Goal: Information Seeking & Learning: Learn about a topic

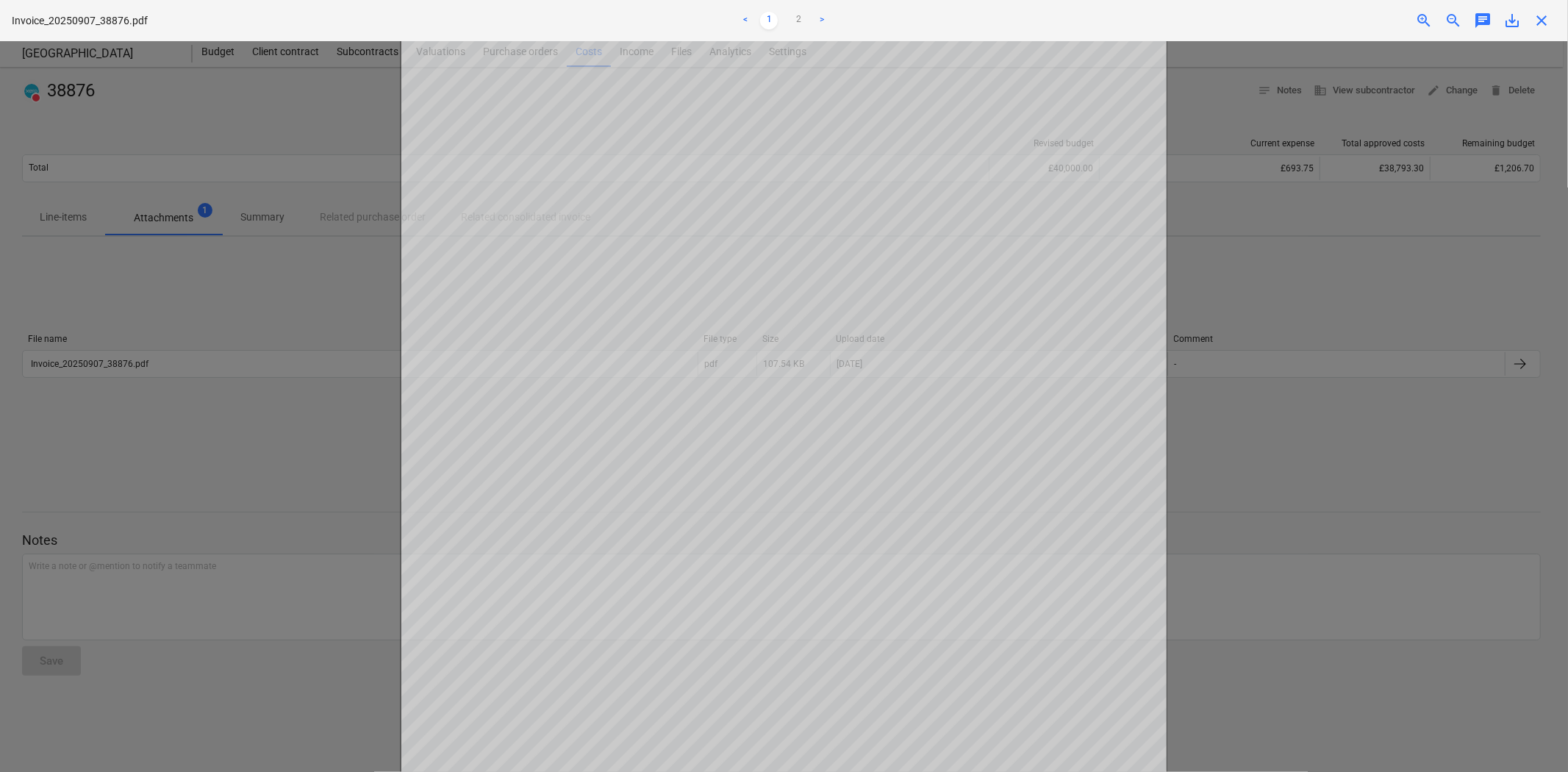
scroll to position [141, 0]
click at [1542, 18] on span "close" at bounding box center [1541, 20] width 17 height 17
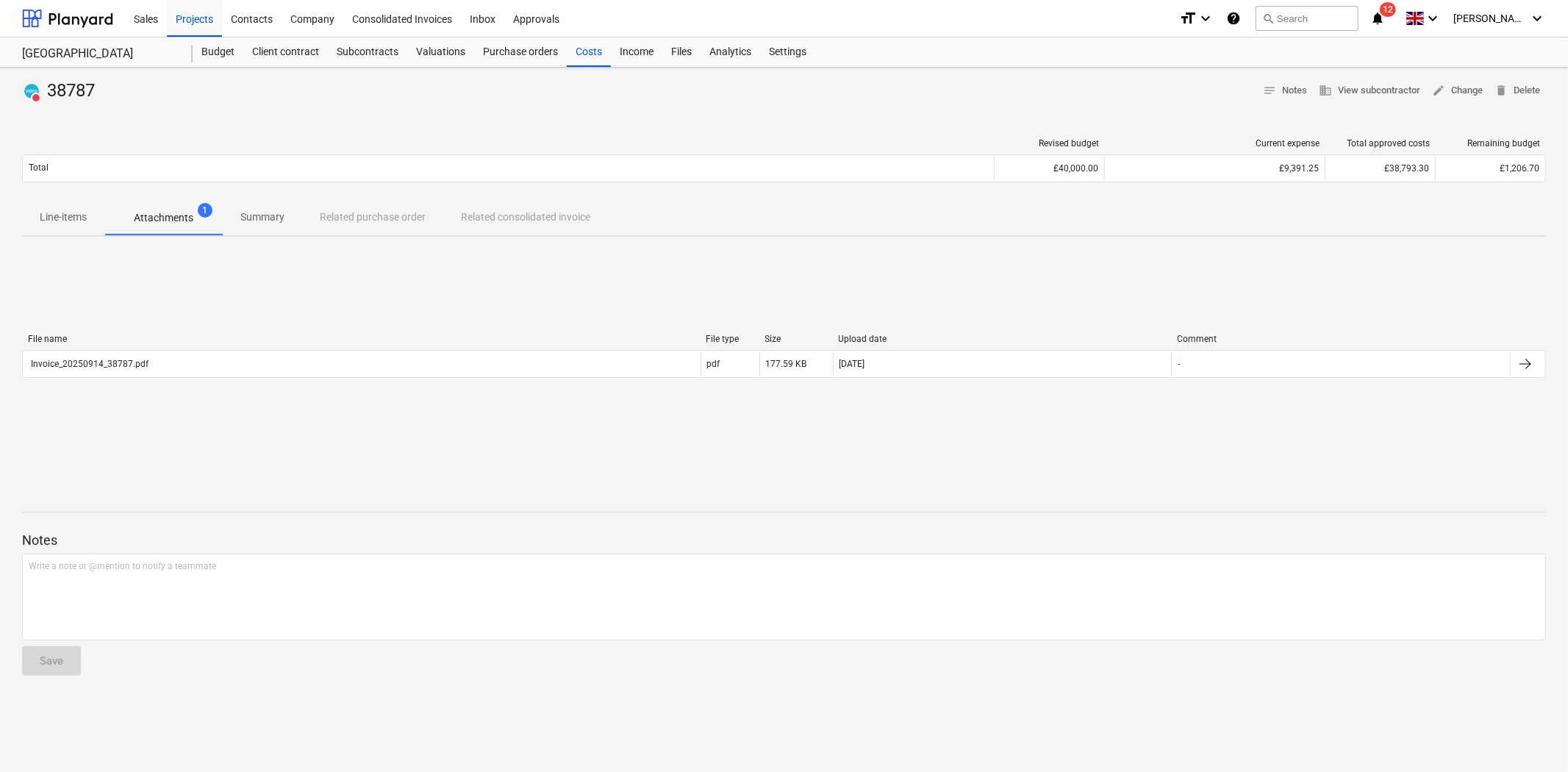
click at [364, 281] on div "File name File type Size Upload date Comment Invoice_20250914_38787.pdf pdf 177…" at bounding box center [784, 359] width 1524 height 221
click at [200, 17] on div "Projects" at bounding box center [195, 17] width 55 height 37
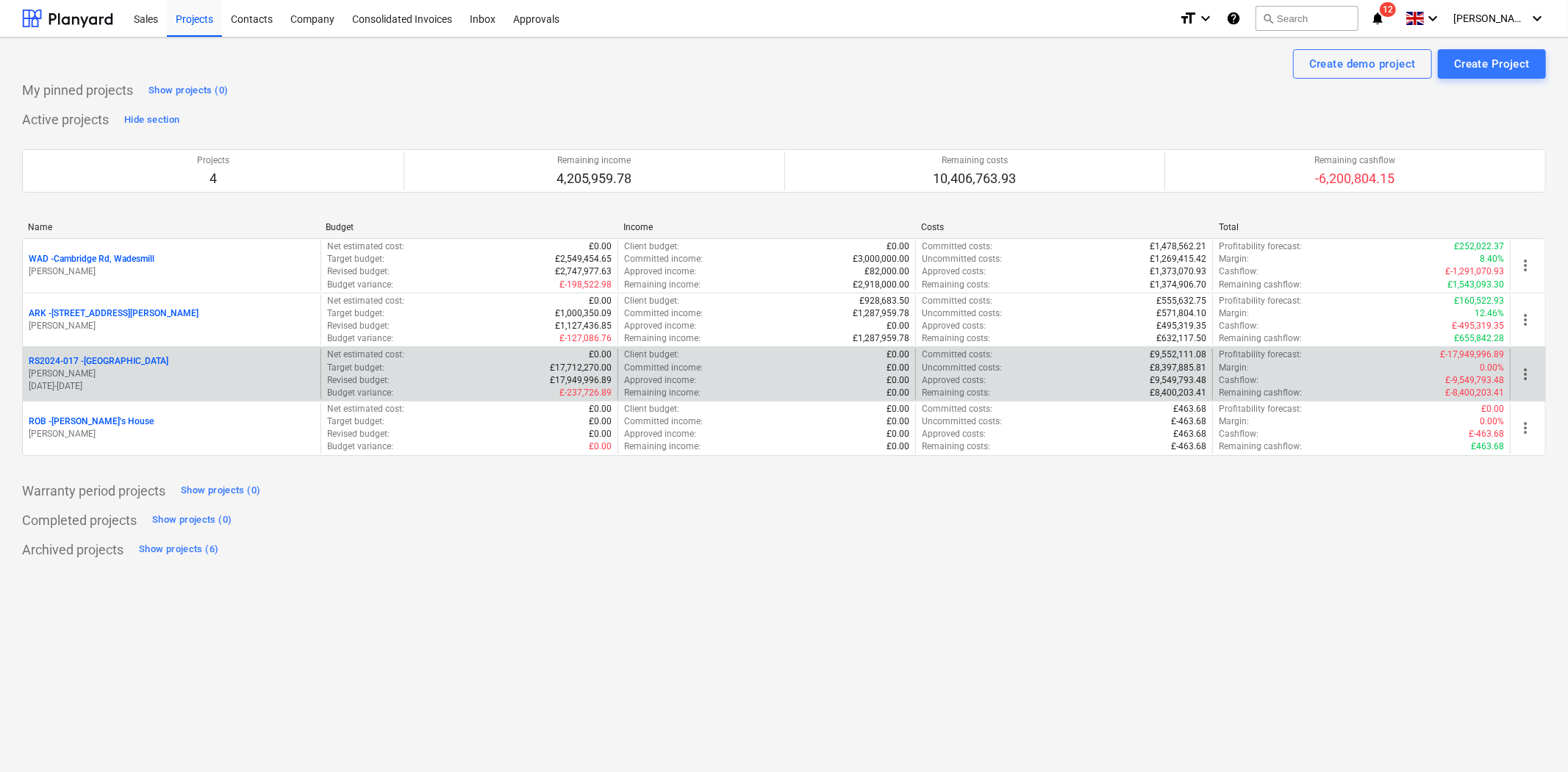
click at [118, 361] on p "RS2024-017 - [GEOGRAPHIC_DATA]" at bounding box center [98, 362] width 140 height 13
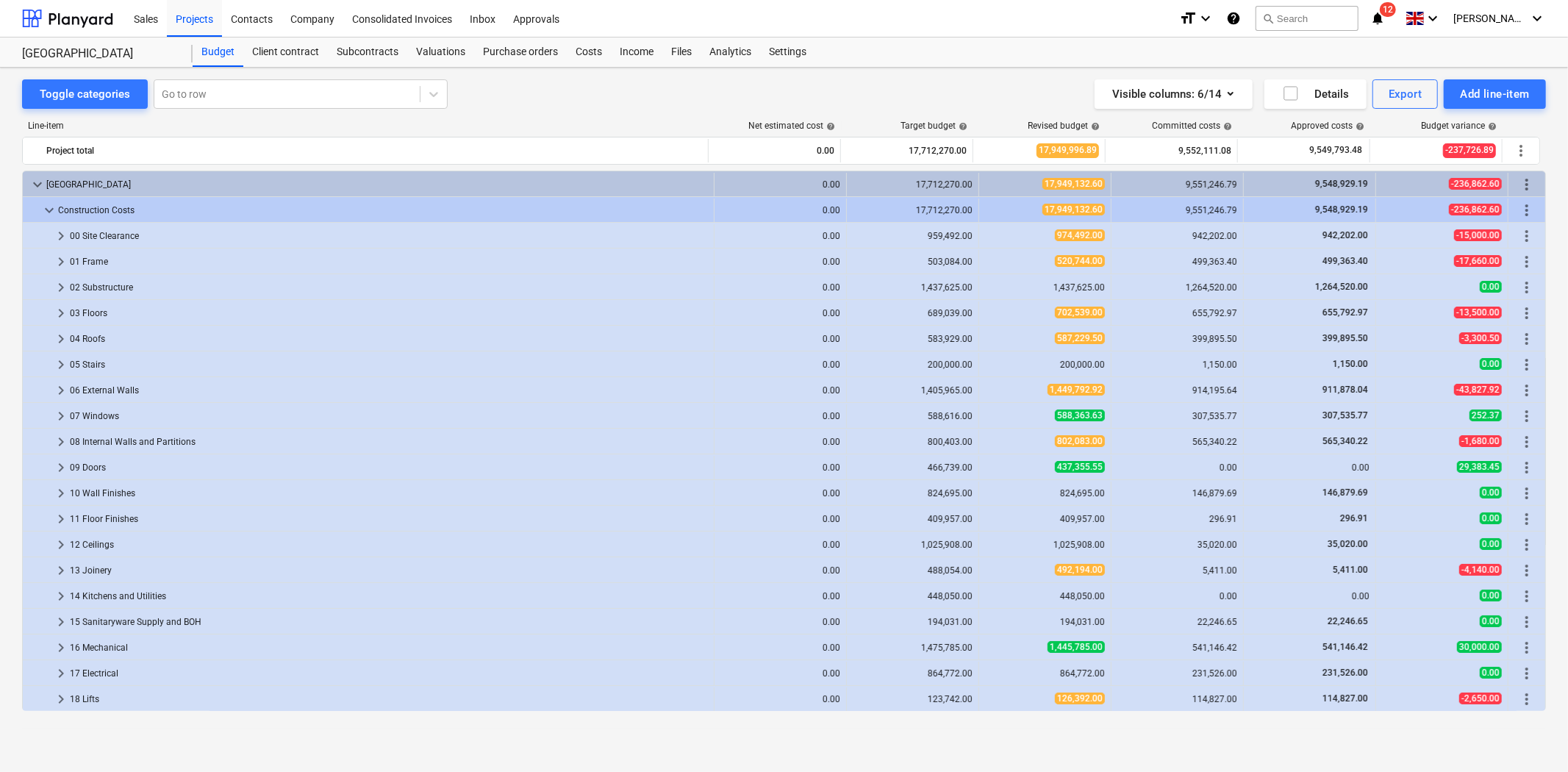
scroll to position [81, 0]
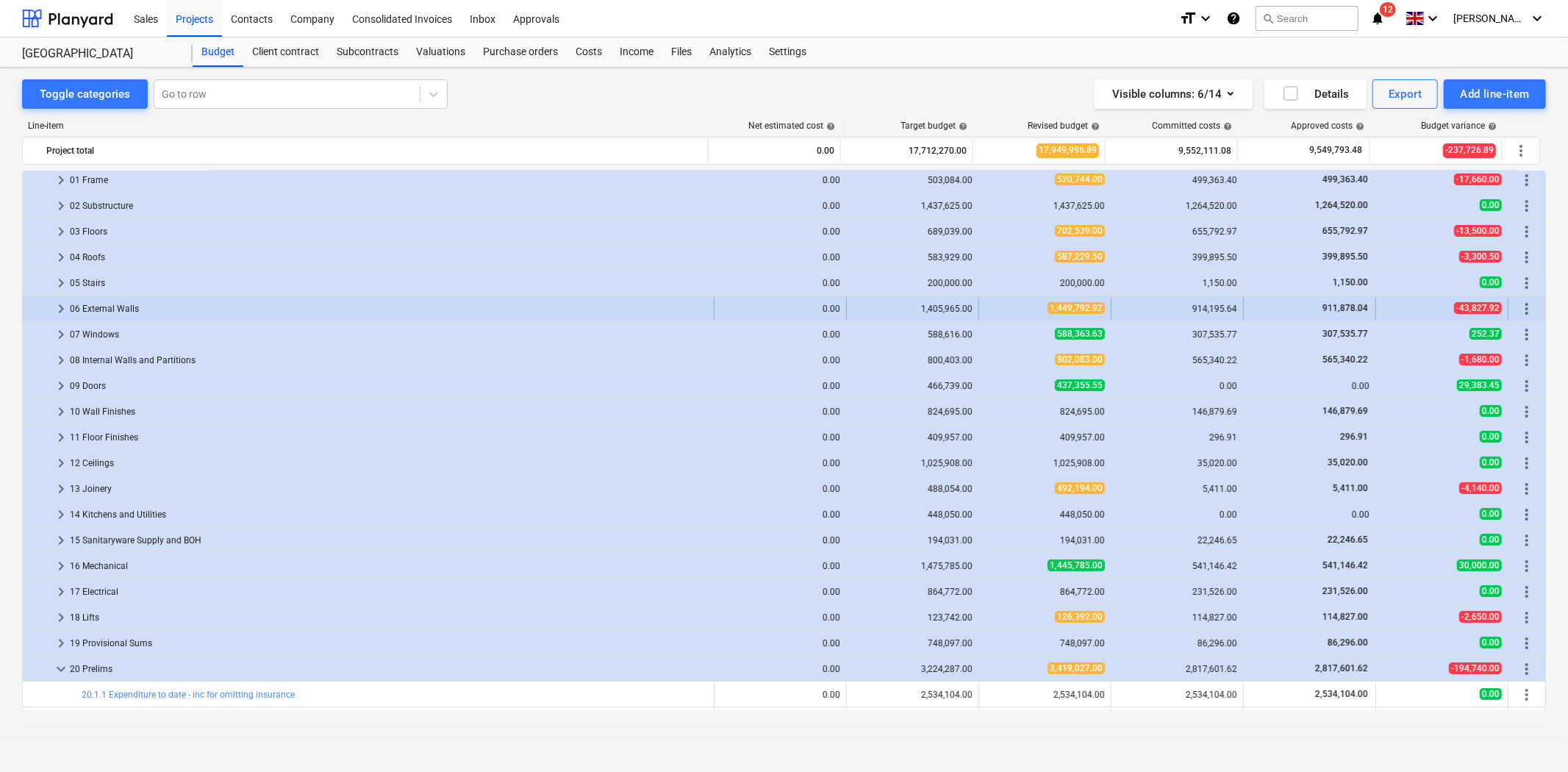
drag, startPoint x: 58, startPoint y: 295, endPoint x: 58, endPoint y: 307, distance: 12.0
click at [58, 307] on span "keyboard_arrow_right" at bounding box center [60, 308] width 17 height 17
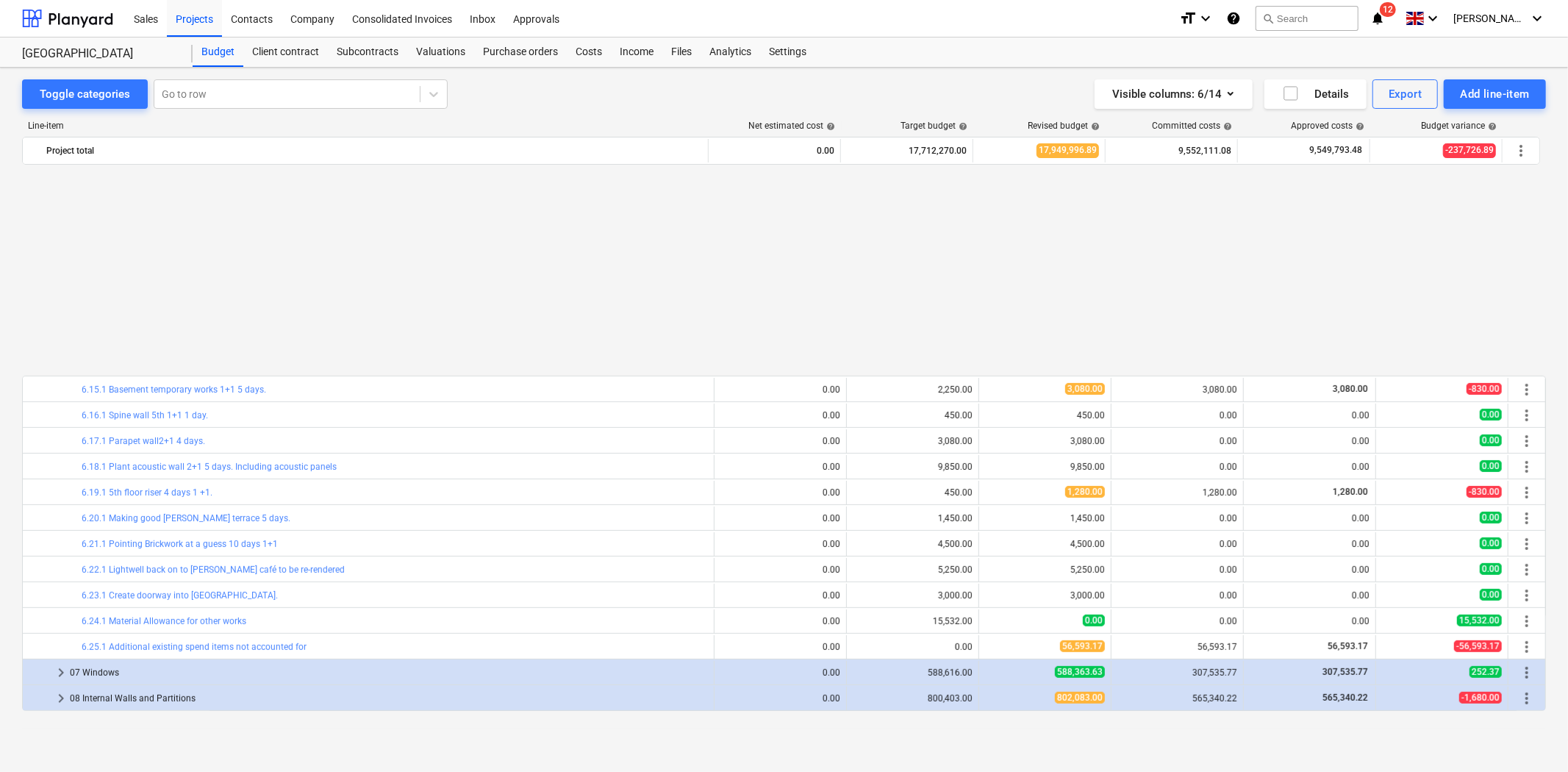
scroll to position [735, 0]
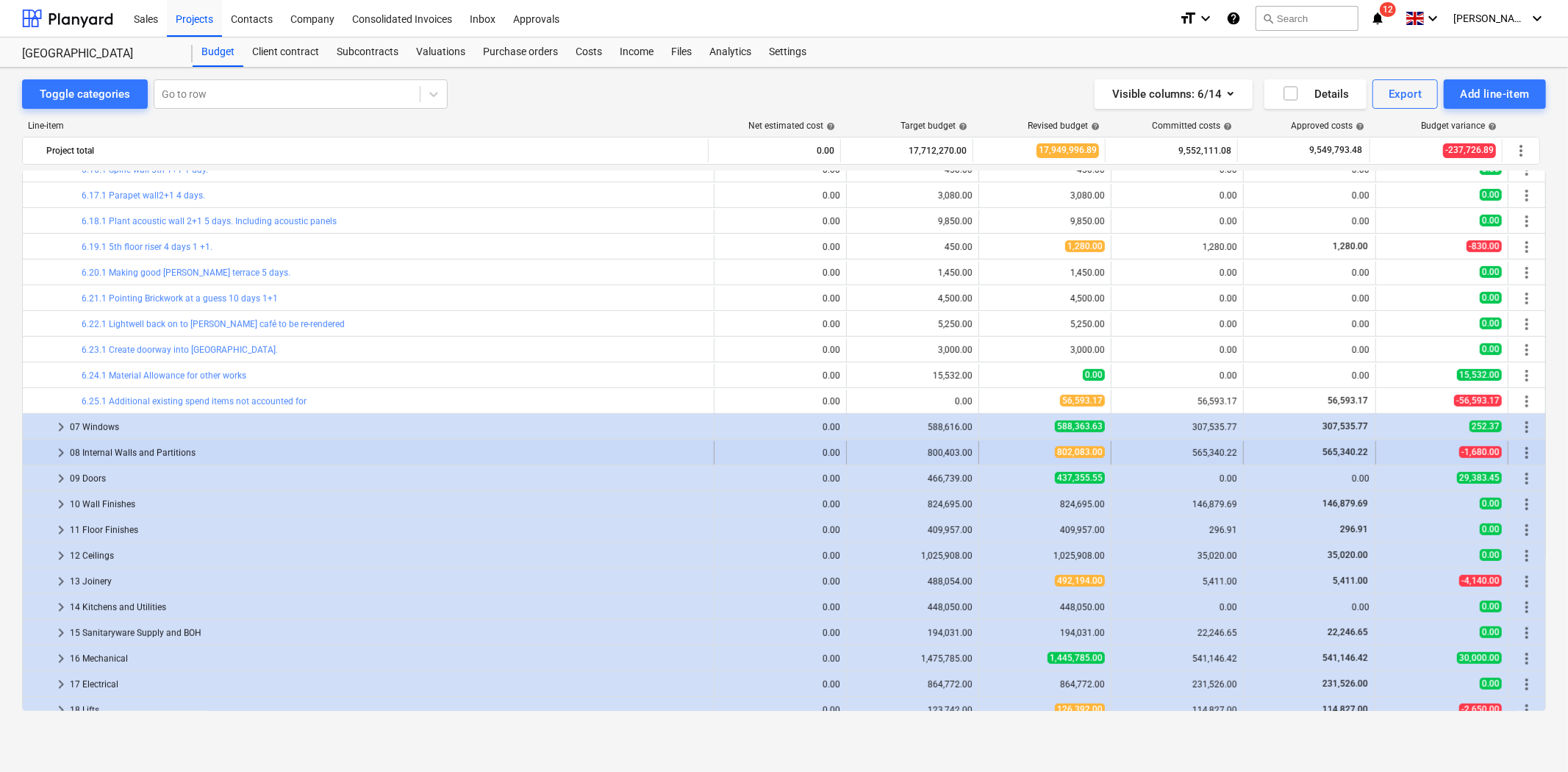
click at [68, 454] on span "keyboard_arrow_right" at bounding box center [60, 452] width 17 height 17
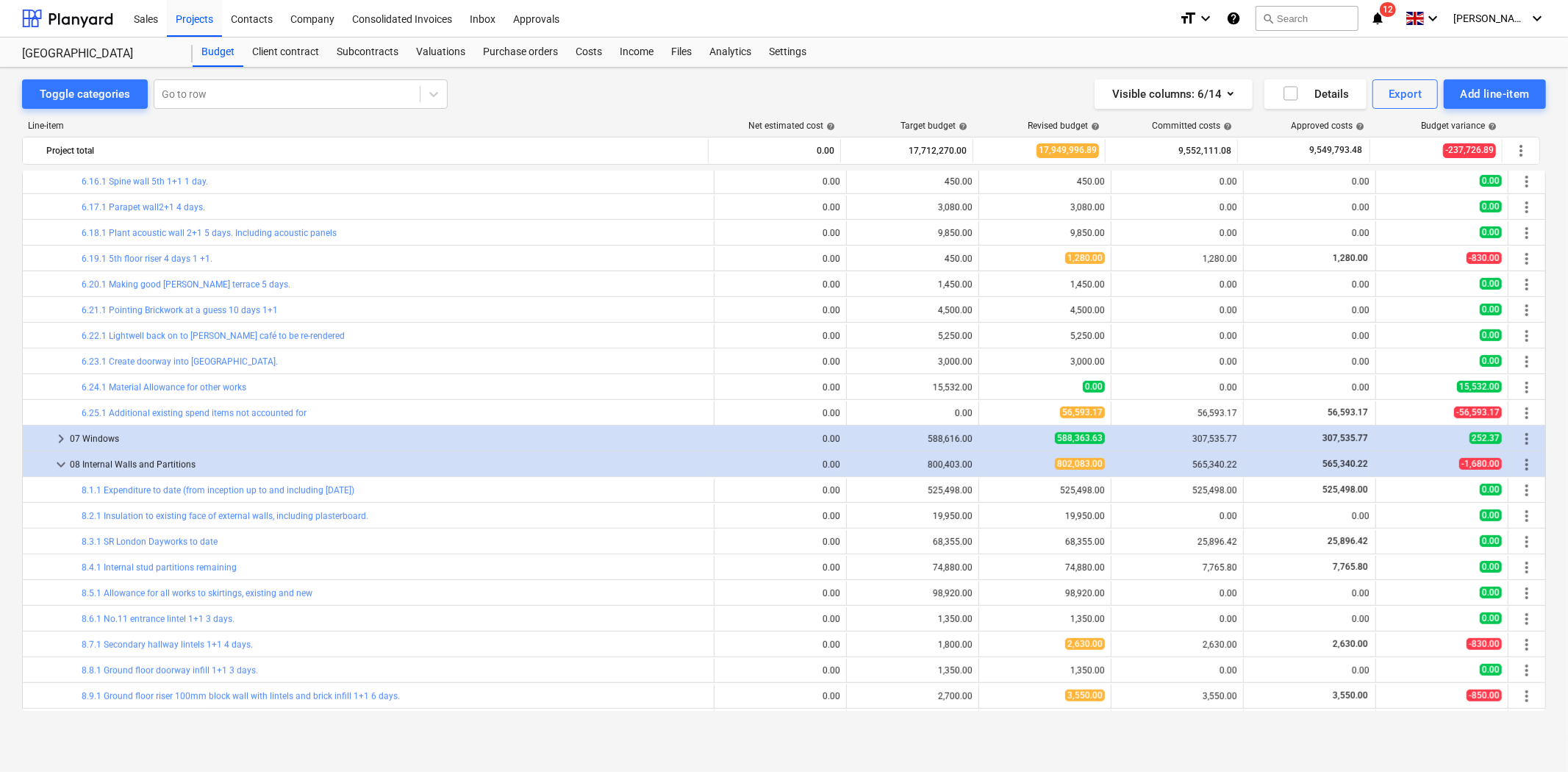
scroll to position [1133, 0]
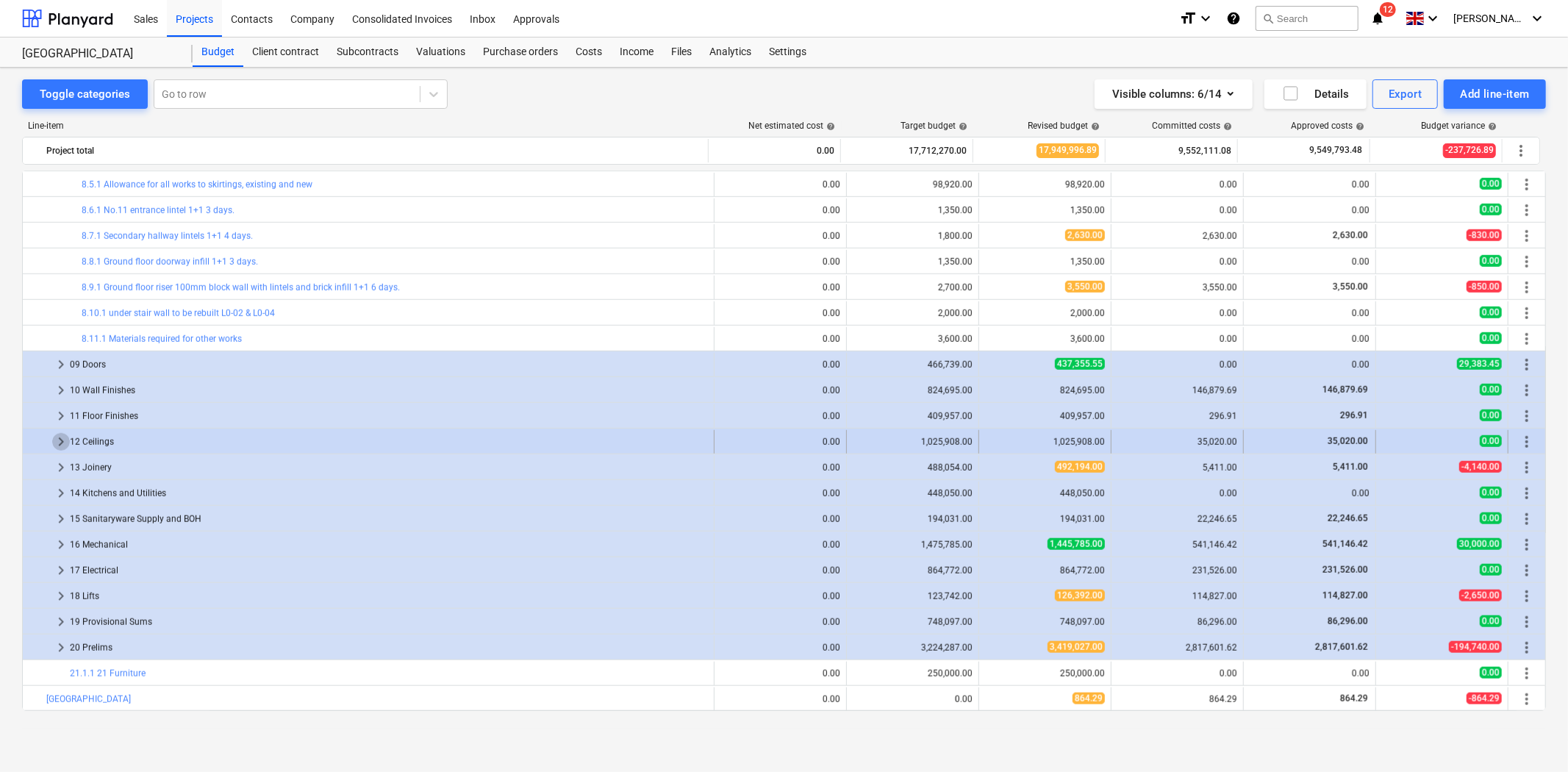
click at [59, 441] on span "keyboard_arrow_right" at bounding box center [60, 441] width 17 height 17
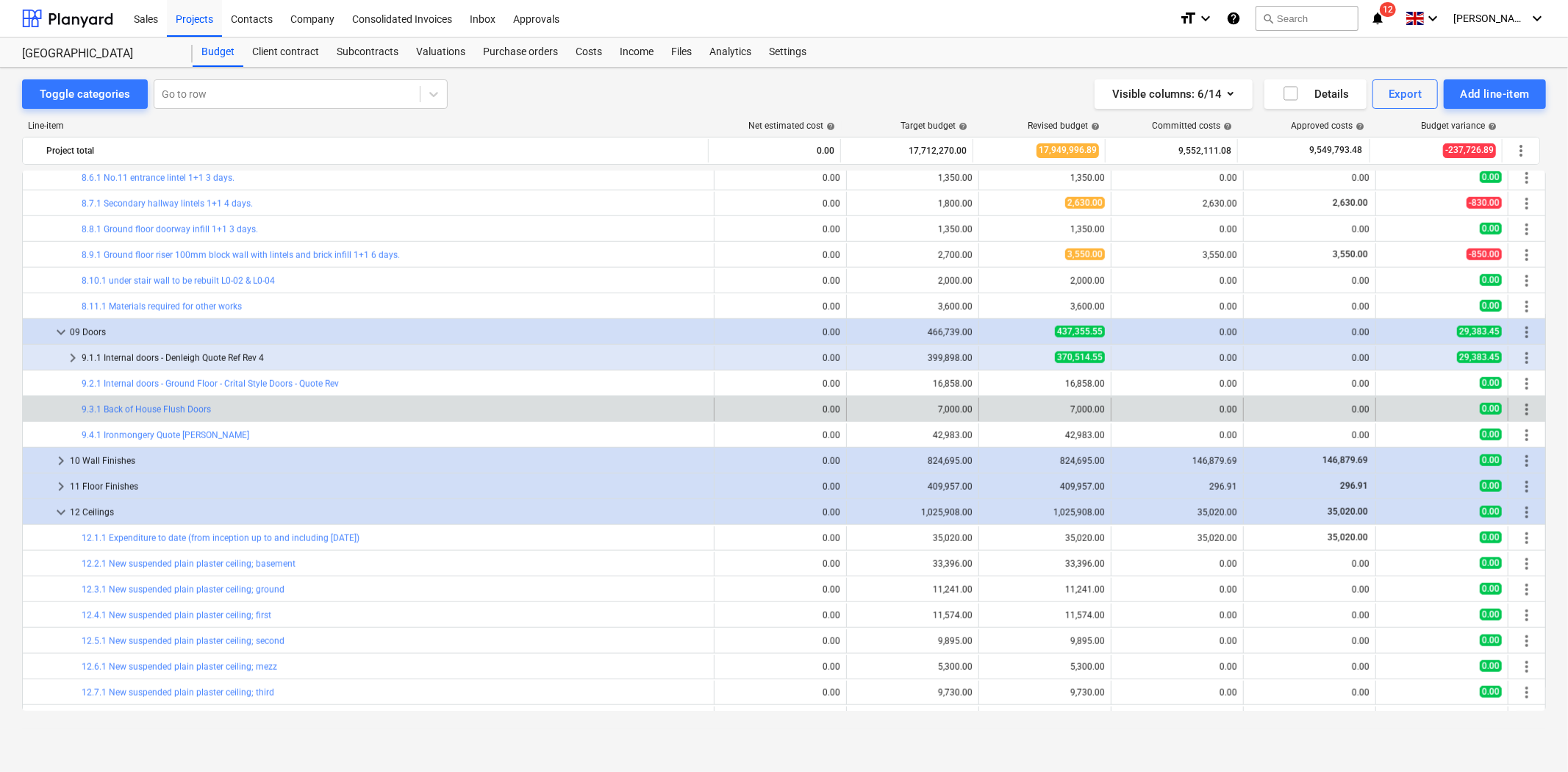
scroll to position [1182, 0]
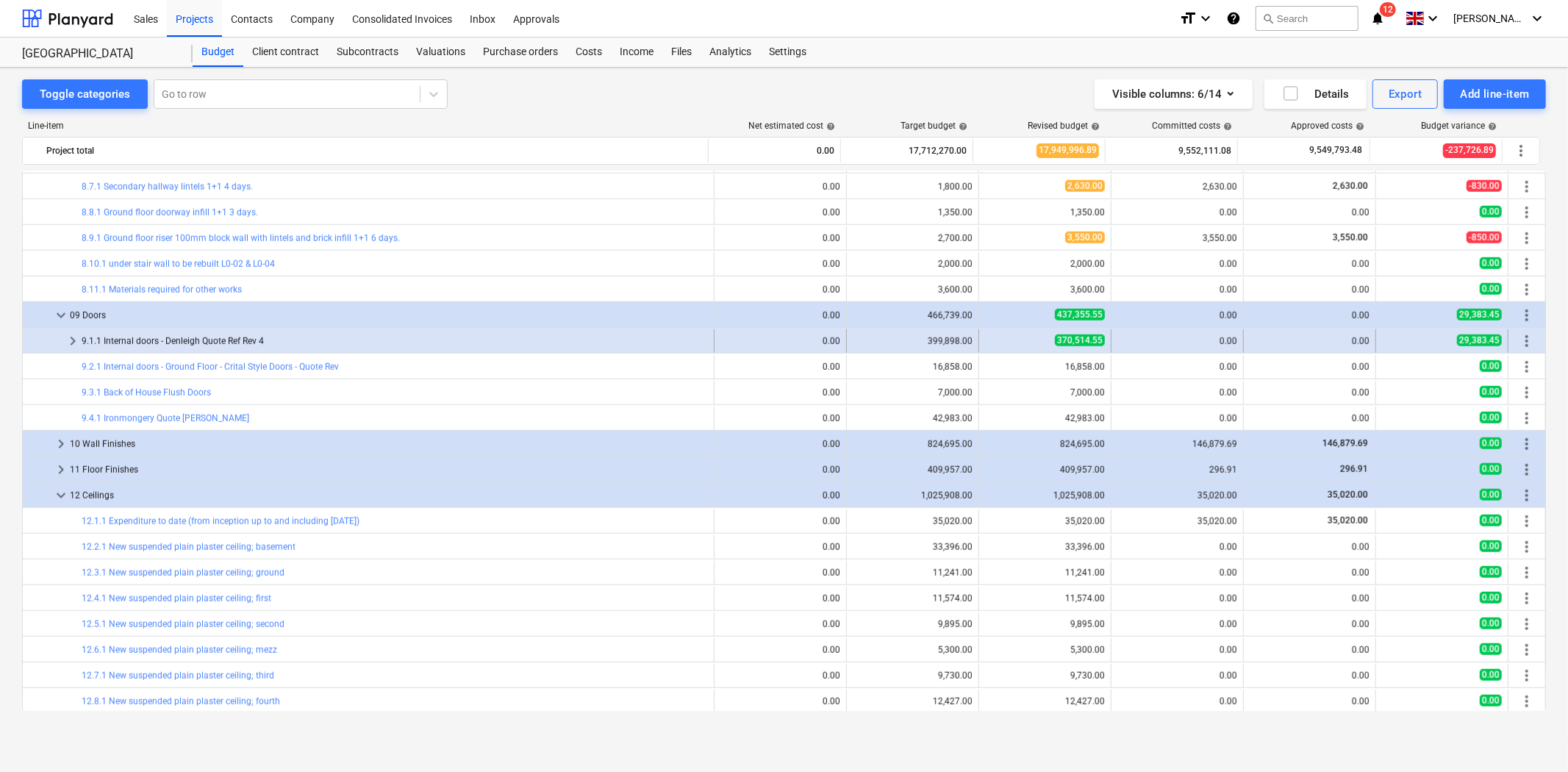
click at [78, 340] on span "keyboard_arrow_right" at bounding box center [72, 341] width 17 height 17
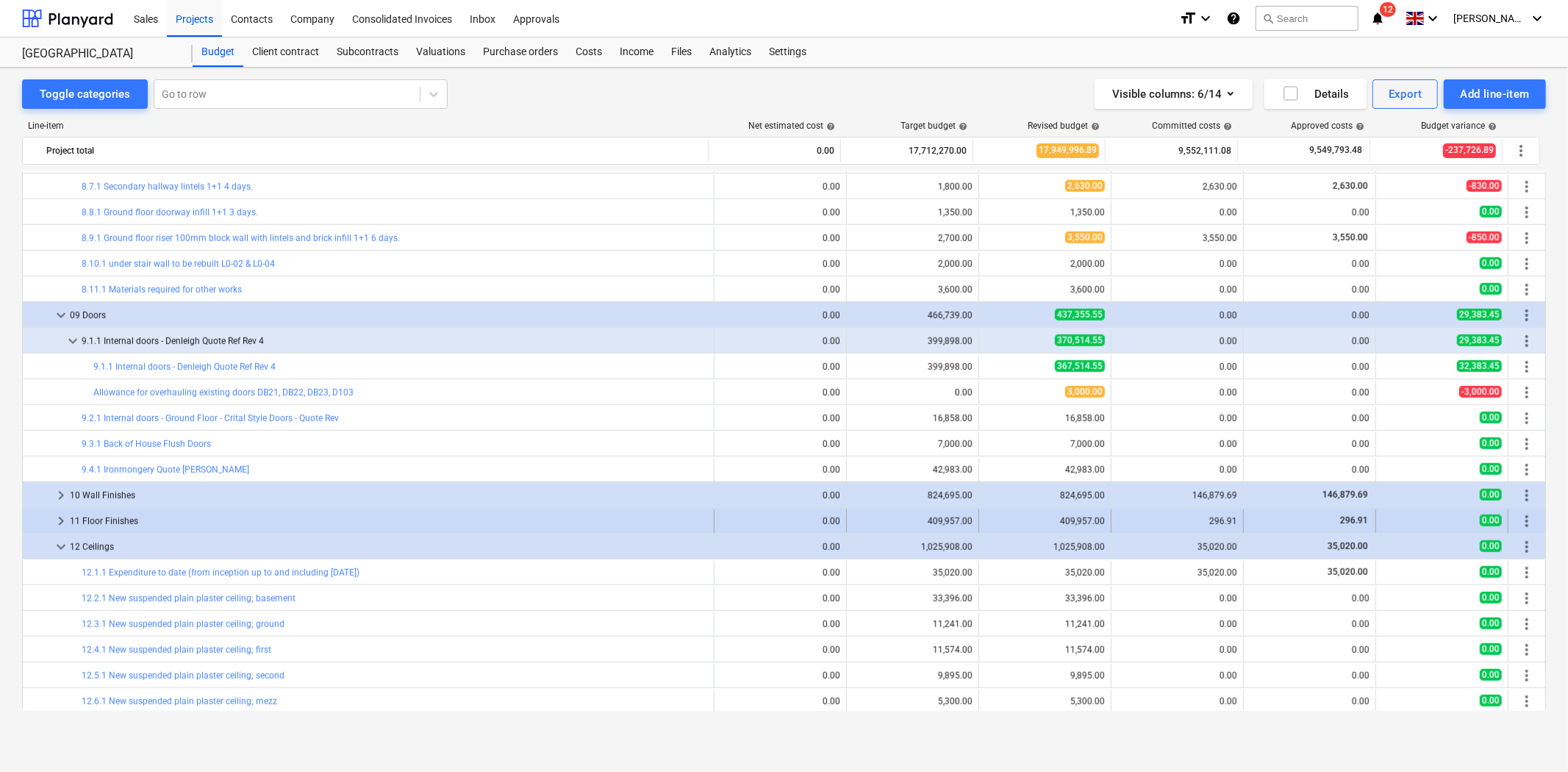
click at [62, 527] on span "keyboard_arrow_right" at bounding box center [60, 521] width 17 height 17
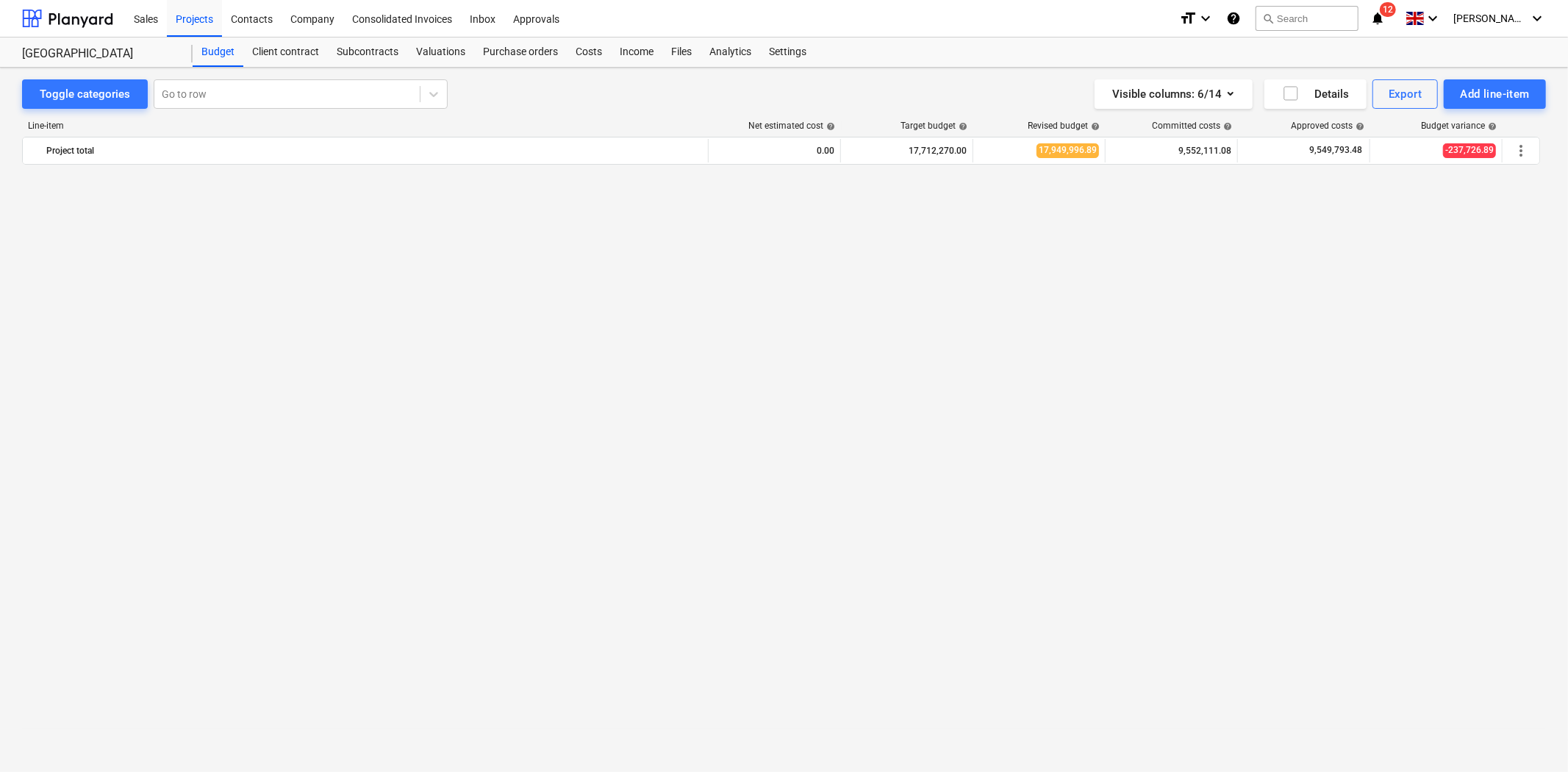
scroll to position [2496, 0]
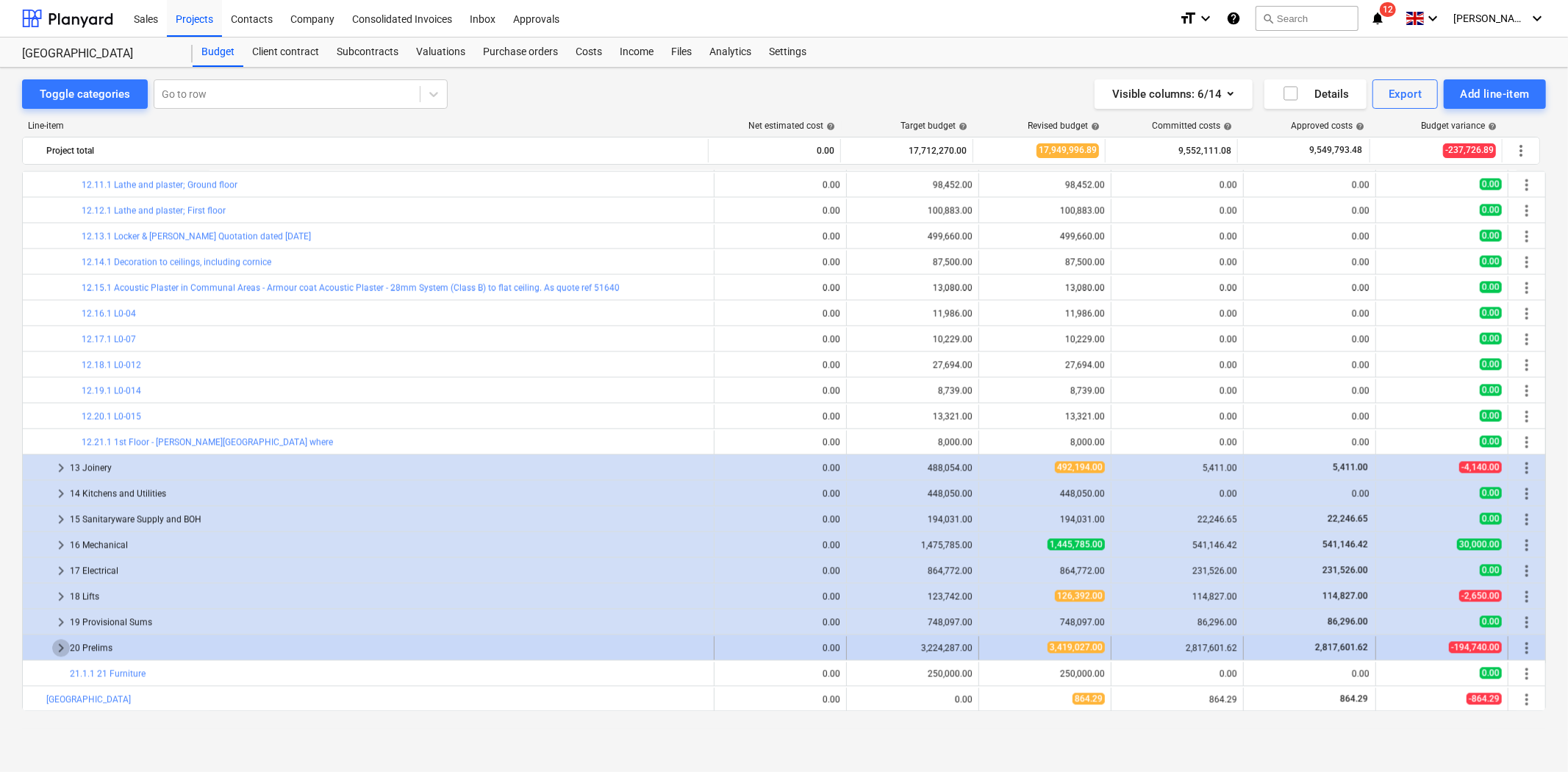
click at [65, 647] on span "keyboard_arrow_right" at bounding box center [60, 648] width 17 height 17
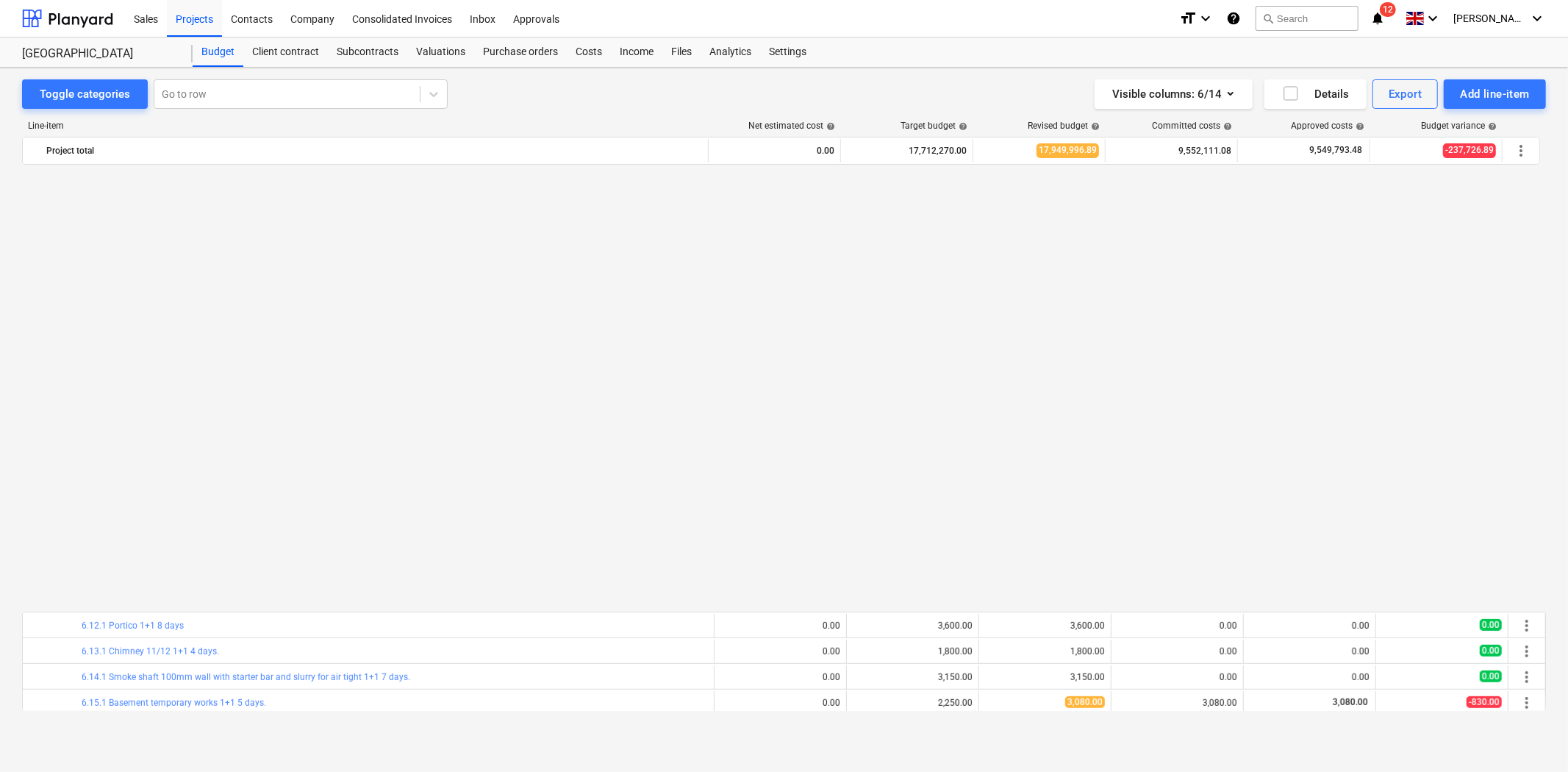
scroll to position [326, 0]
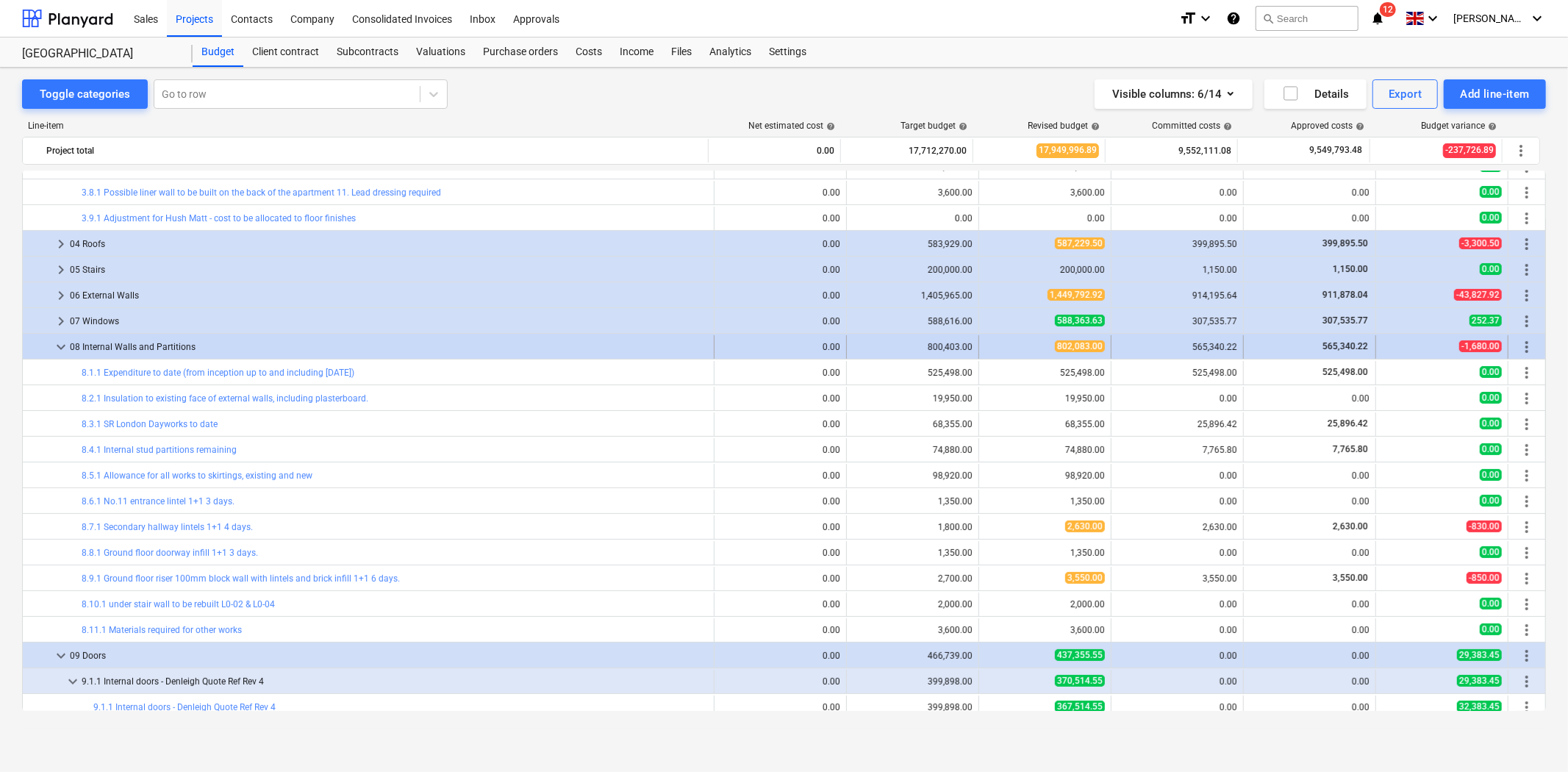
click at [63, 345] on span "keyboard_arrow_down" at bounding box center [60, 346] width 17 height 17
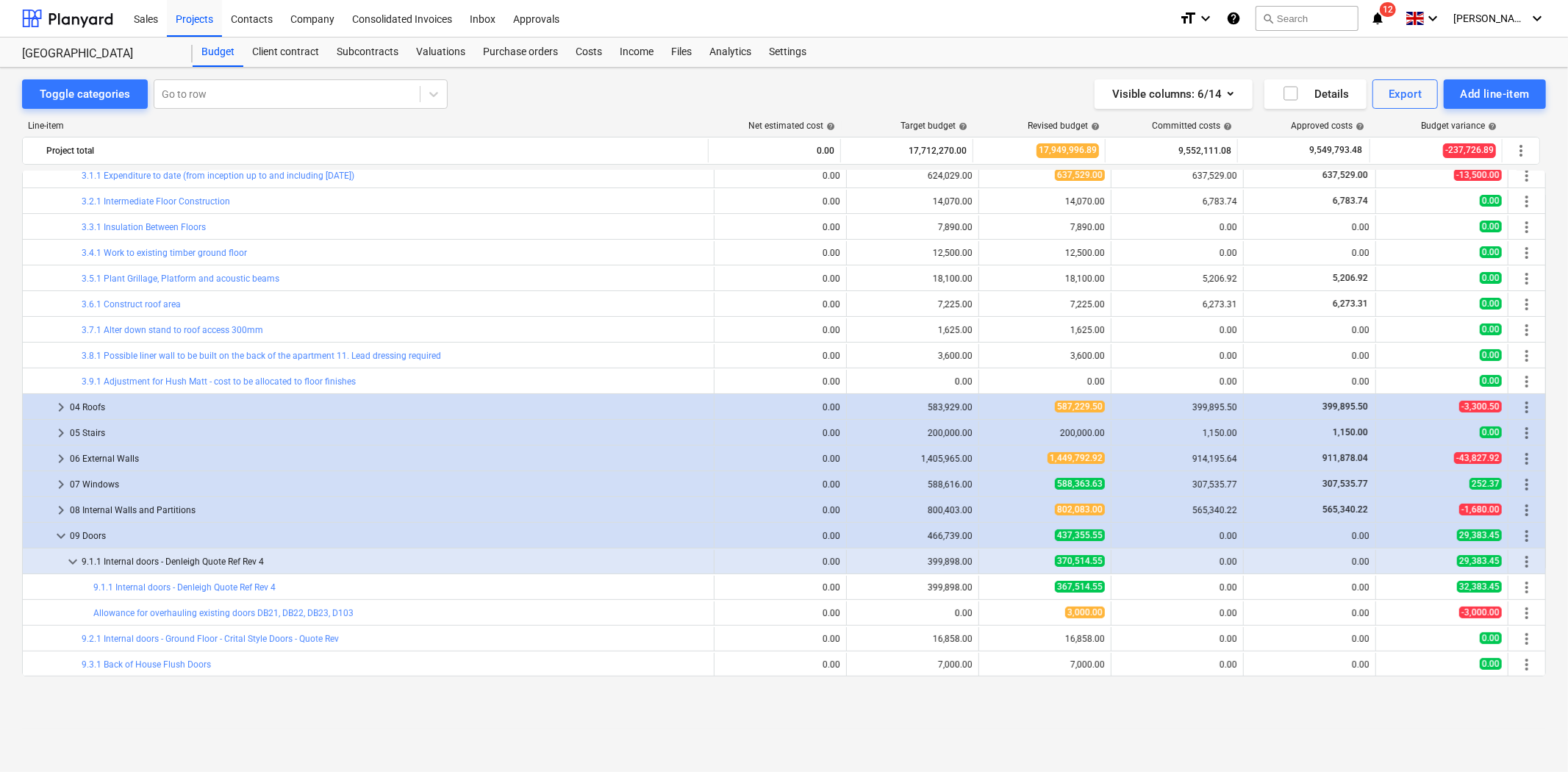
scroll to position [0, 0]
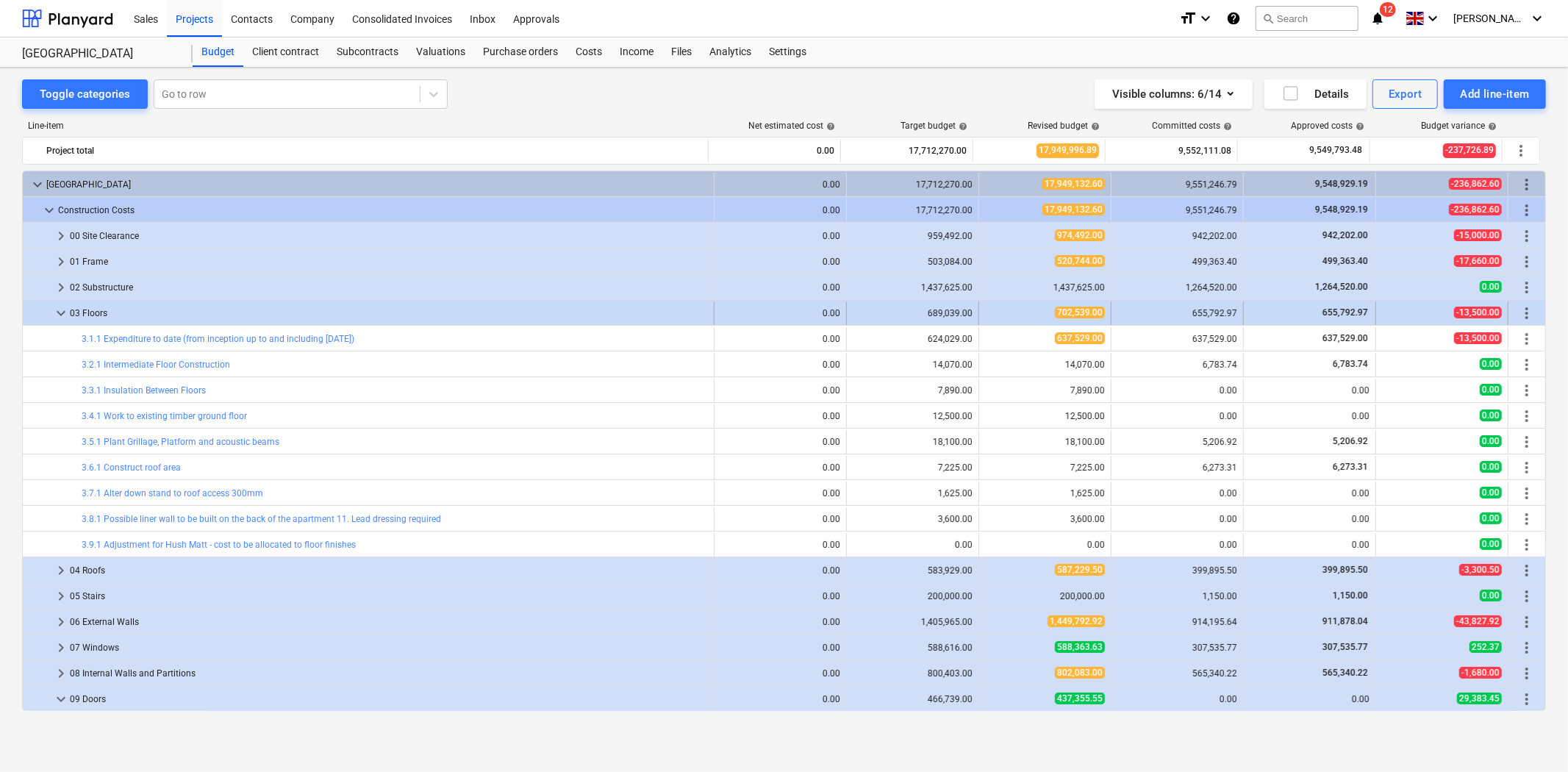
click at [60, 315] on span "keyboard_arrow_down" at bounding box center [60, 312] width 17 height 17
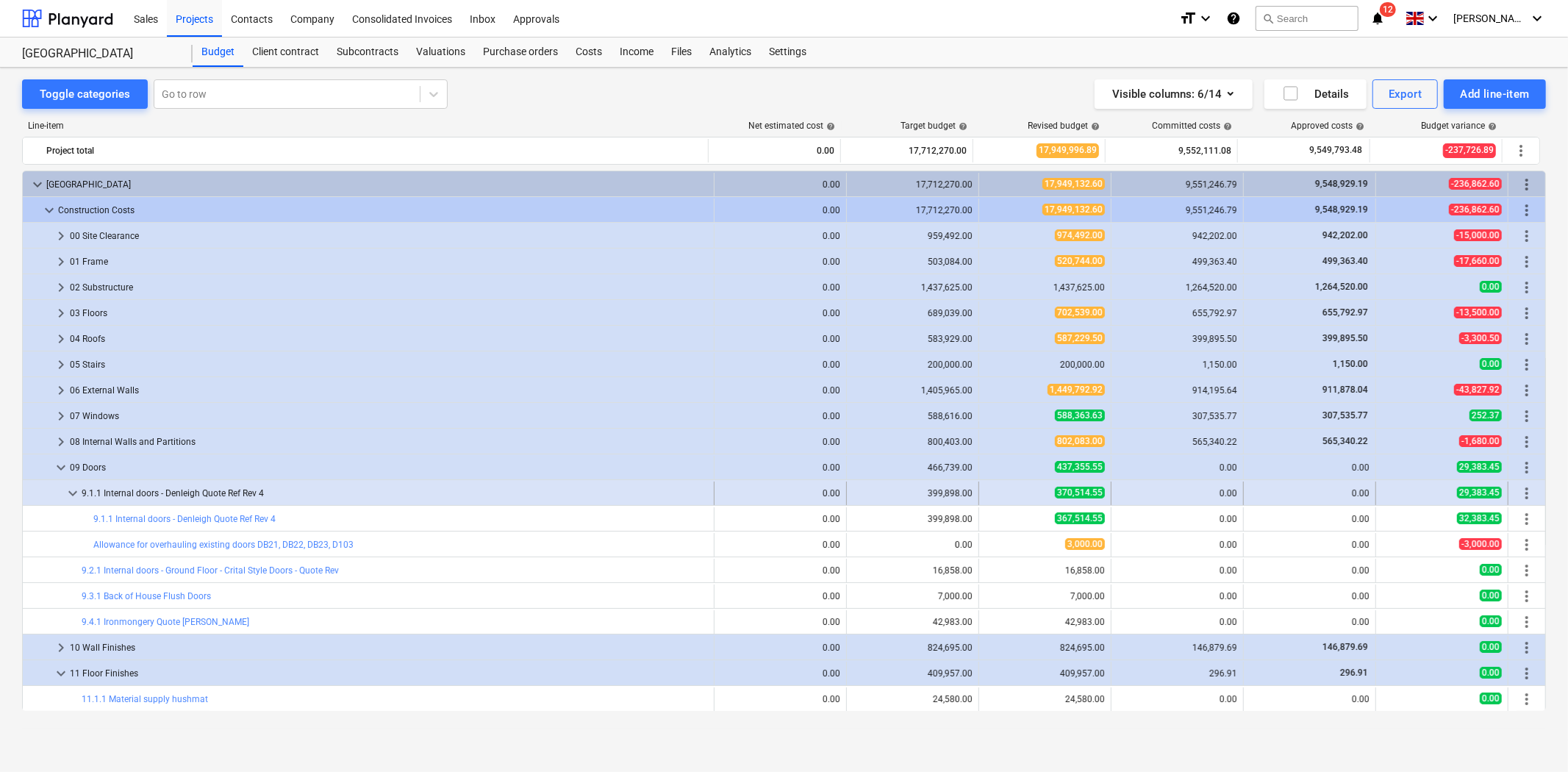
click at [69, 493] on span "keyboard_arrow_down" at bounding box center [72, 493] width 17 height 17
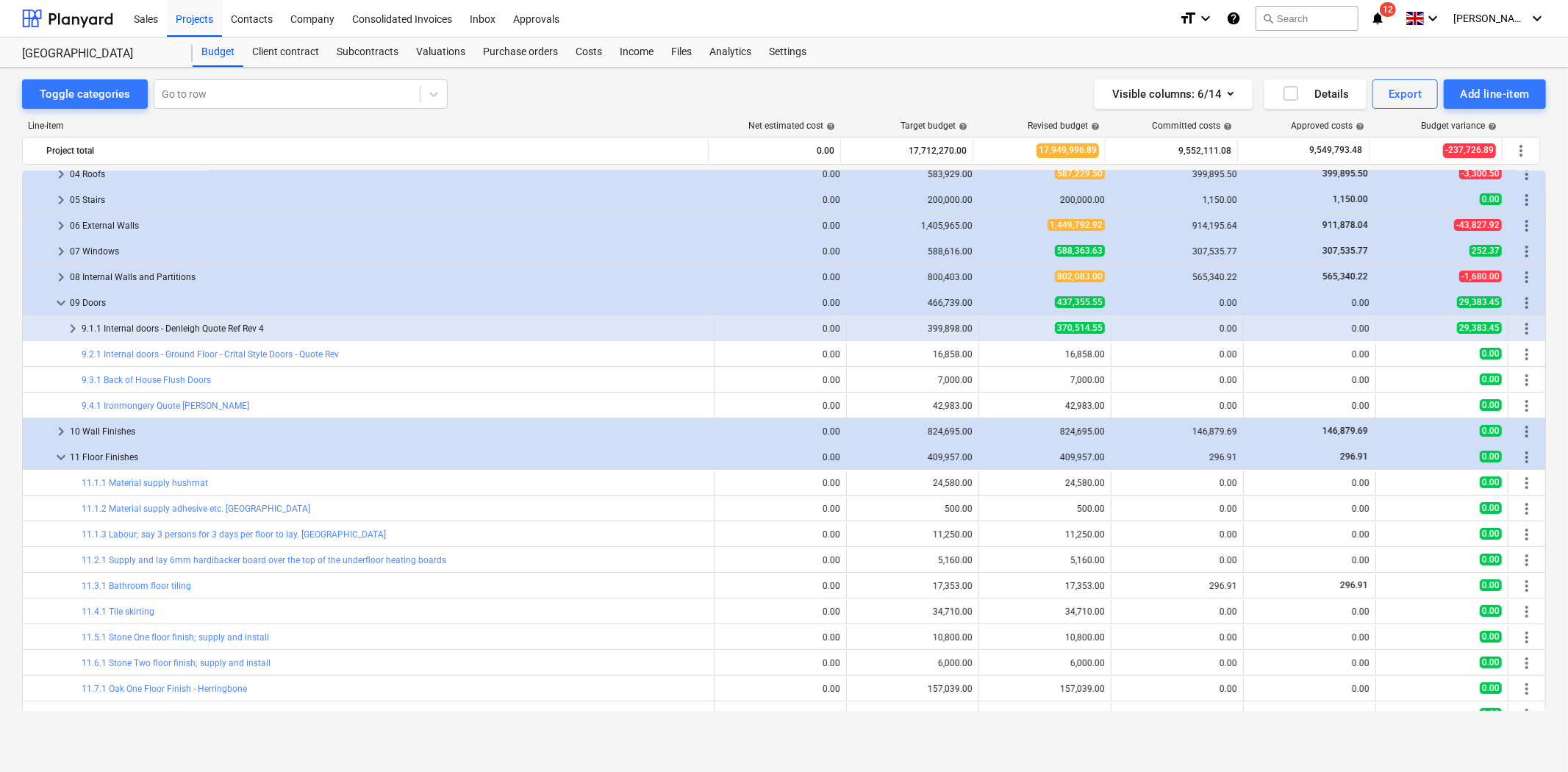
scroll to position [164, 0]
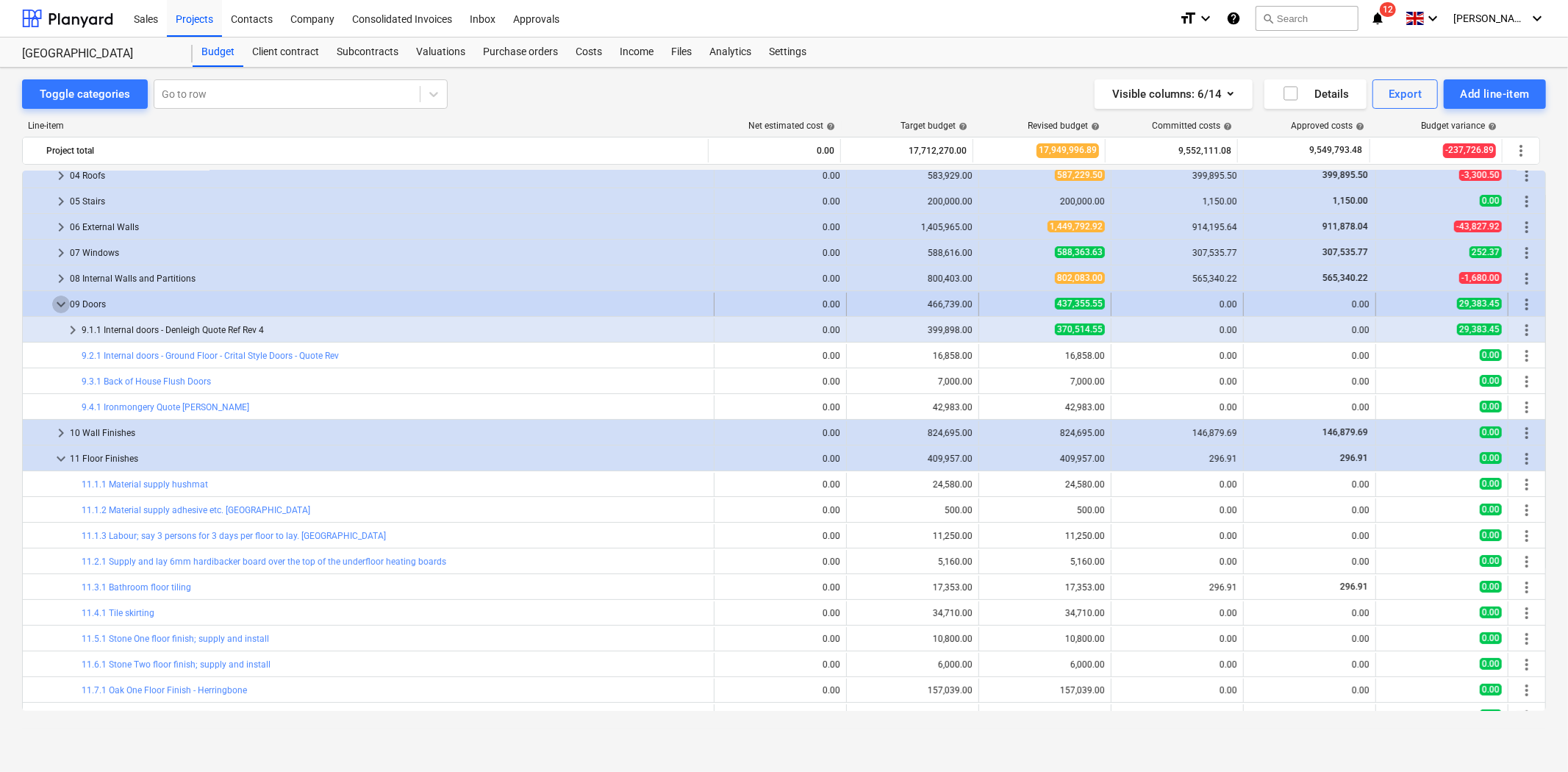
click at [60, 307] on span "keyboard_arrow_down" at bounding box center [60, 304] width 17 height 17
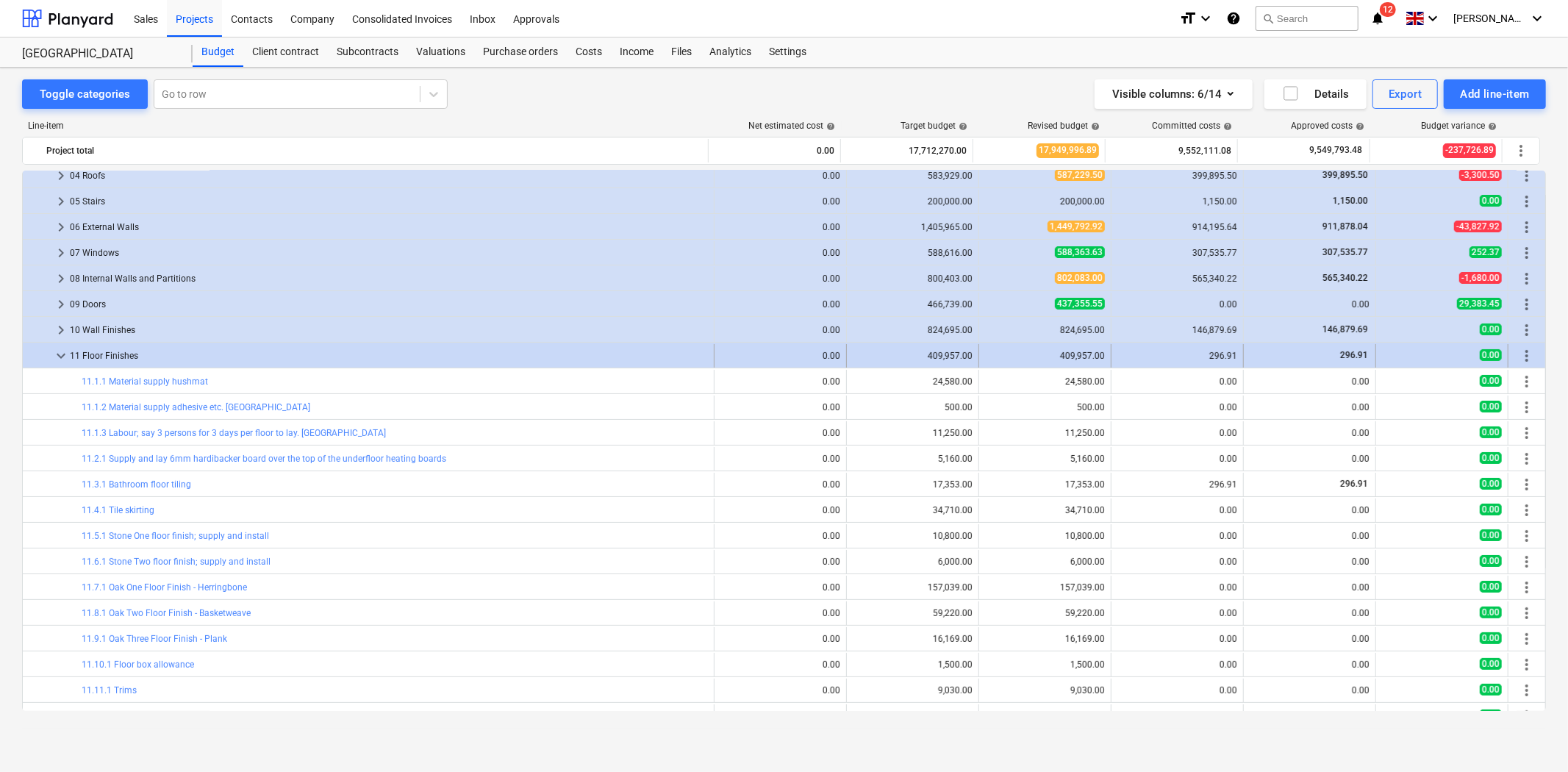
click at [57, 349] on span "keyboard_arrow_down" at bounding box center [60, 355] width 17 height 17
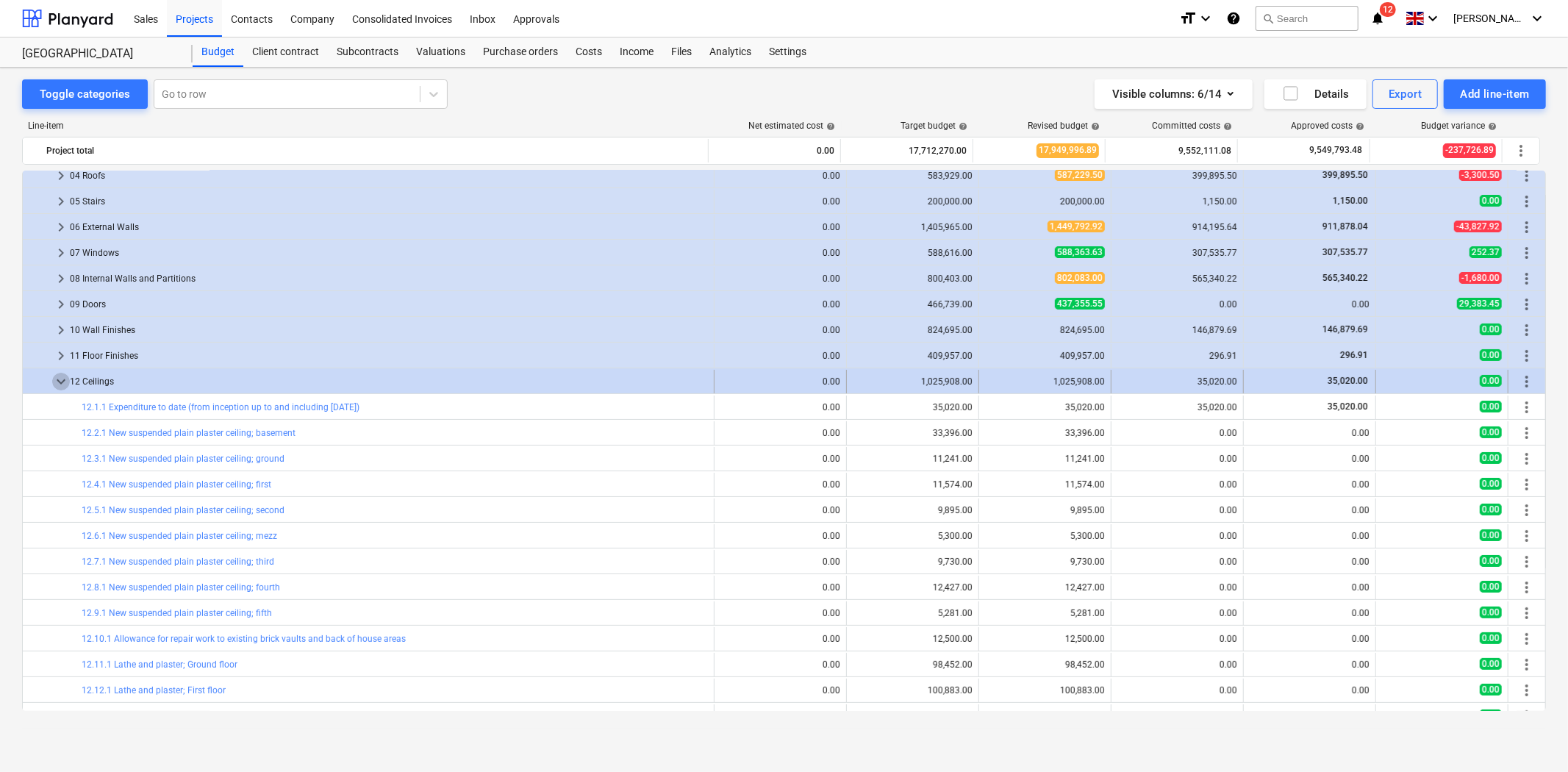
click at [57, 376] on span "keyboard_arrow_down" at bounding box center [60, 381] width 17 height 17
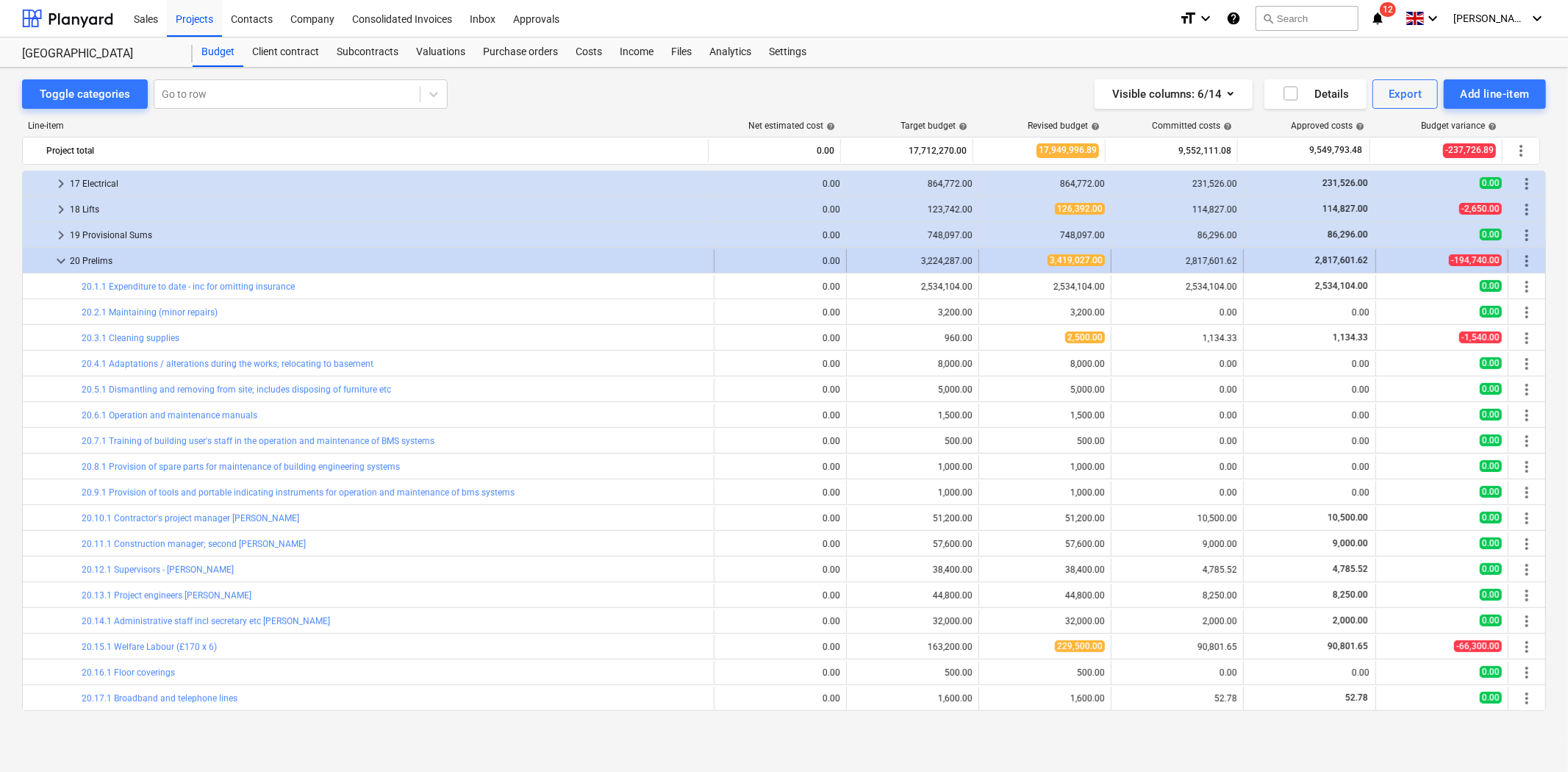
click at [58, 259] on span "keyboard_arrow_down" at bounding box center [60, 260] width 17 height 17
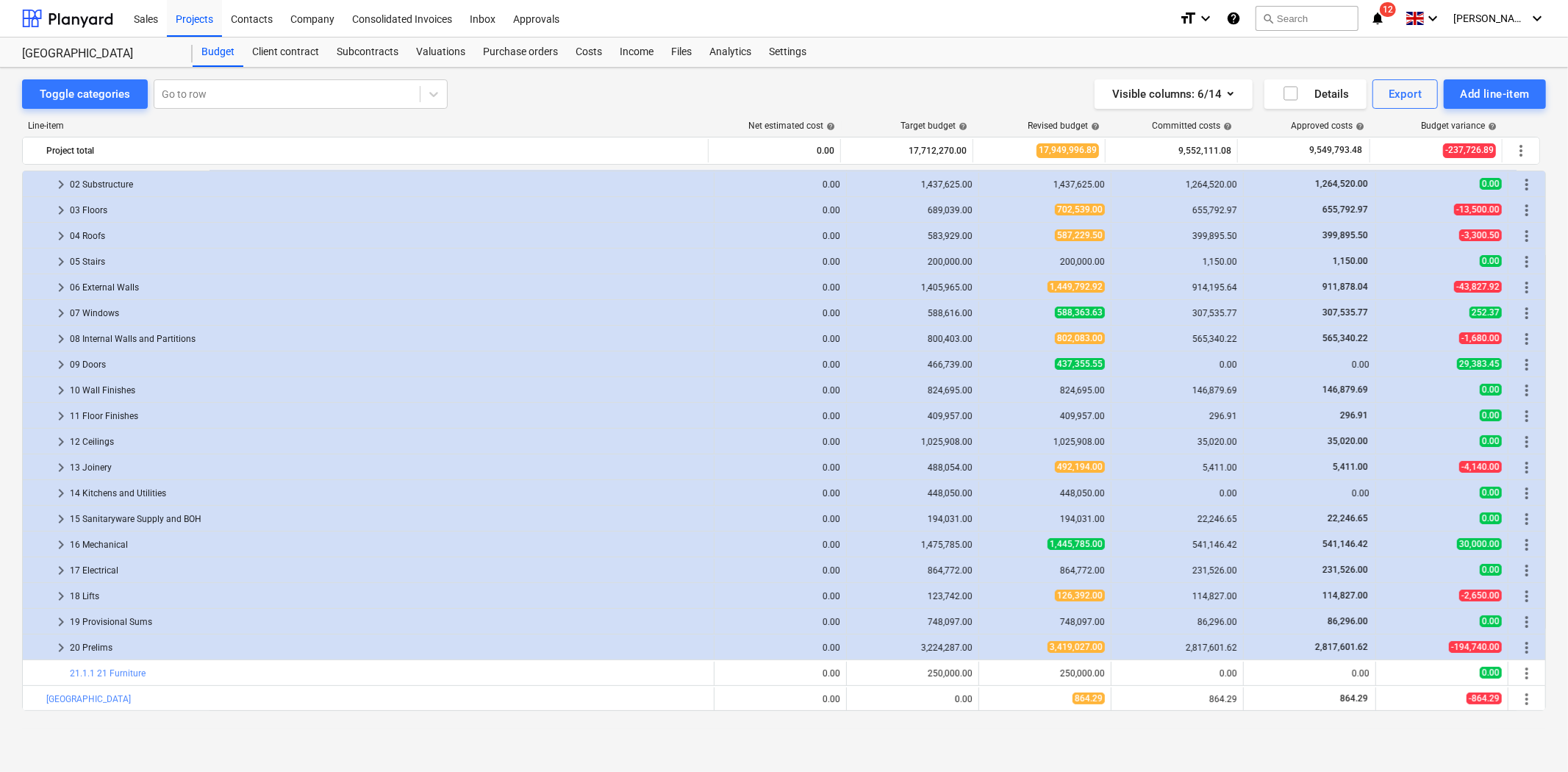
scroll to position [103, 0]
click at [61, 340] on span "keyboard_arrow_right" at bounding box center [60, 338] width 17 height 17
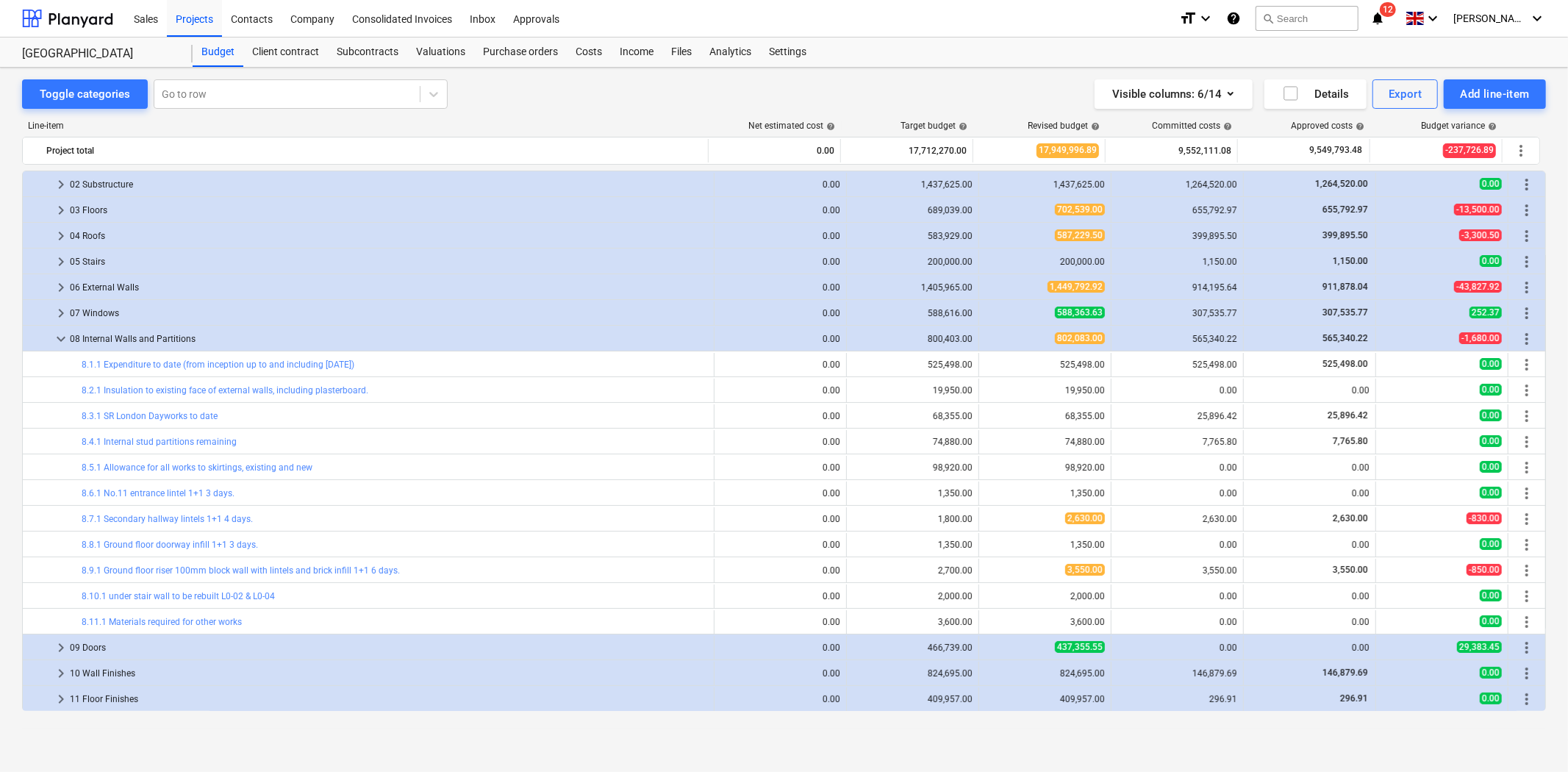
scroll to position [386, 0]
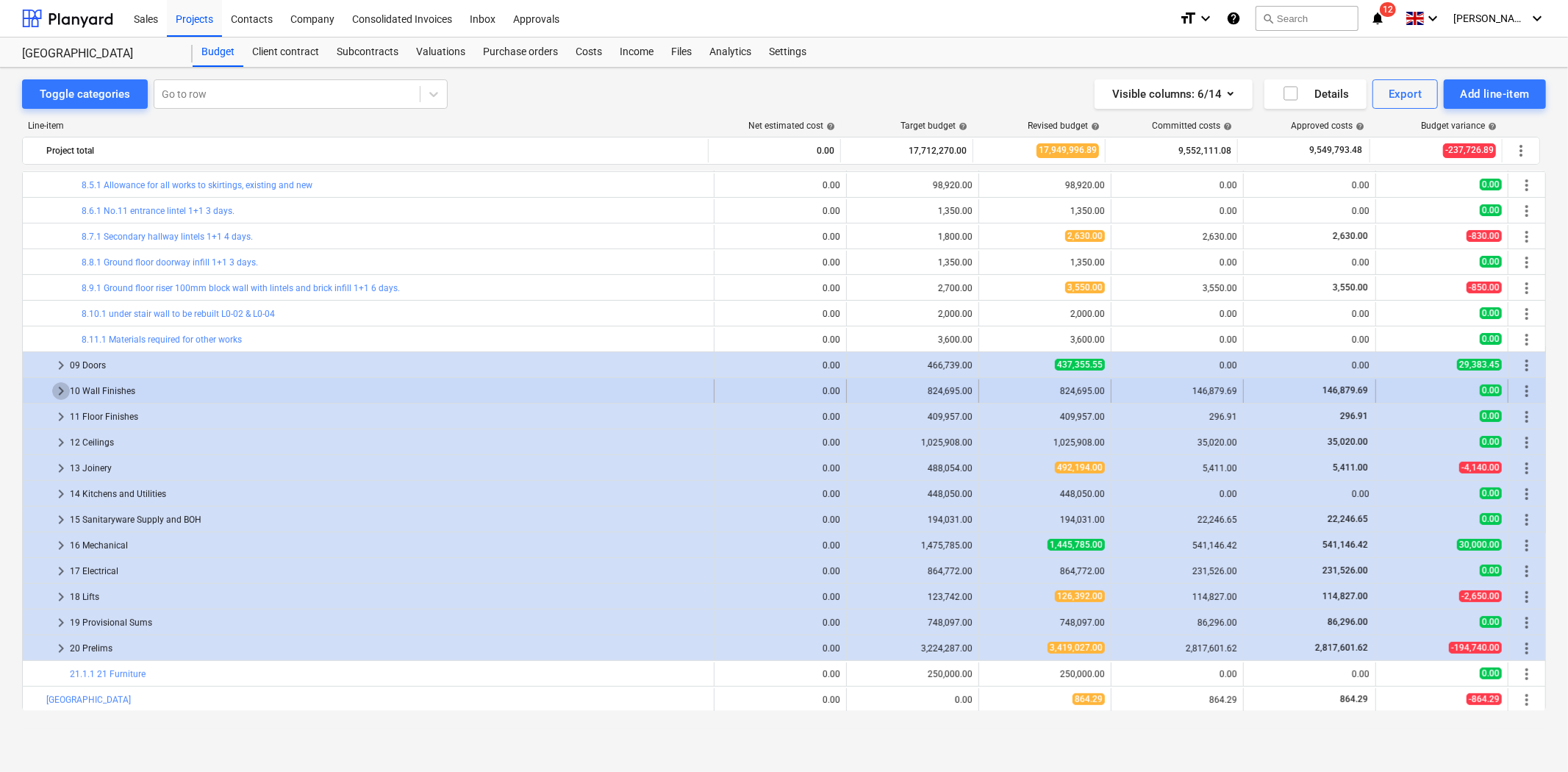
click at [59, 393] on span "keyboard_arrow_right" at bounding box center [60, 391] width 17 height 17
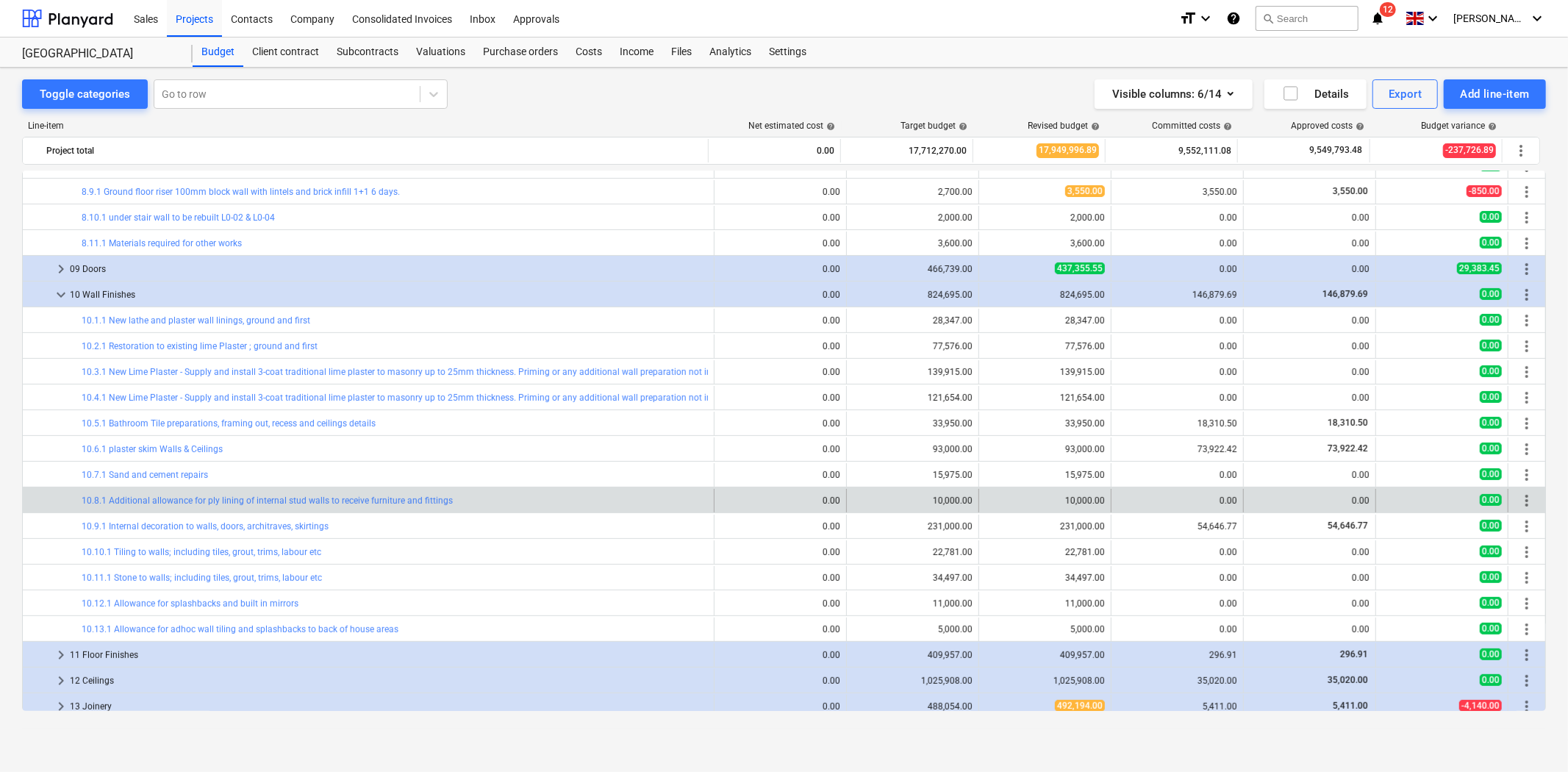
scroll to position [549, 0]
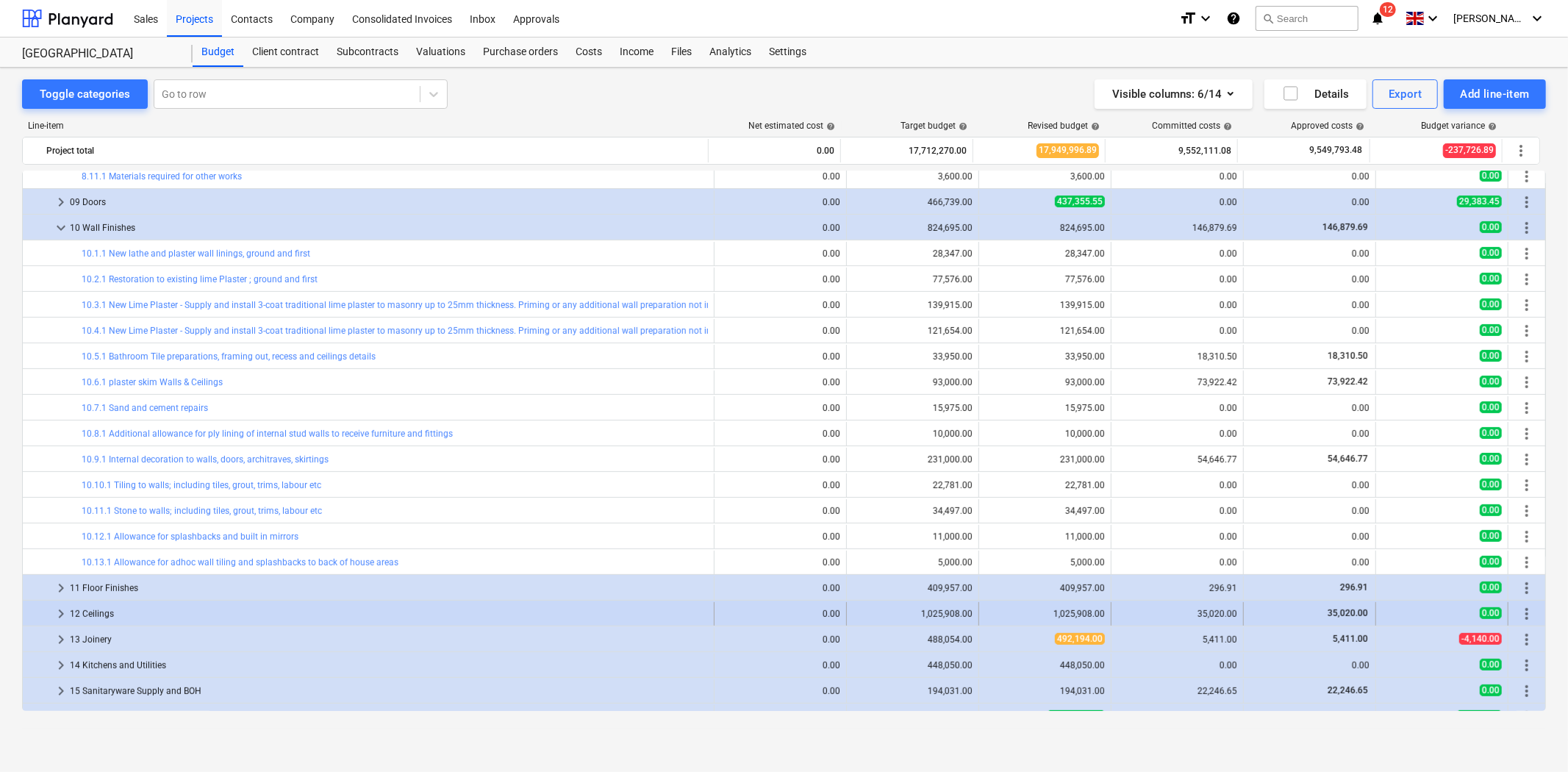
click at [47, 607] on div at bounding box center [40, 614] width 24 height 24
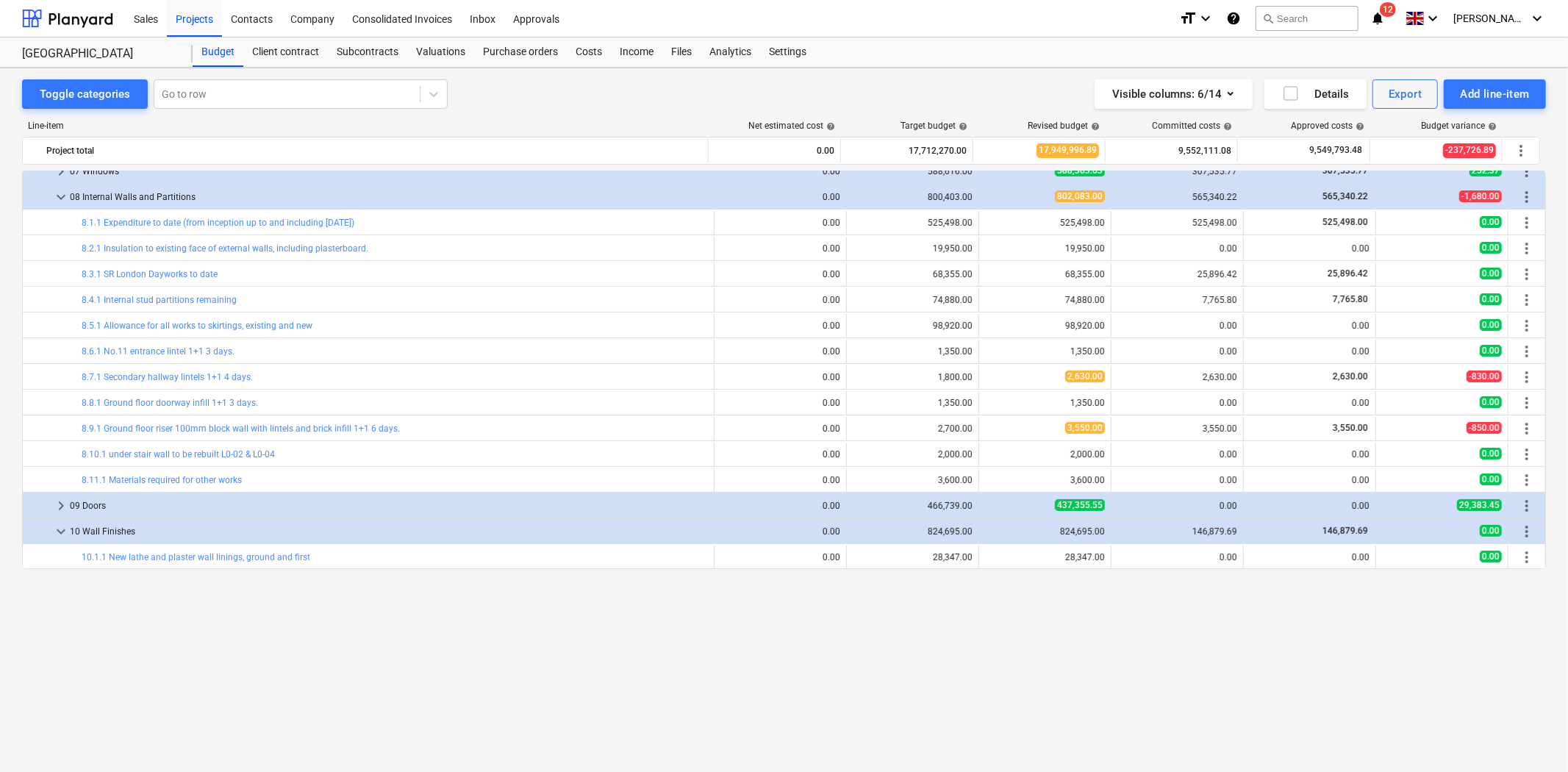
scroll to position [0, 0]
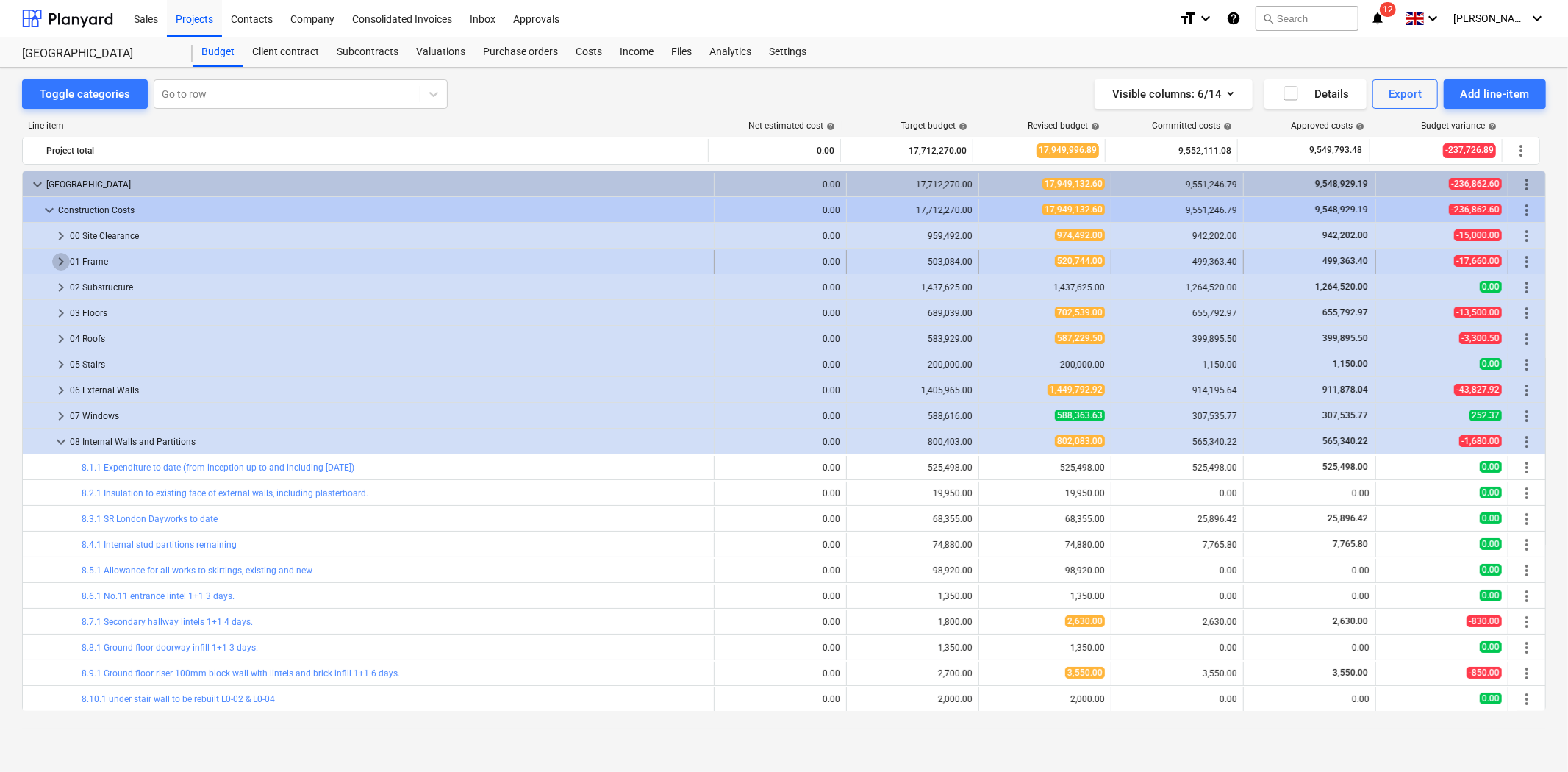
click at [62, 255] on span "keyboard_arrow_right" at bounding box center [60, 261] width 17 height 17
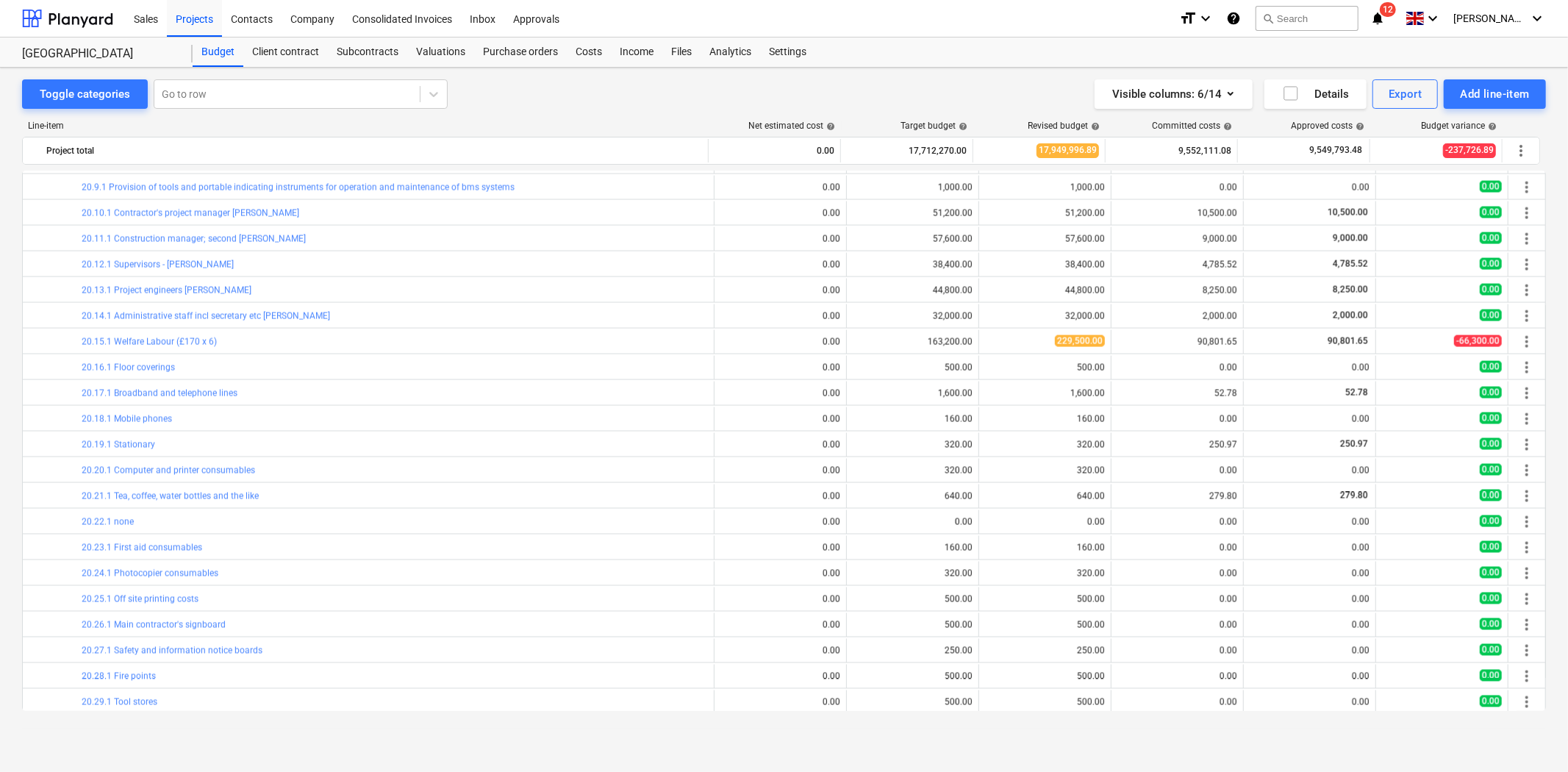
scroll to position [1699, 0]
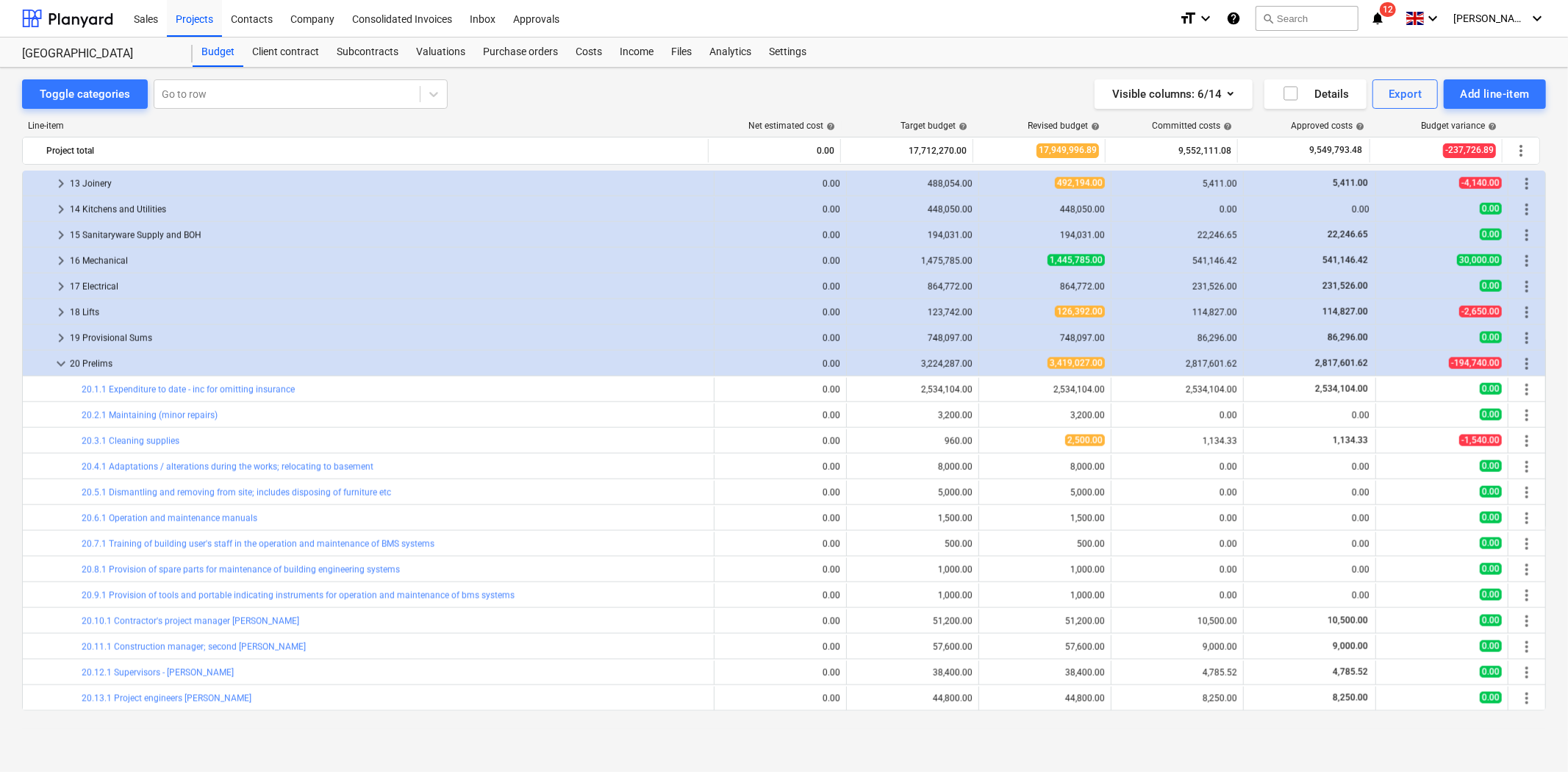
drag, startPoint x: 59, startPoint y: 365, endPoint x: 1136, endPoint y: 410, distance: 1077.9
click at [59, 365] on span "keyboard_arrow_down" at bounding box center [60, 364] width 17 height 17
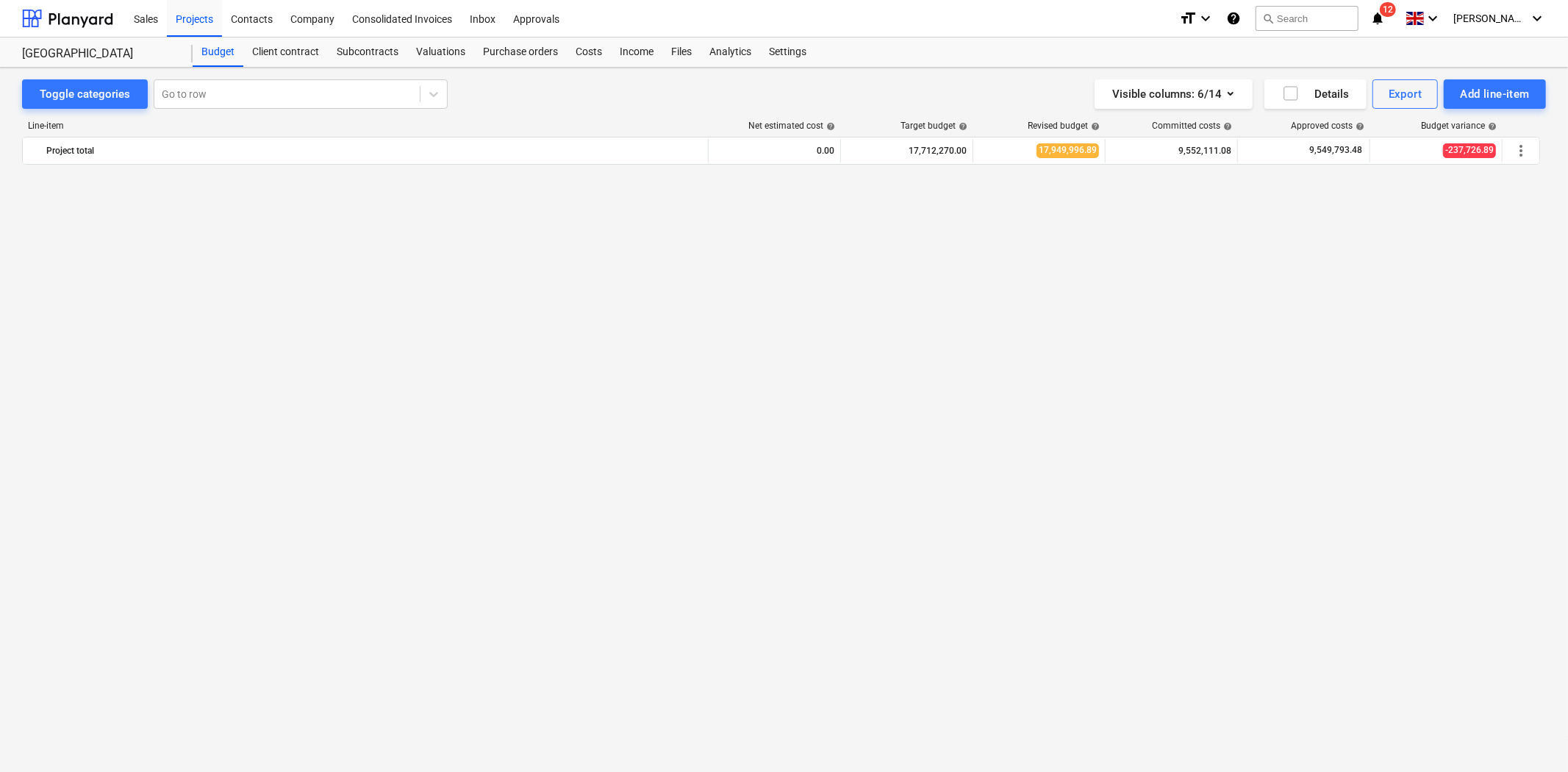
scroll to position [108, 0]
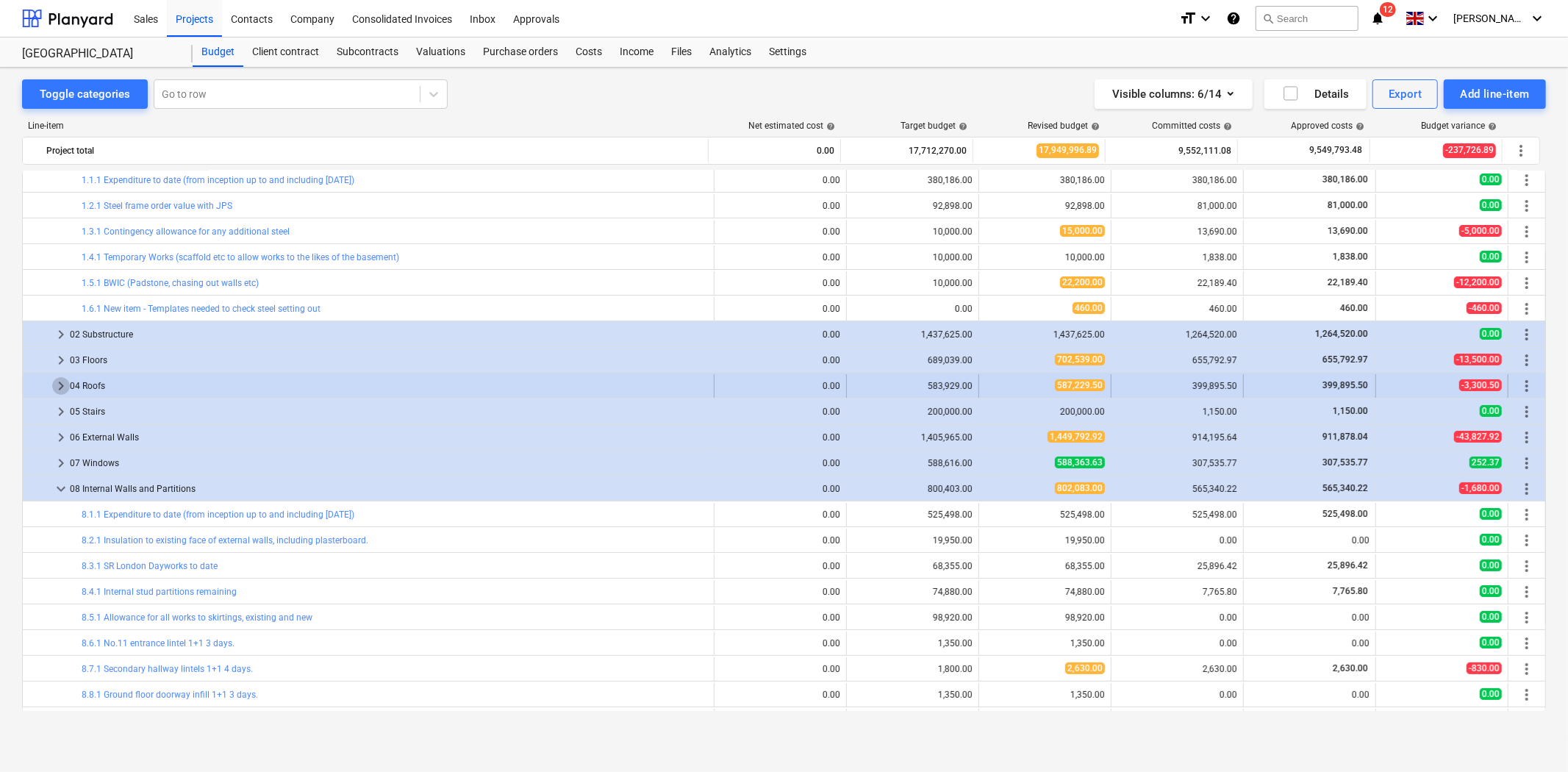
click at [64, 385] on span "keyboard_arrow_right" at bounding box center [60, 386] width 17 height 17
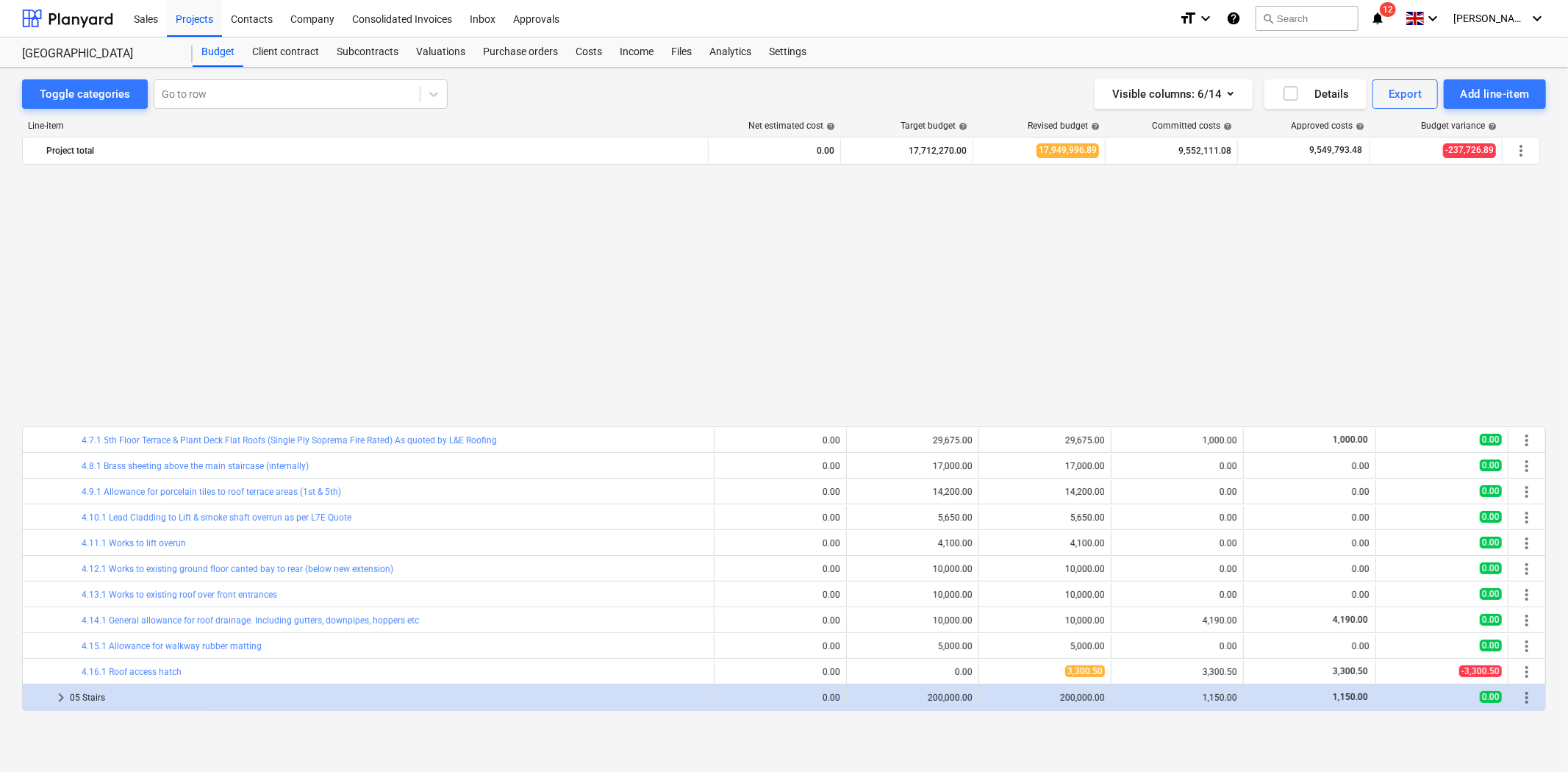
scroll to position [516, 0]
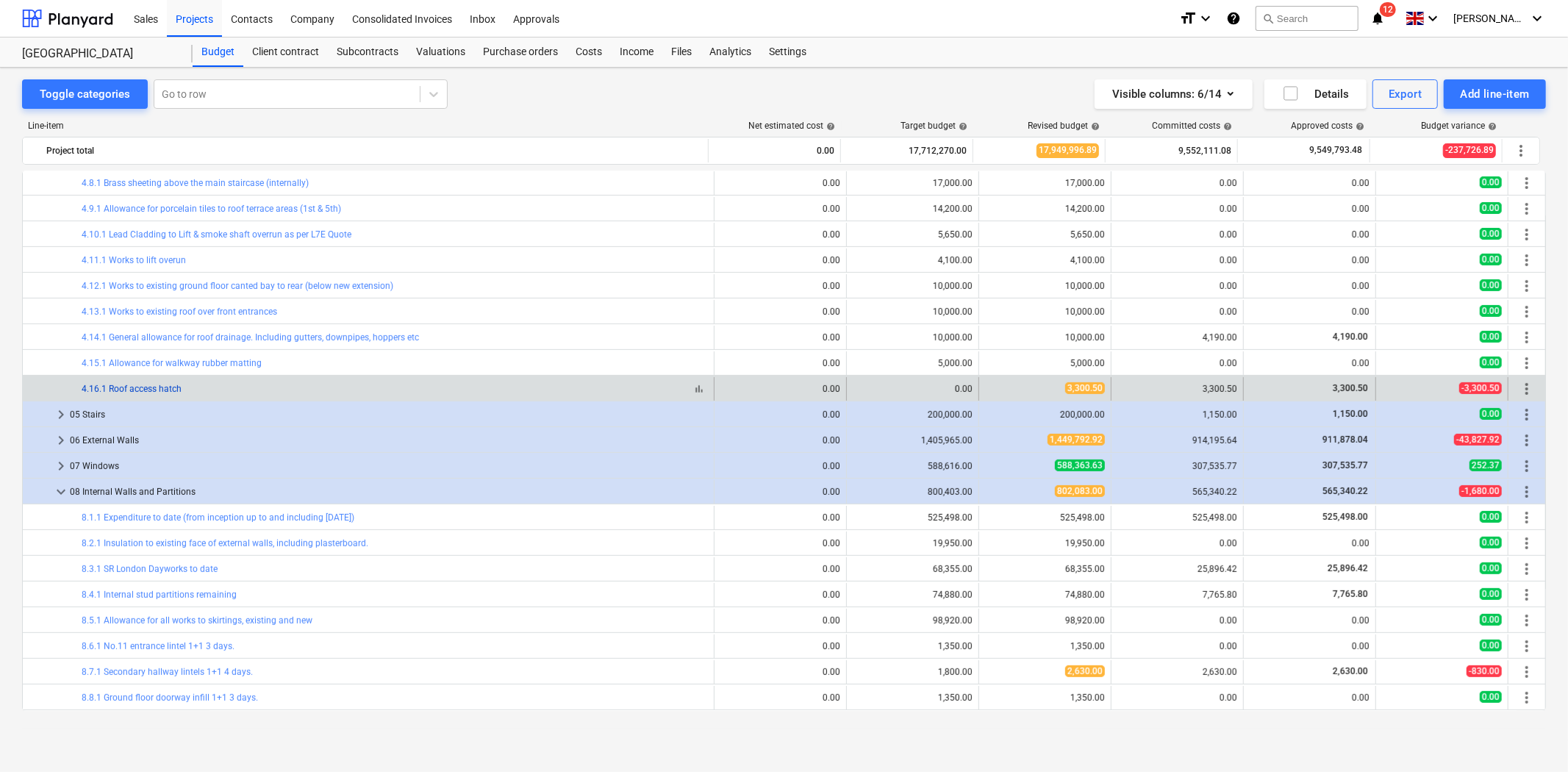
click at [172, 386] on link "4.16.1 Roof access hatch" at bounding box center [131, 388] width 100 height 10
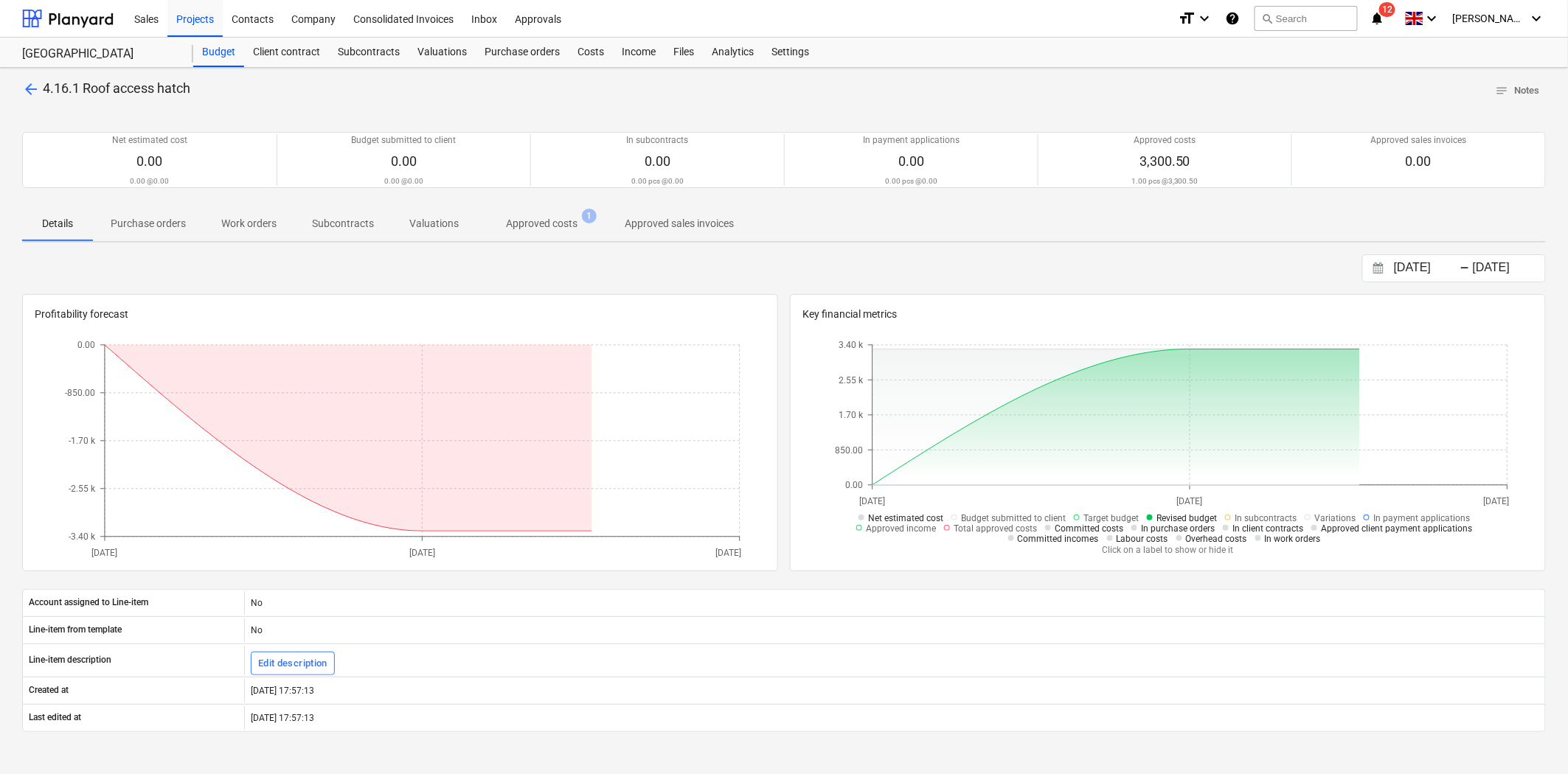
click at [556, 219] on p "Approved costs" at bounding box center [542, 223] width 71 height 16
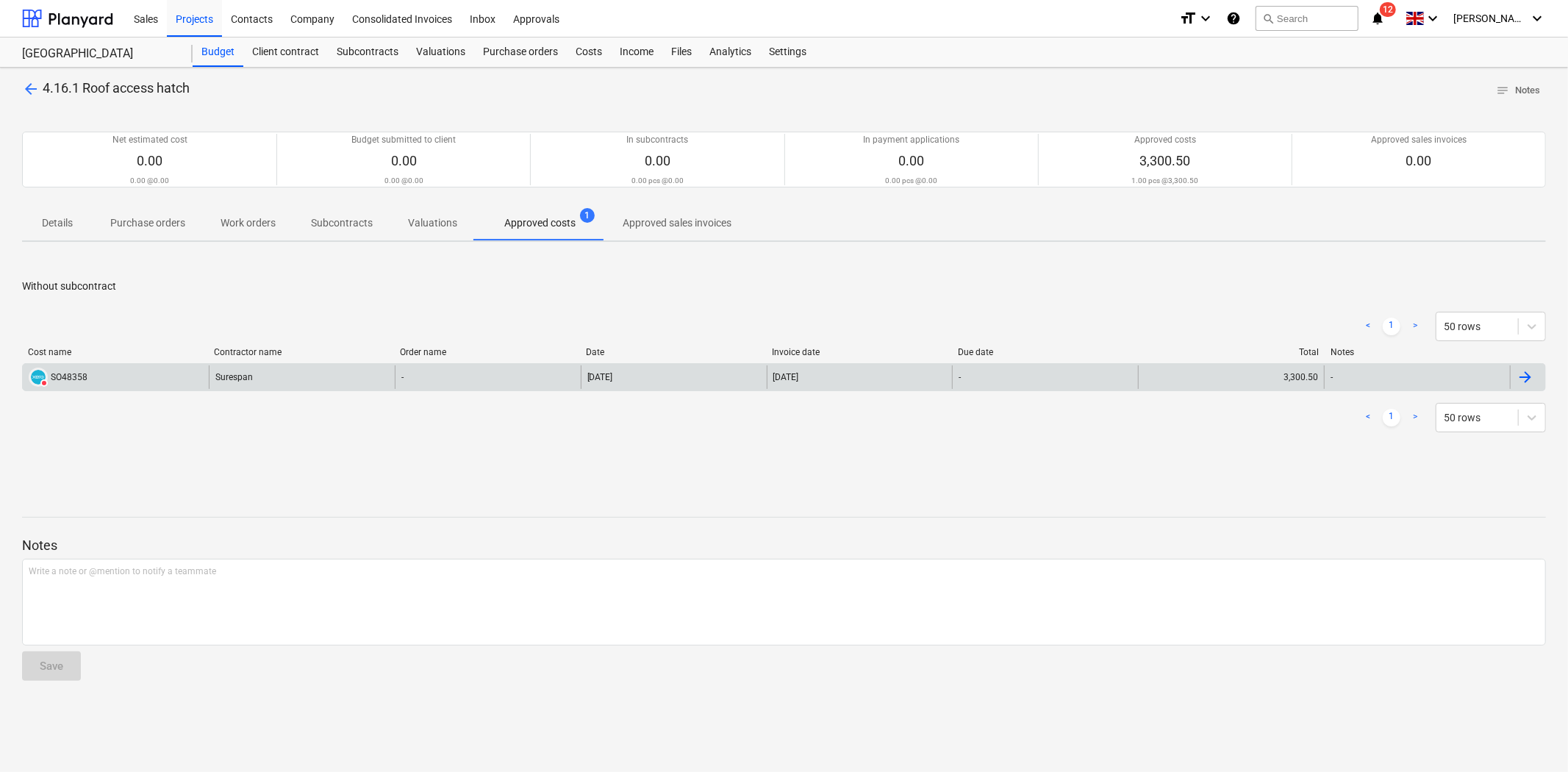
click at [114, 368] on div "DELETED SO48358" at bounding box center [116, 377] width 186 height 24
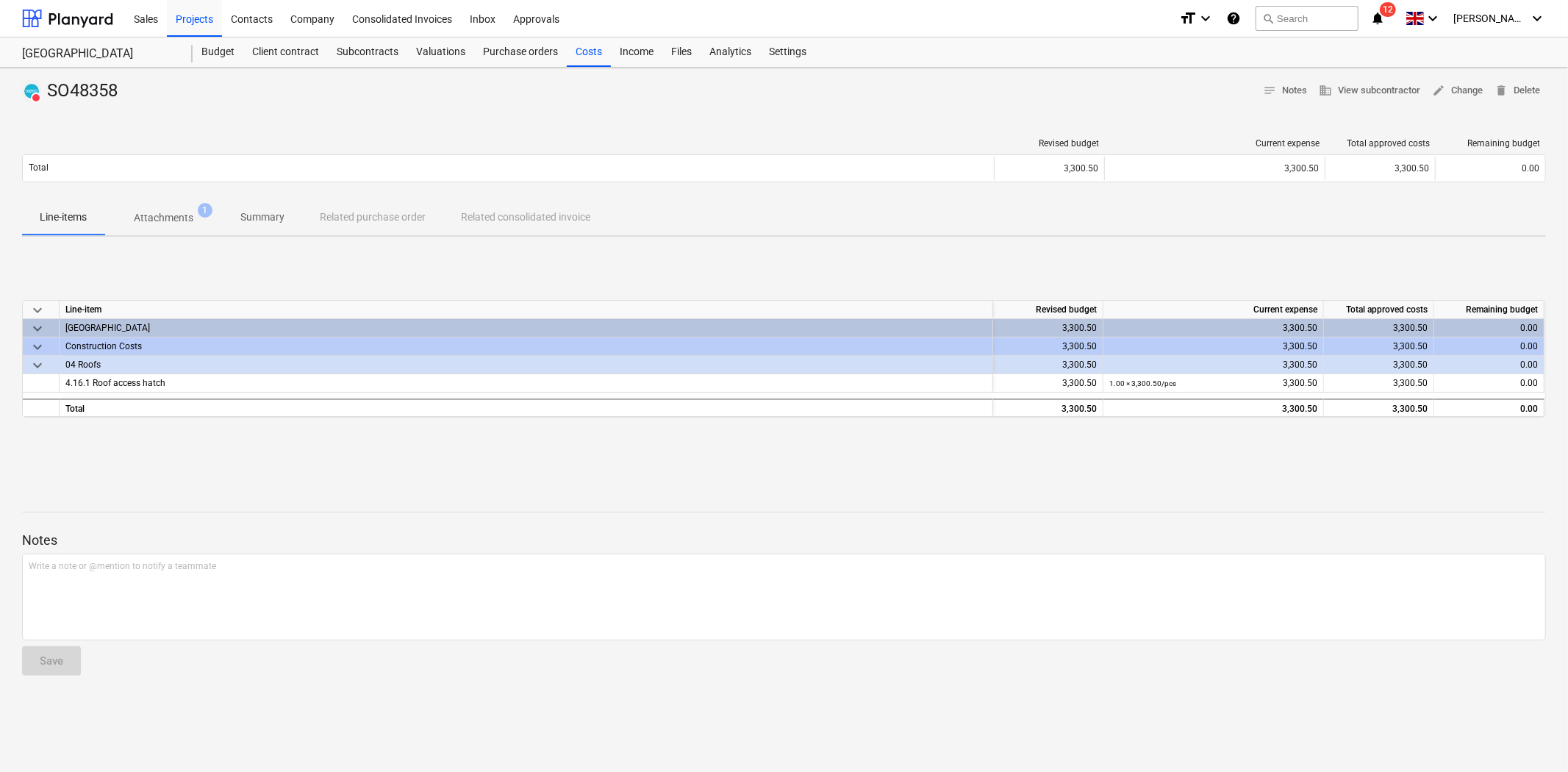
click at [183, 211] on p "Attachments" at bounding box center [163, 217] width 59 height 16
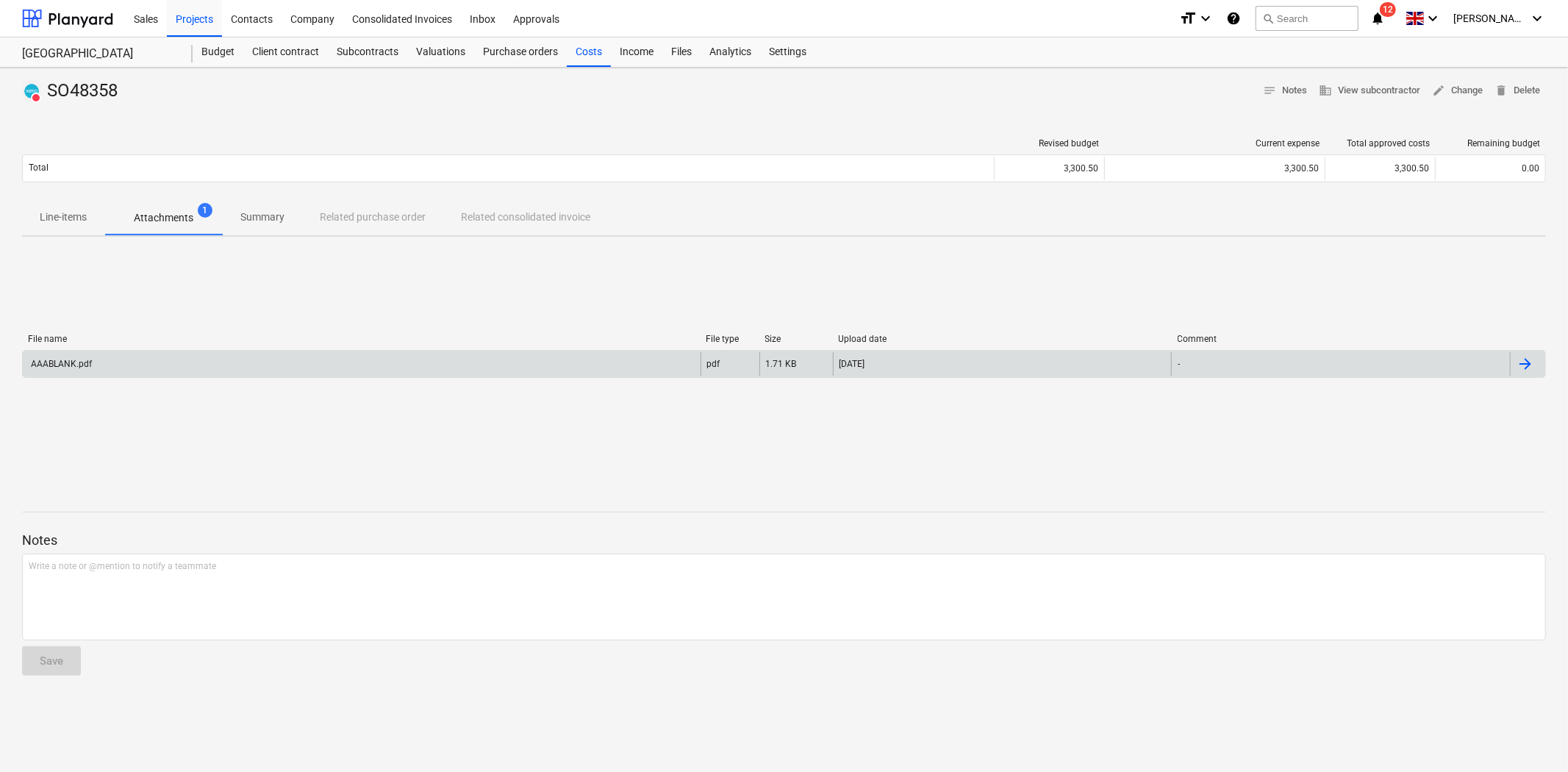
click at [108, 360] on div "AAABLANK.pdf" at bounding box center [362, 365] width 678 height 24
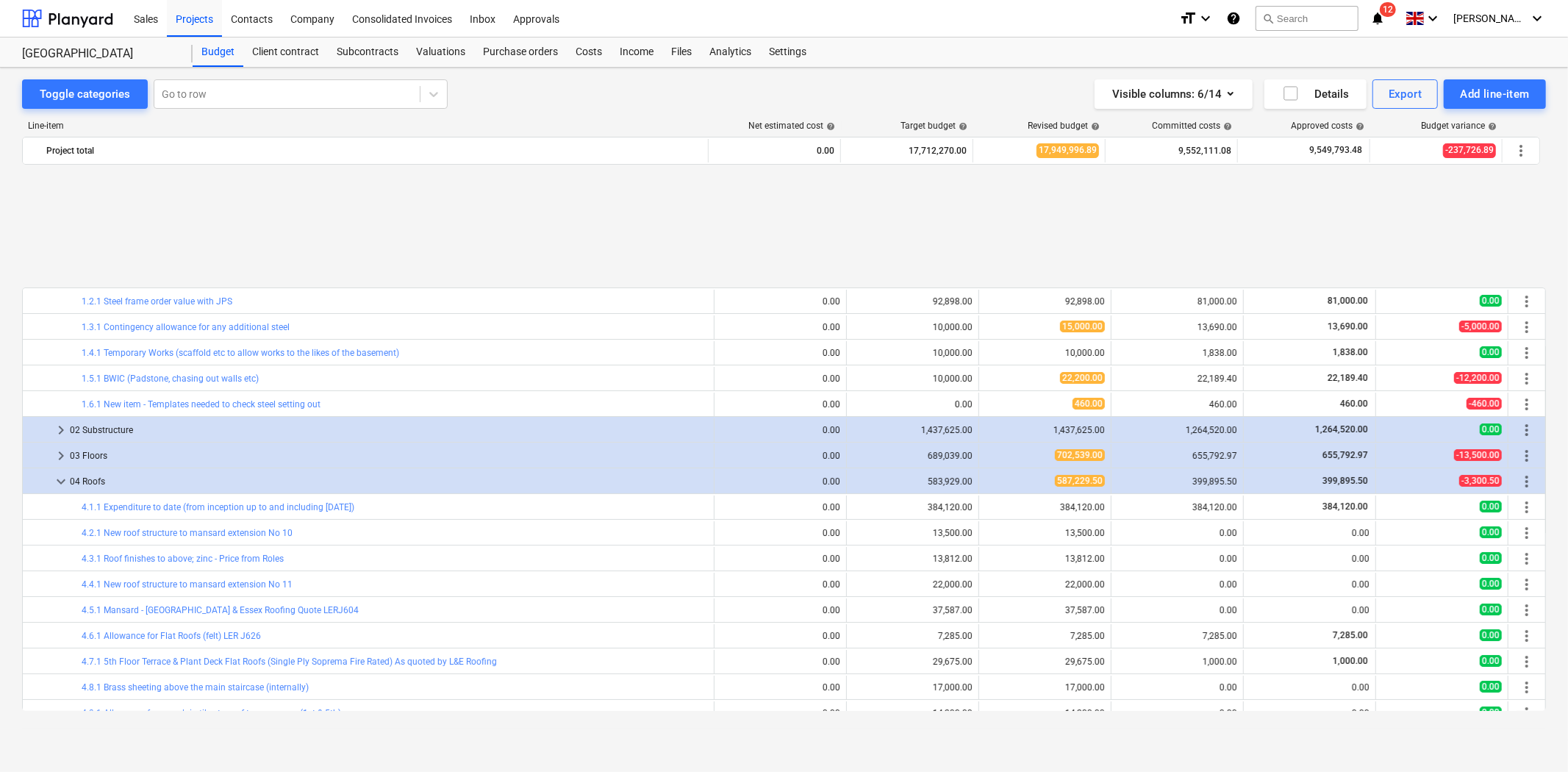
scroll to position [164, 0]
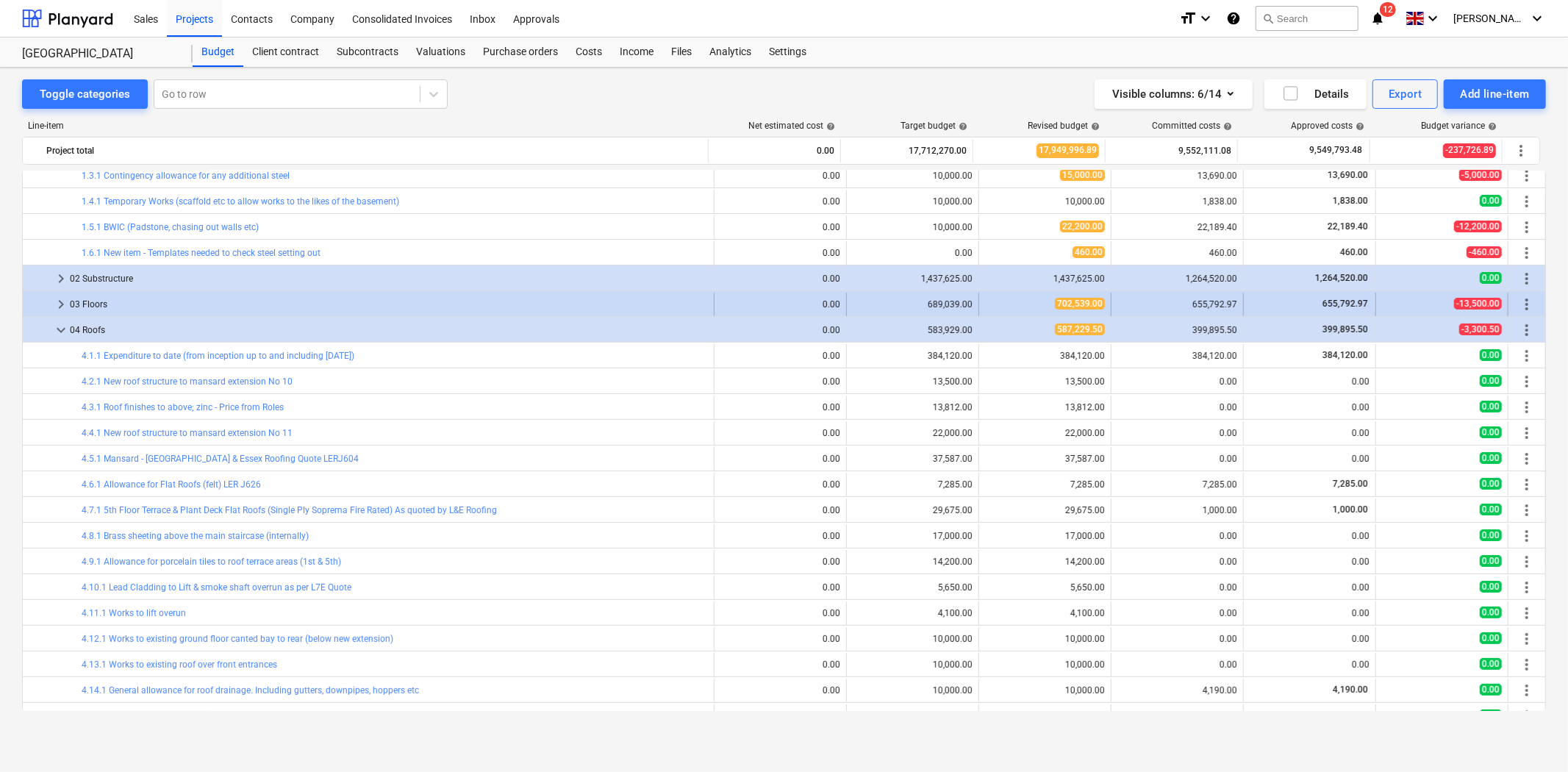
click at [60, 306] on span "keyboard_arrow_right" at bounding box center [60, 304] width 17 height 17
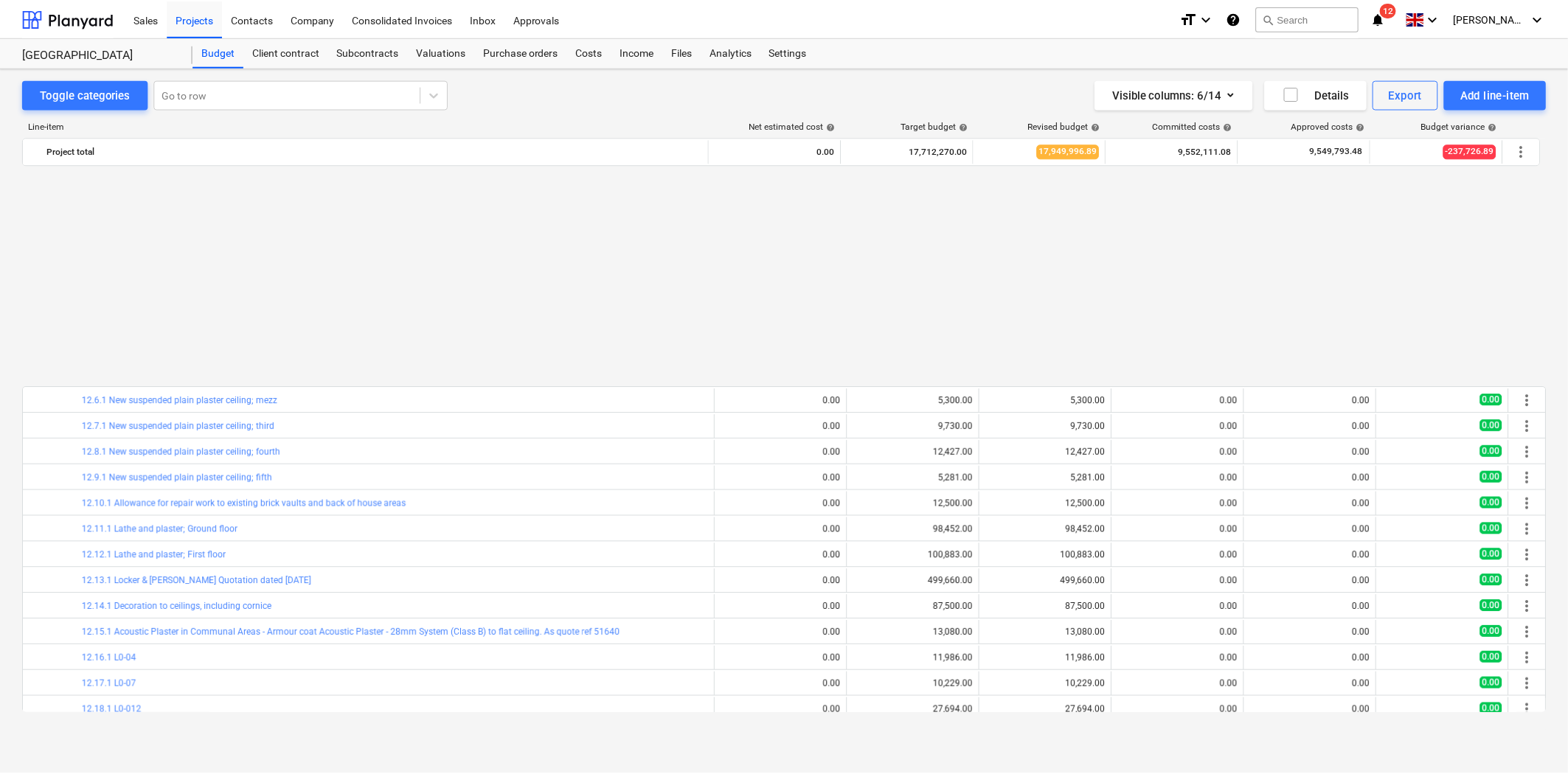
scroll to position [1966, 0]
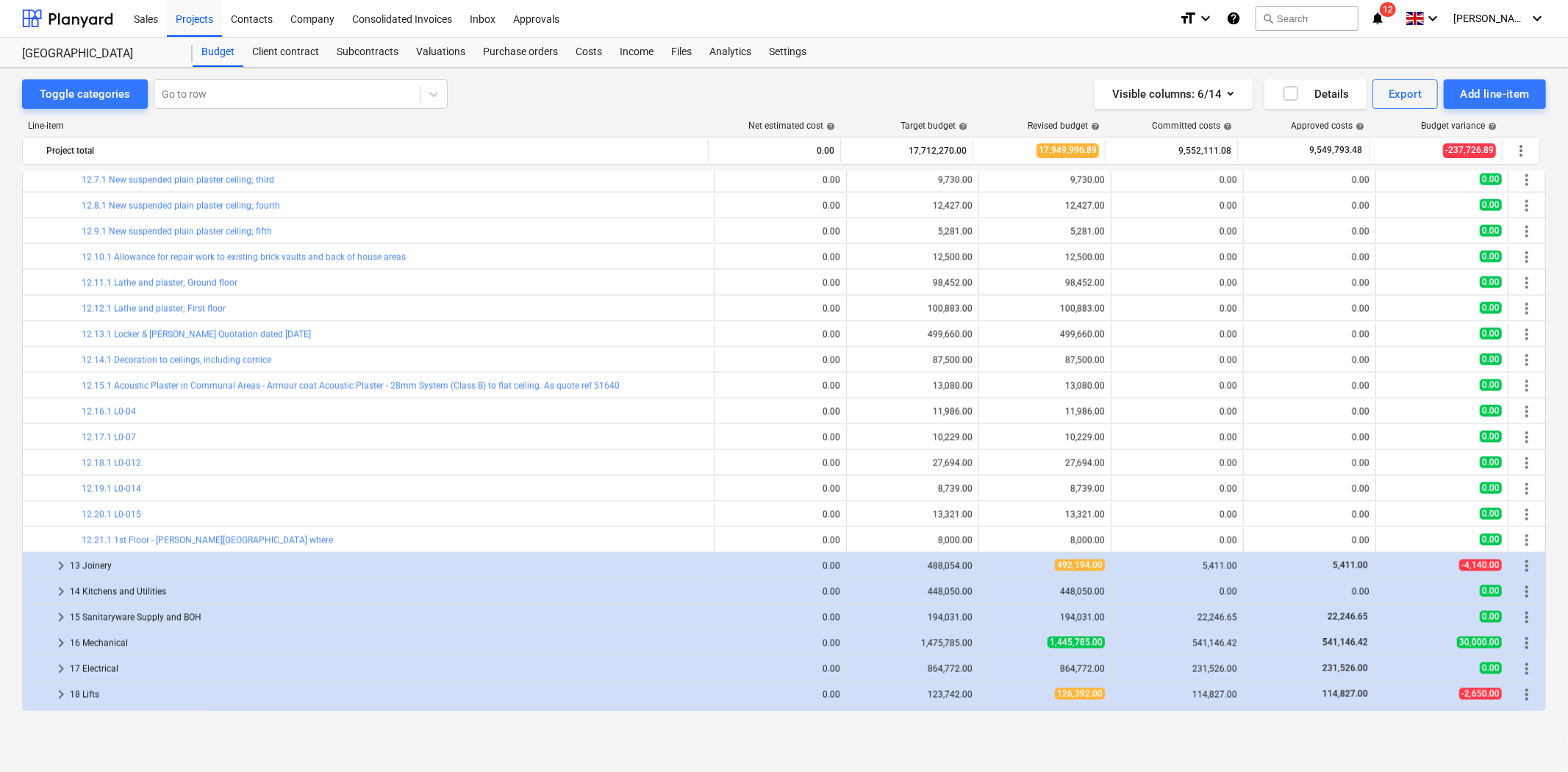
click at [131, 460] on link "12.18.1 L0-012" at bounding box center [110, 463] width 59 height 10
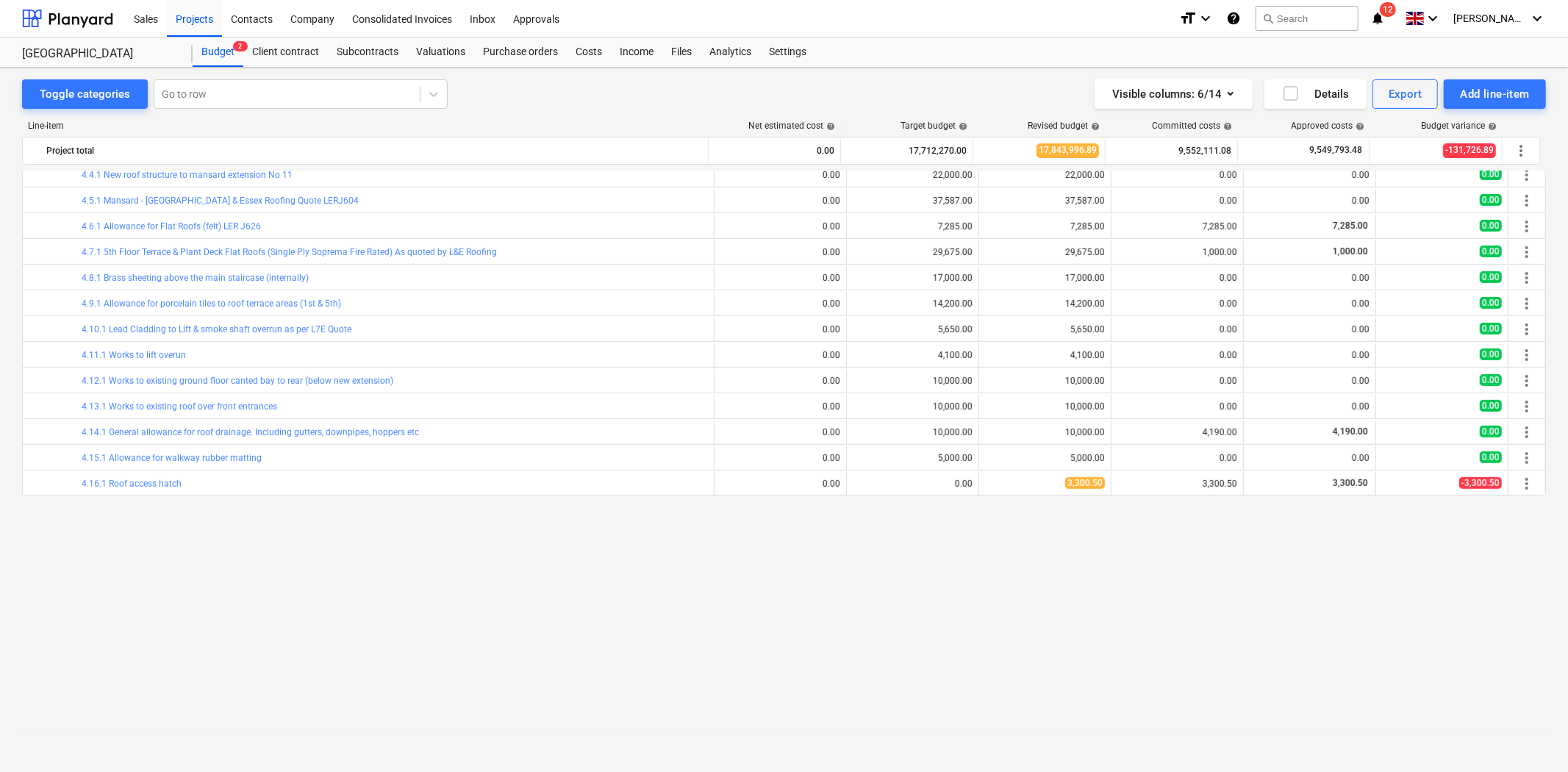
scroll to position [408, 0]
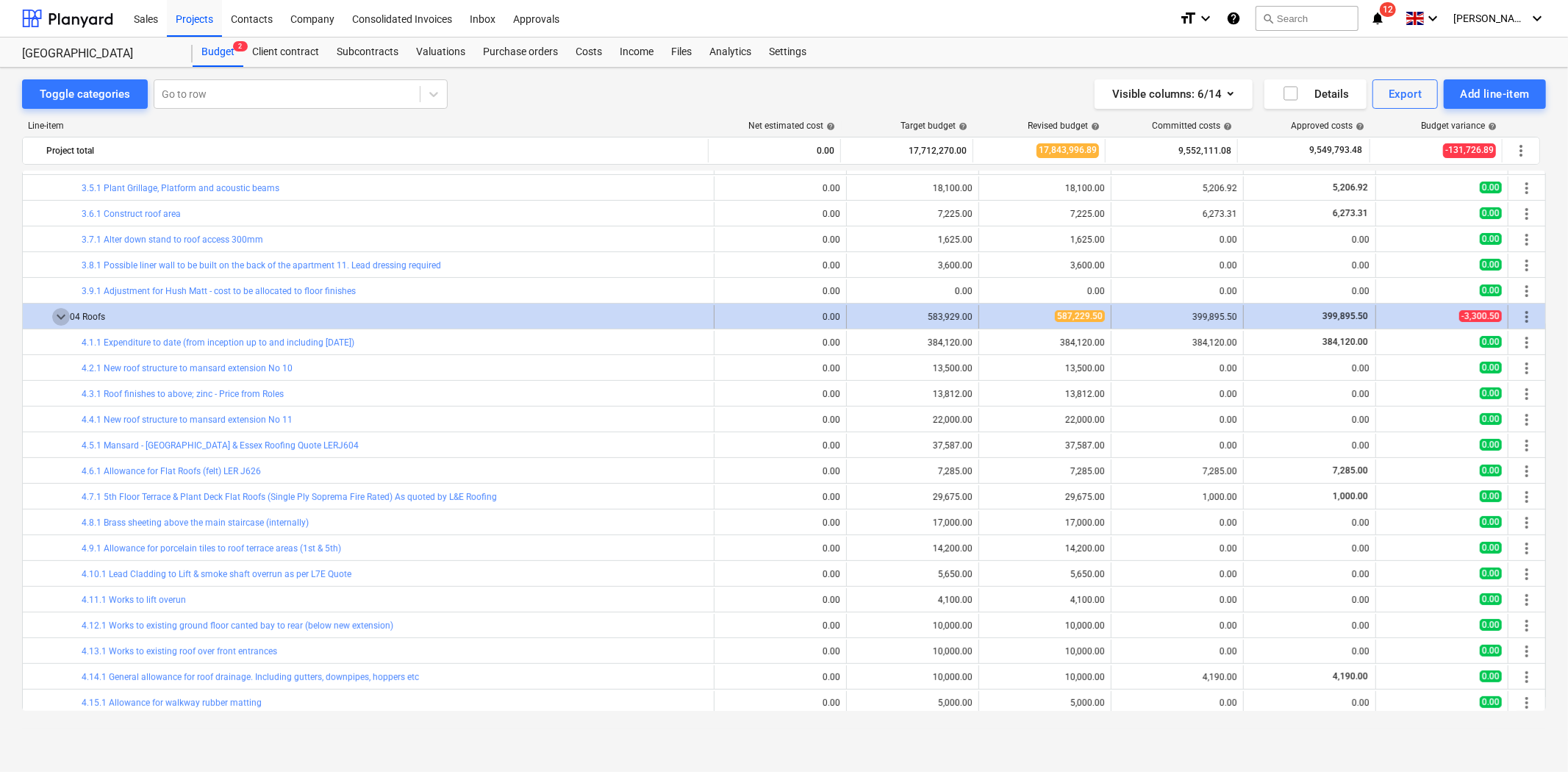
click at [61, 319] on span "keyboard_arrow_down" at bounding box center [60, 316] width 17 height 17
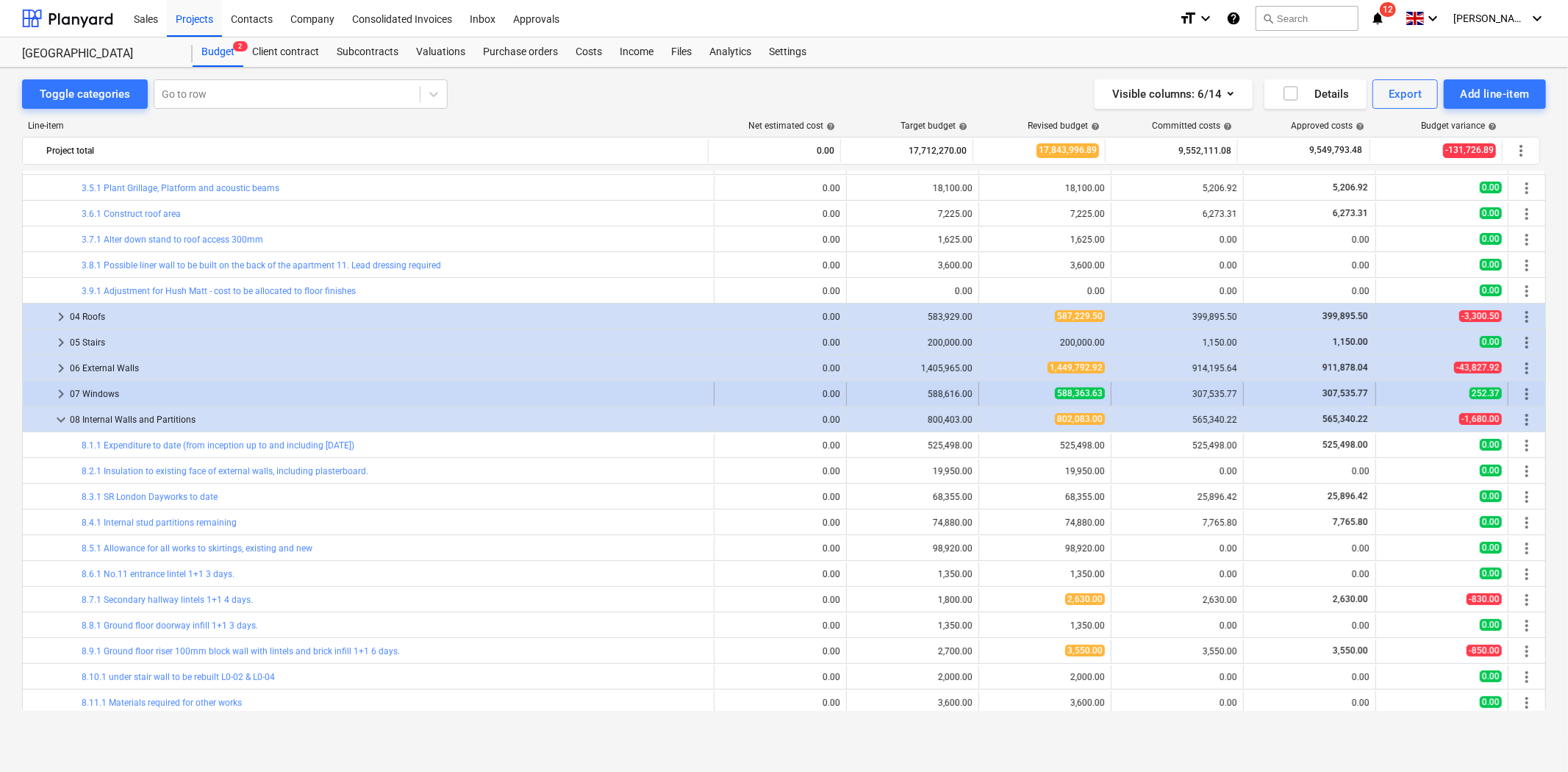
click at [54, 393] on span "keyboard_arrow_right" at bounding box center [60, 394] width 17 height 17
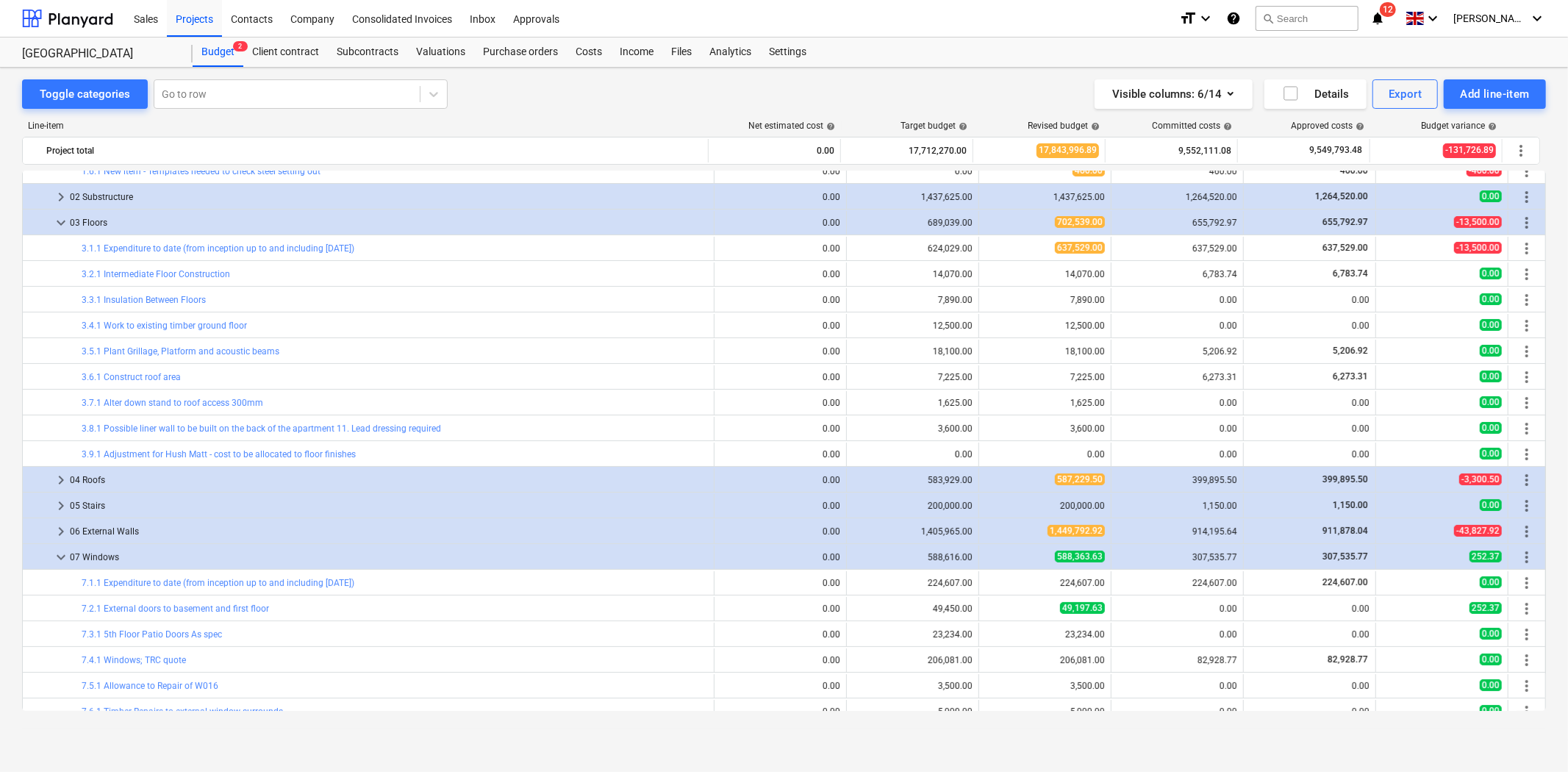
scroll to position [164, 0]
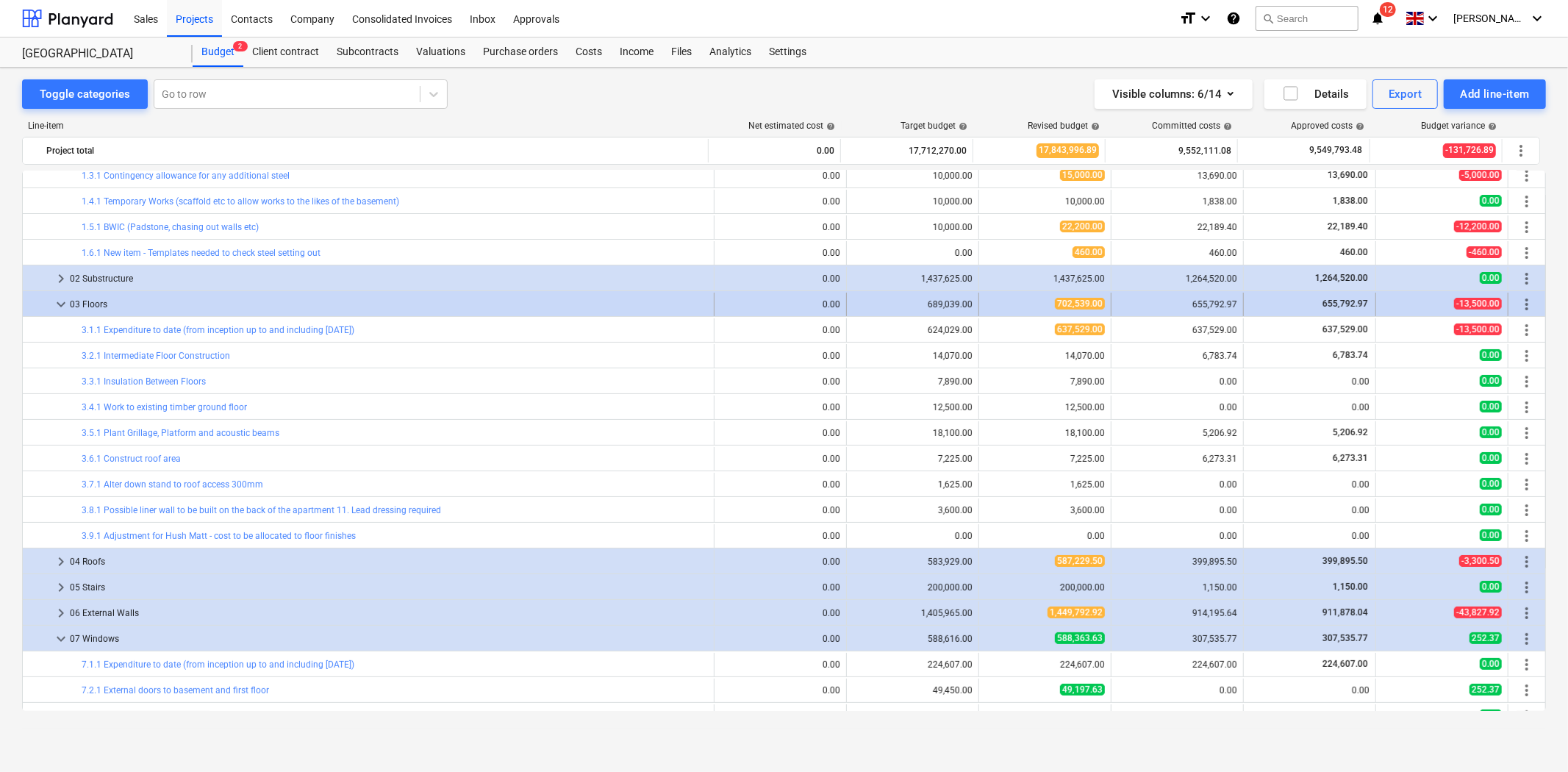
click at [60, 305] on span "keyboard_arrow_down" at bounding box center [60, 304] width 17 height 17
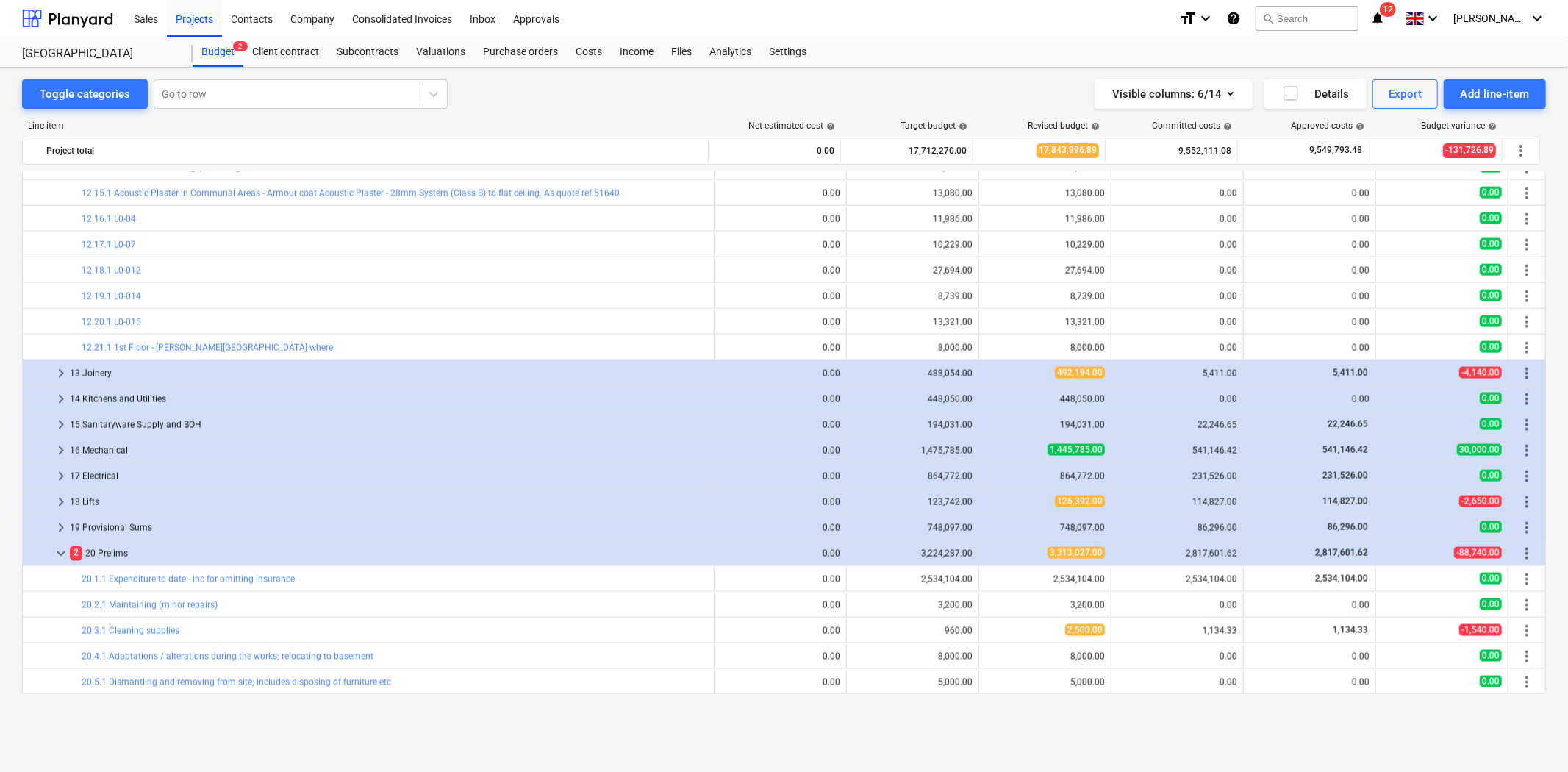
scroll to position [1814, 0]
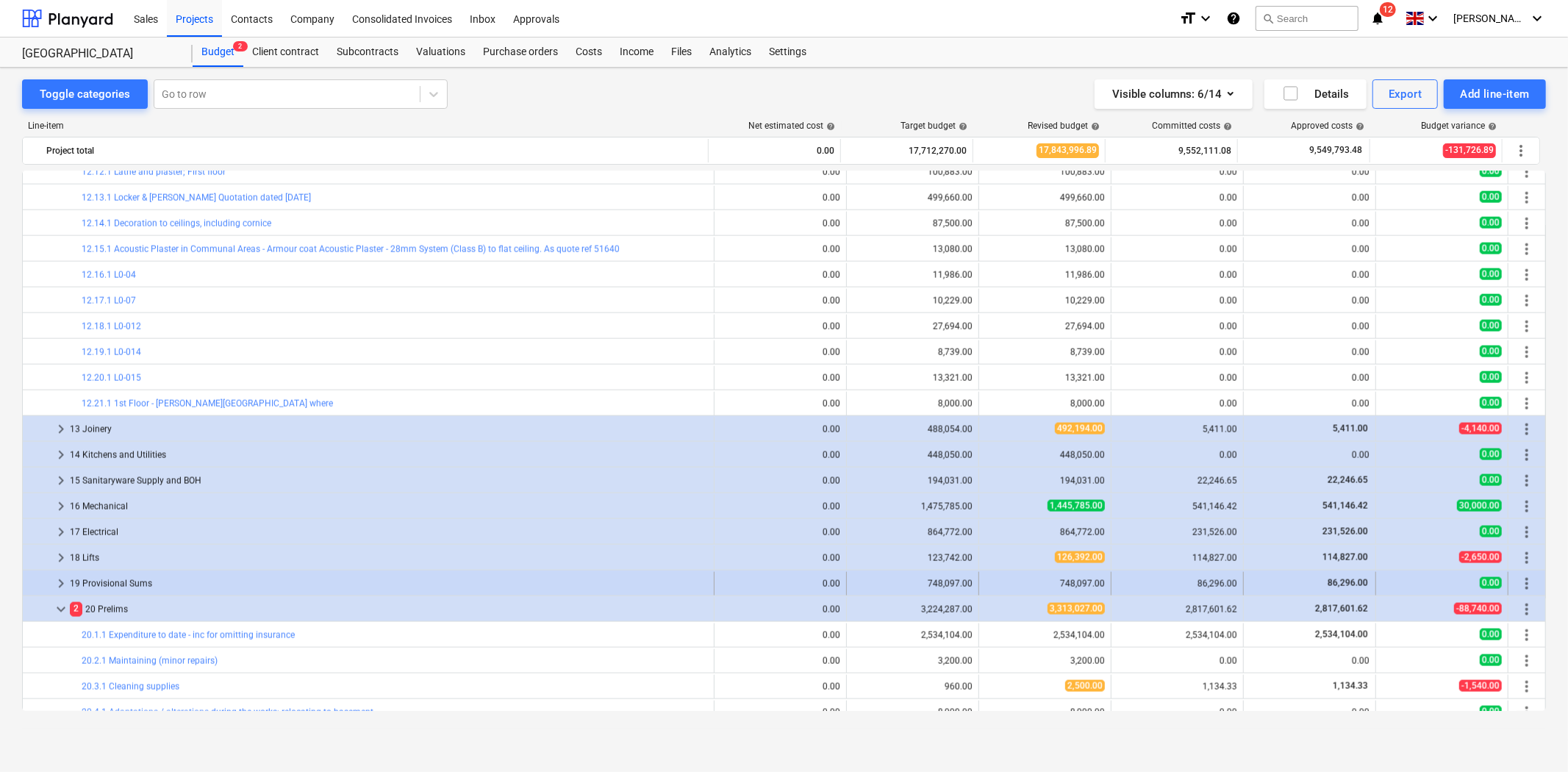
click at [60, 585] on span "keyboard_arrow_right" at bounding box center [60, 584] width 17 height 17
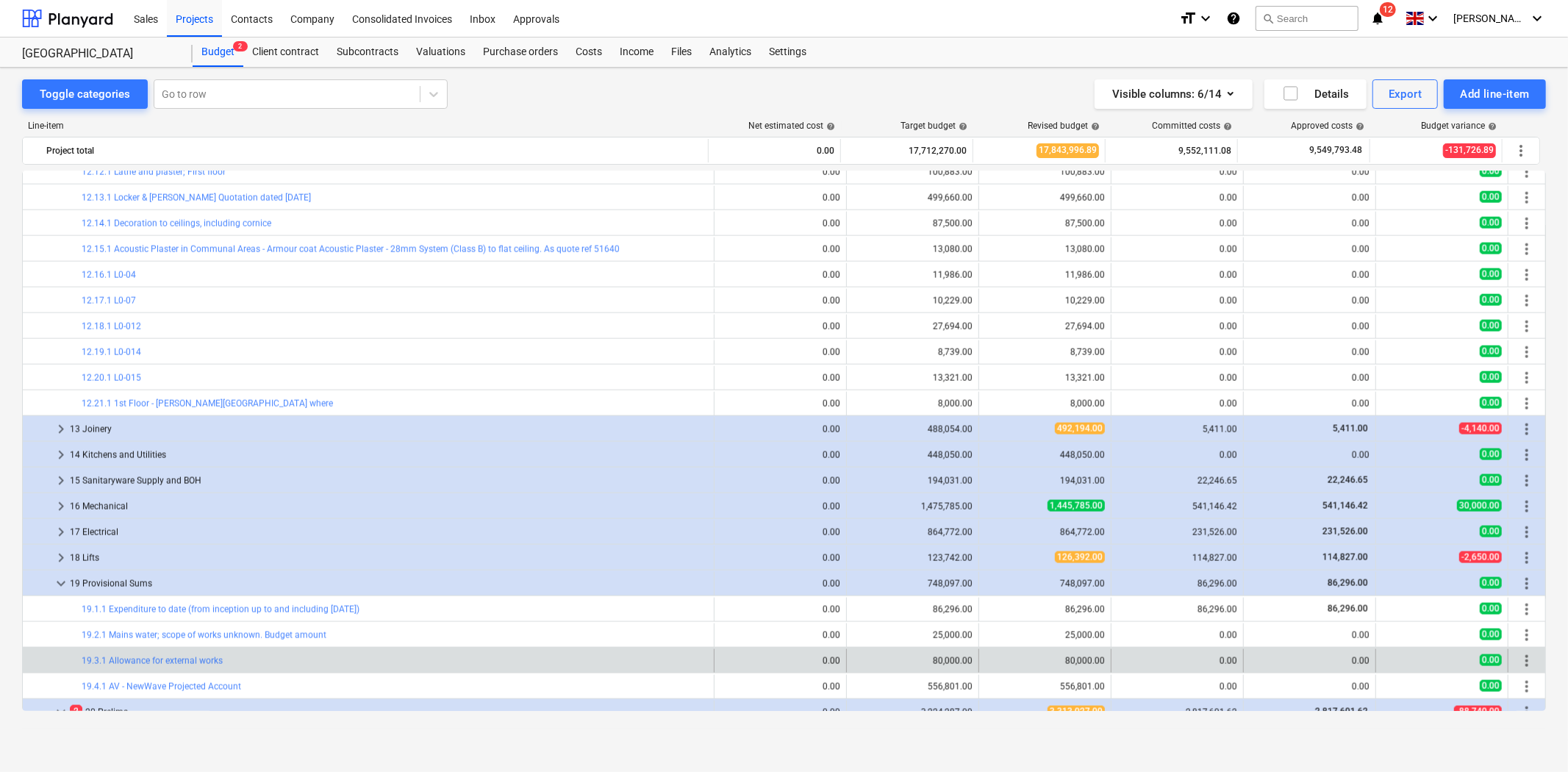
scroll to position [1978, 0]
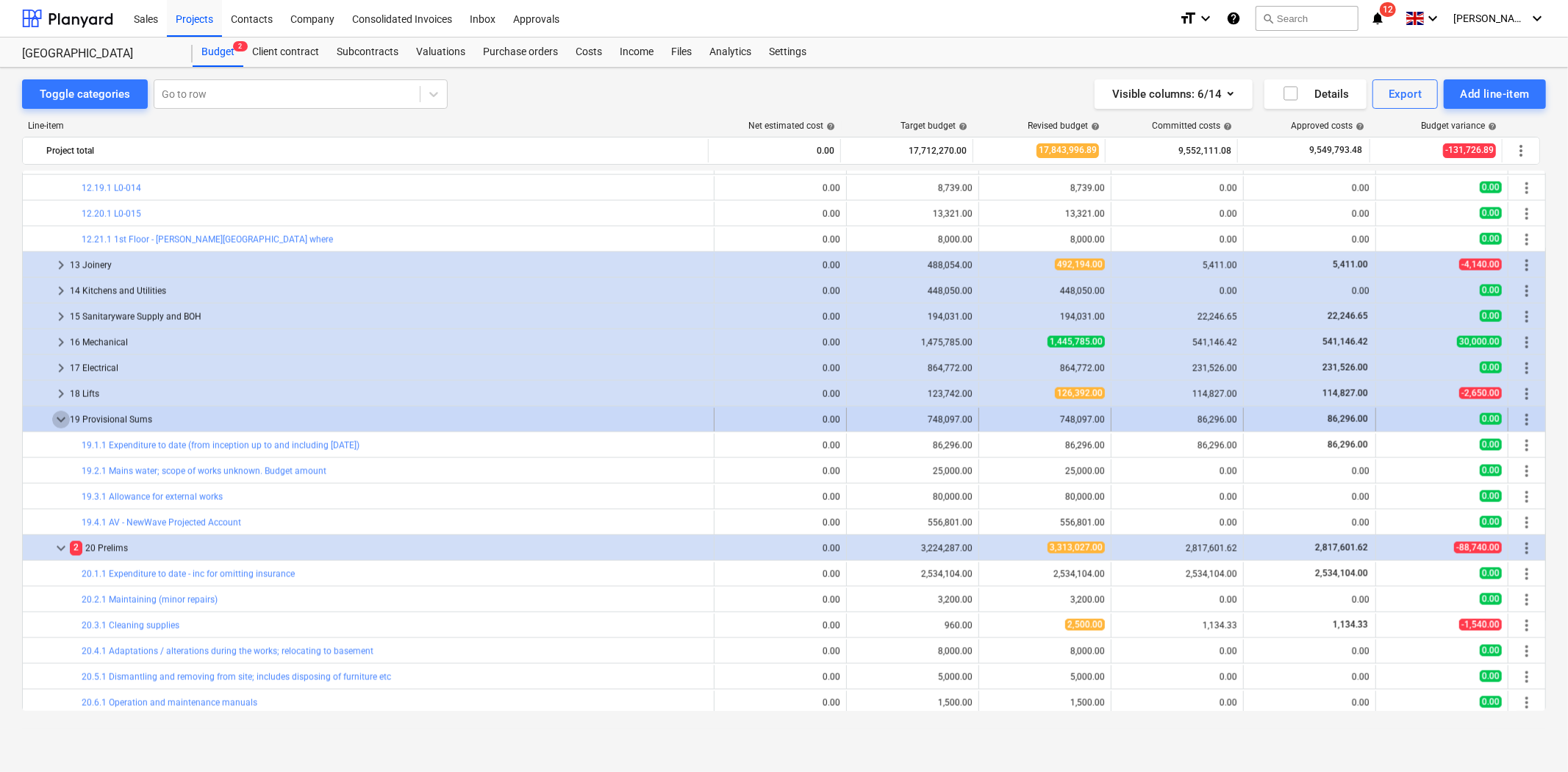
click at [62, 419] on span "keyboard_arrow_down" at bounding box center [60, 419] width 17 height 17
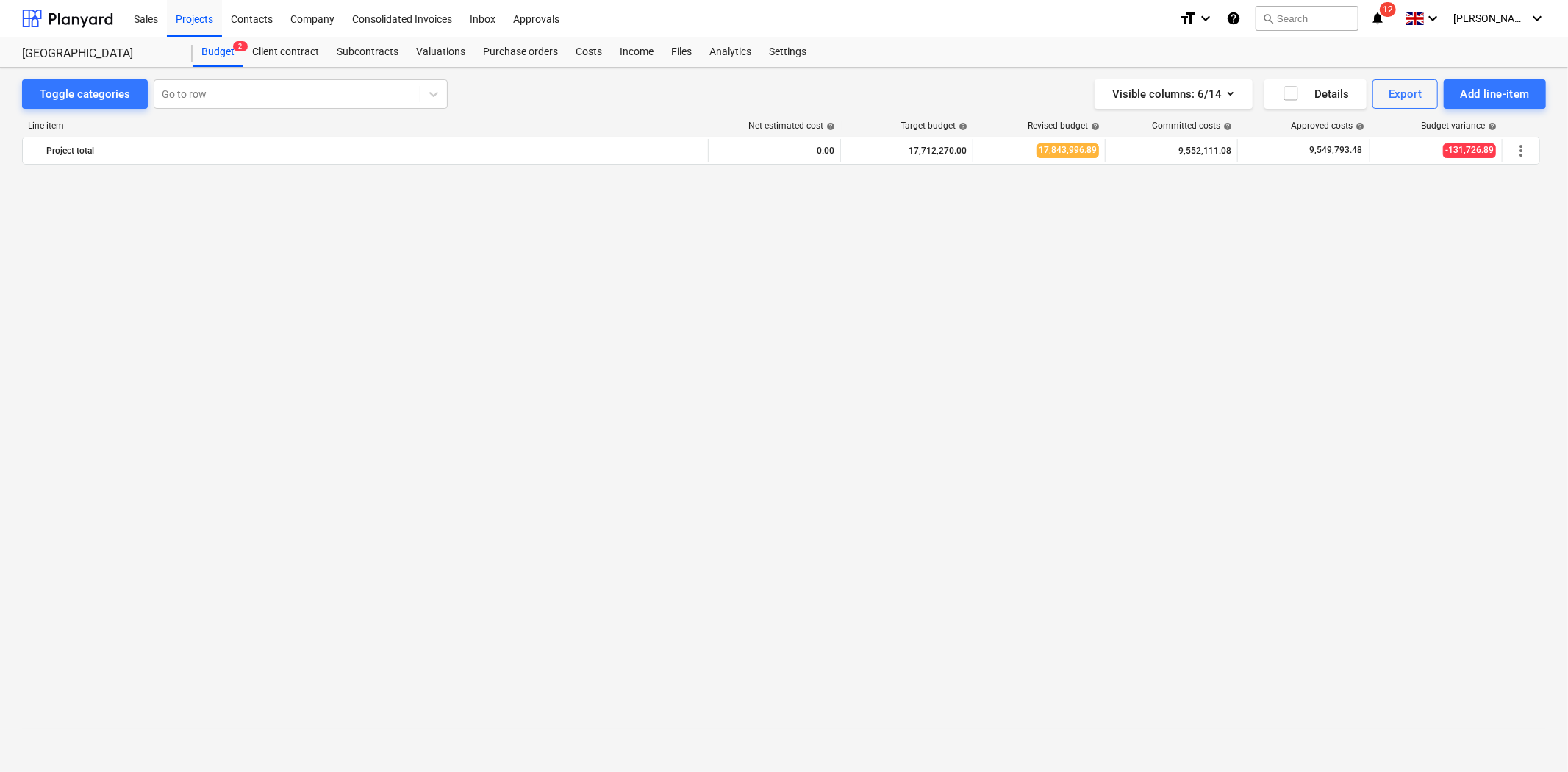
click span "keyboard_arrow_right"
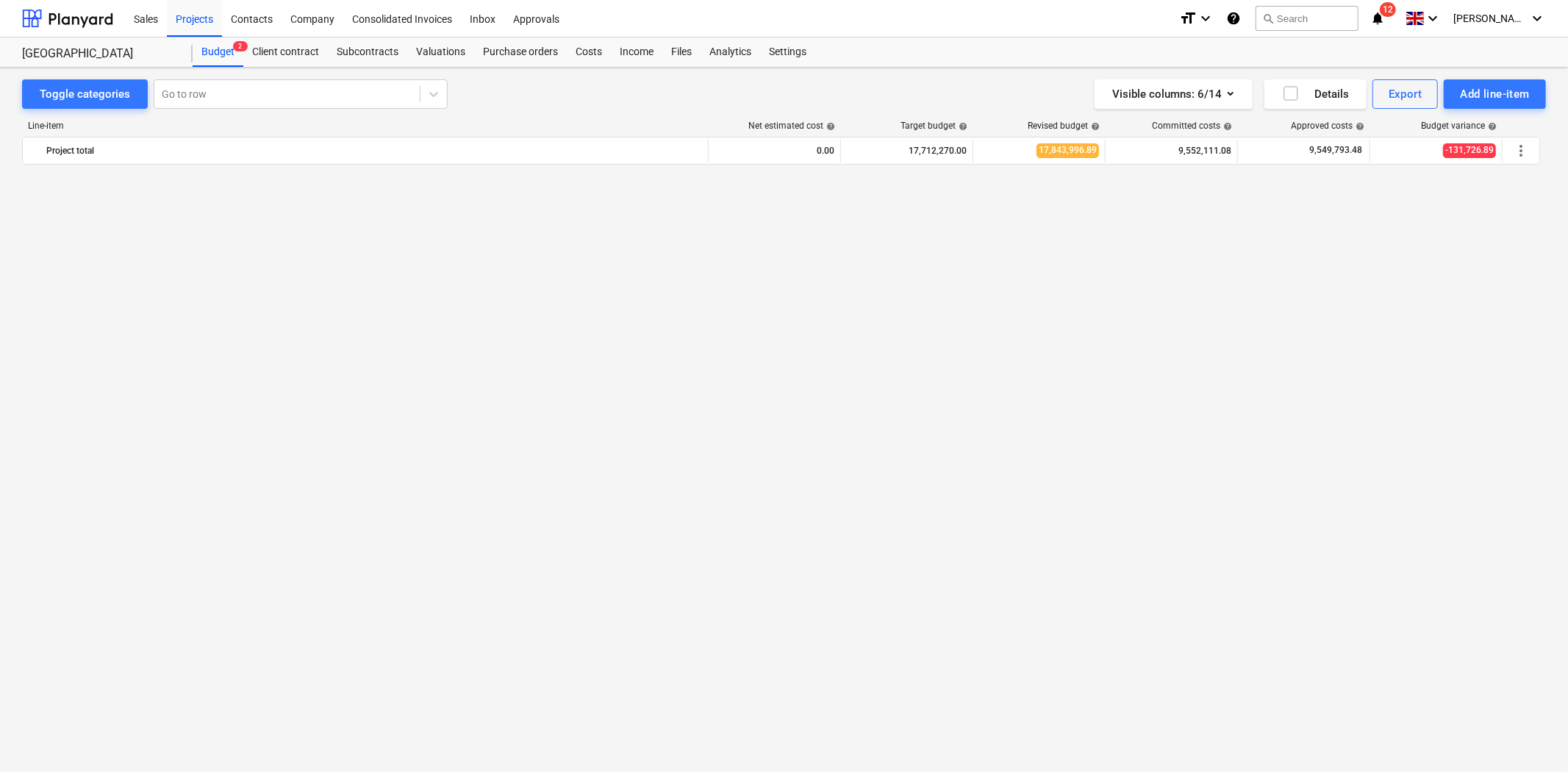
scroll to position [834, 0]
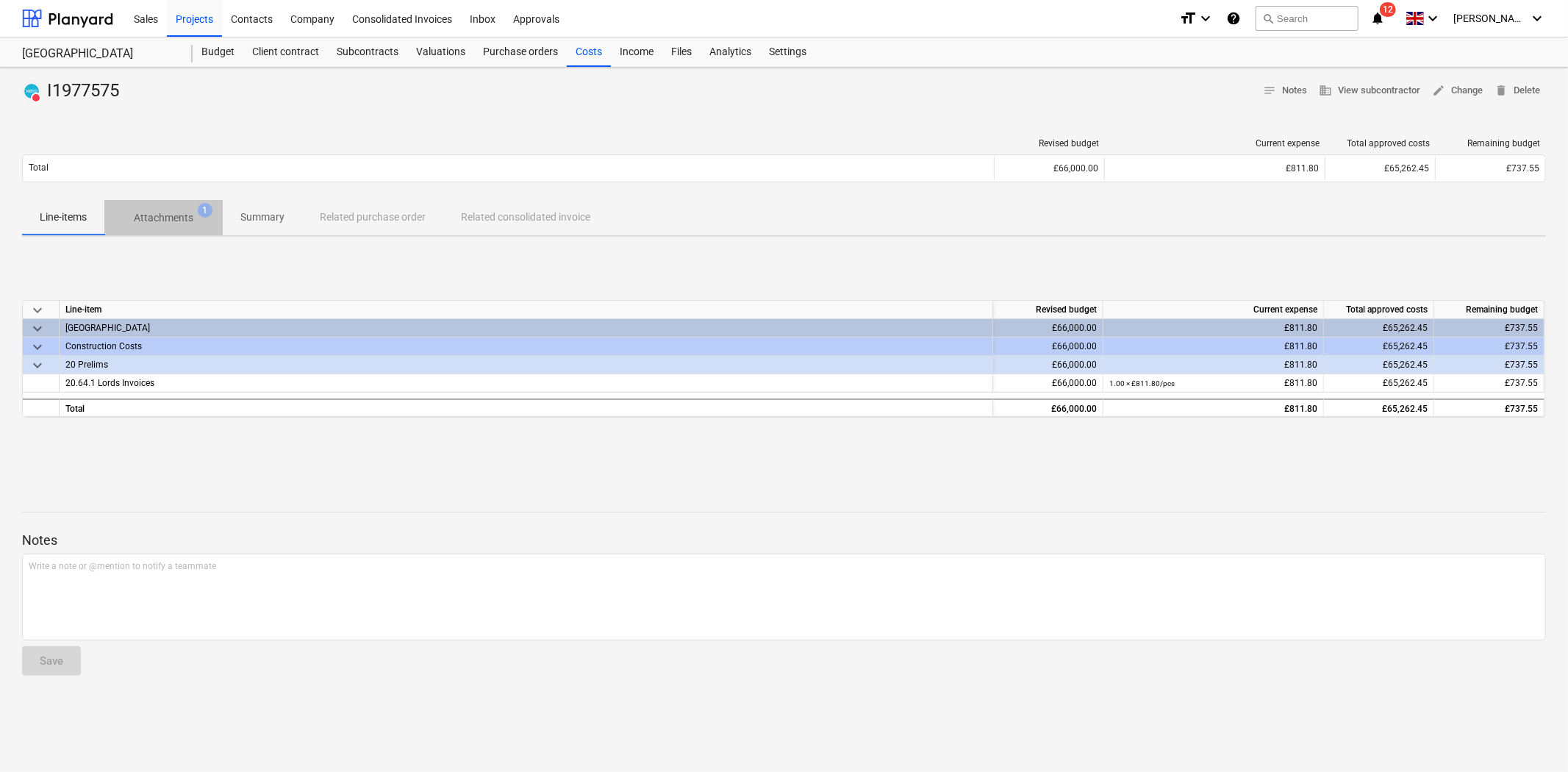
click at [178, 229] on span "Attachments 1" at bounding box center [163, 217] width 119 height 26
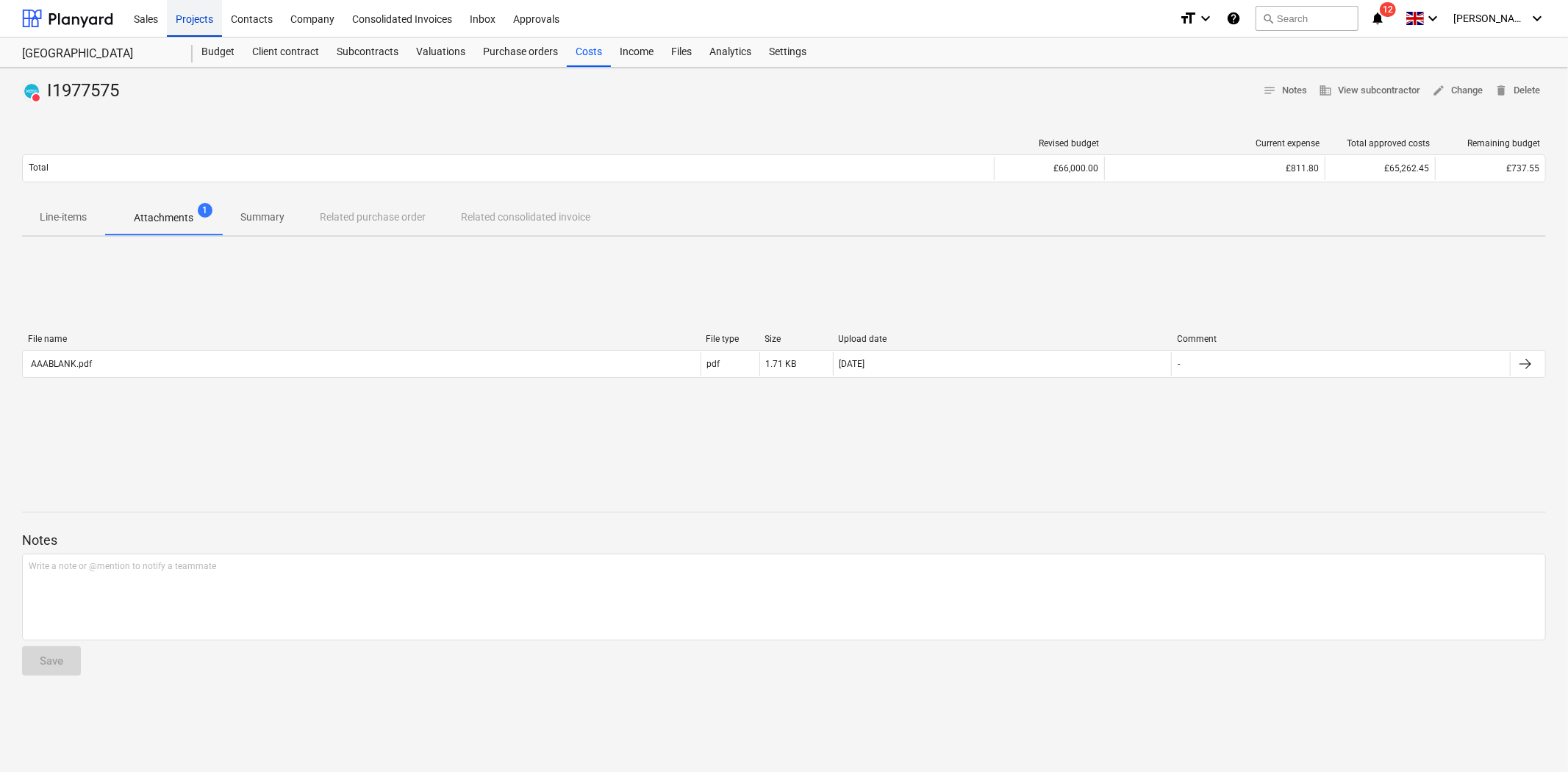
click at [191, 21] on div "Projects" at bounding box center [195, 17] width 55 height 37
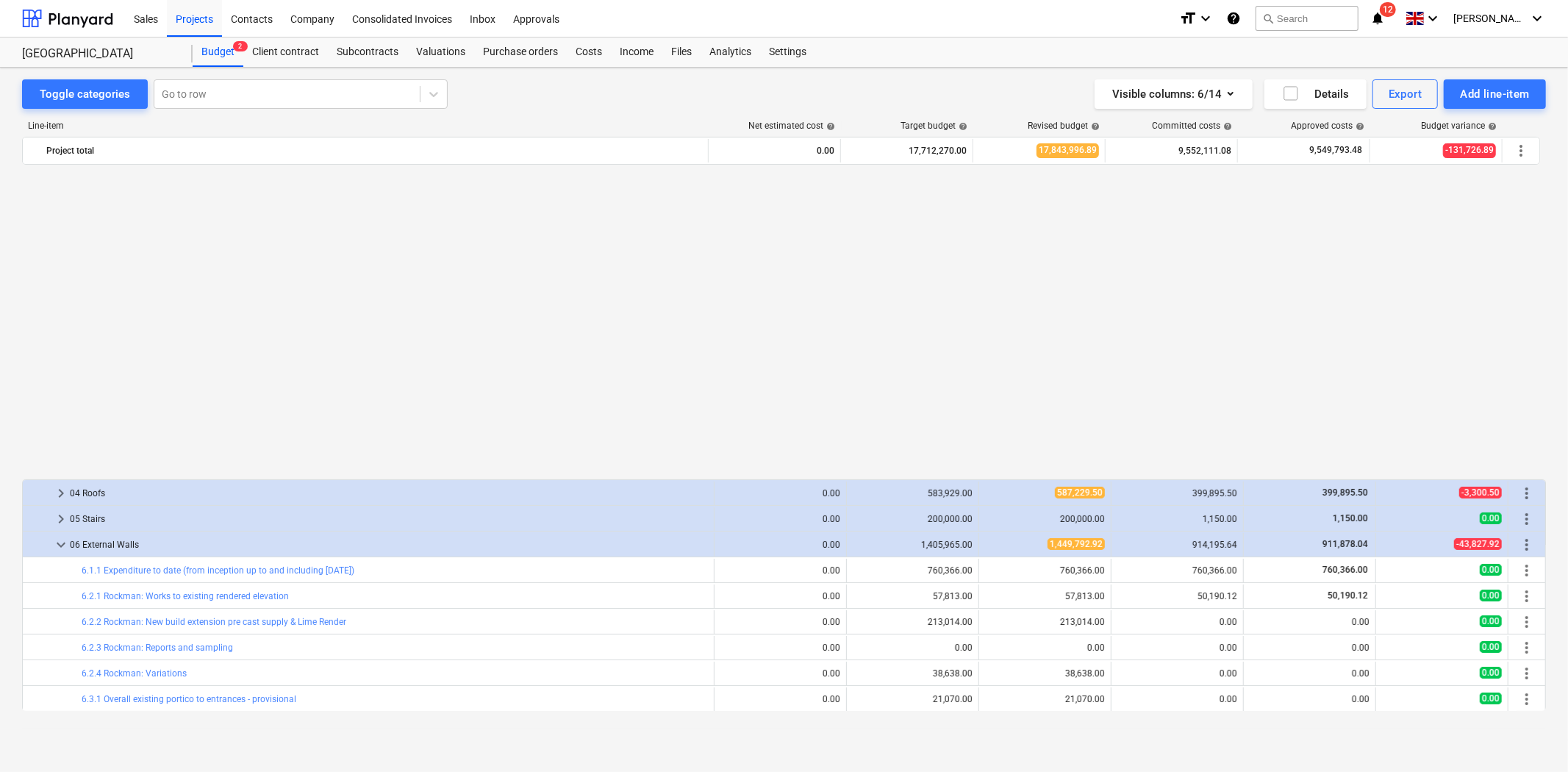
scroll to position [834, 0]
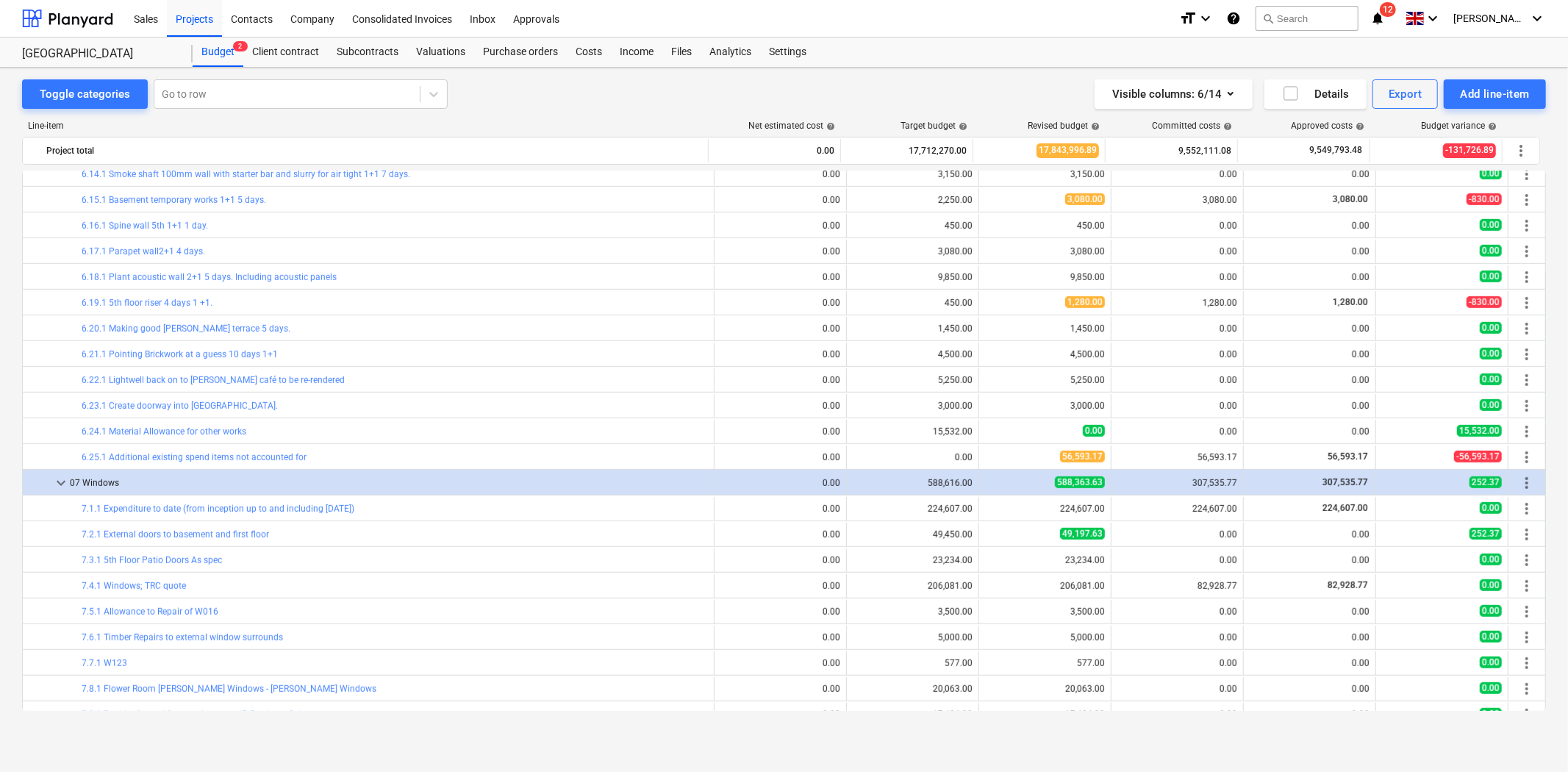
click at [275, 460] on link "6.25.1 Additional existing spend items not accounted for" at bounding box center [194, 457] width 225 height 10
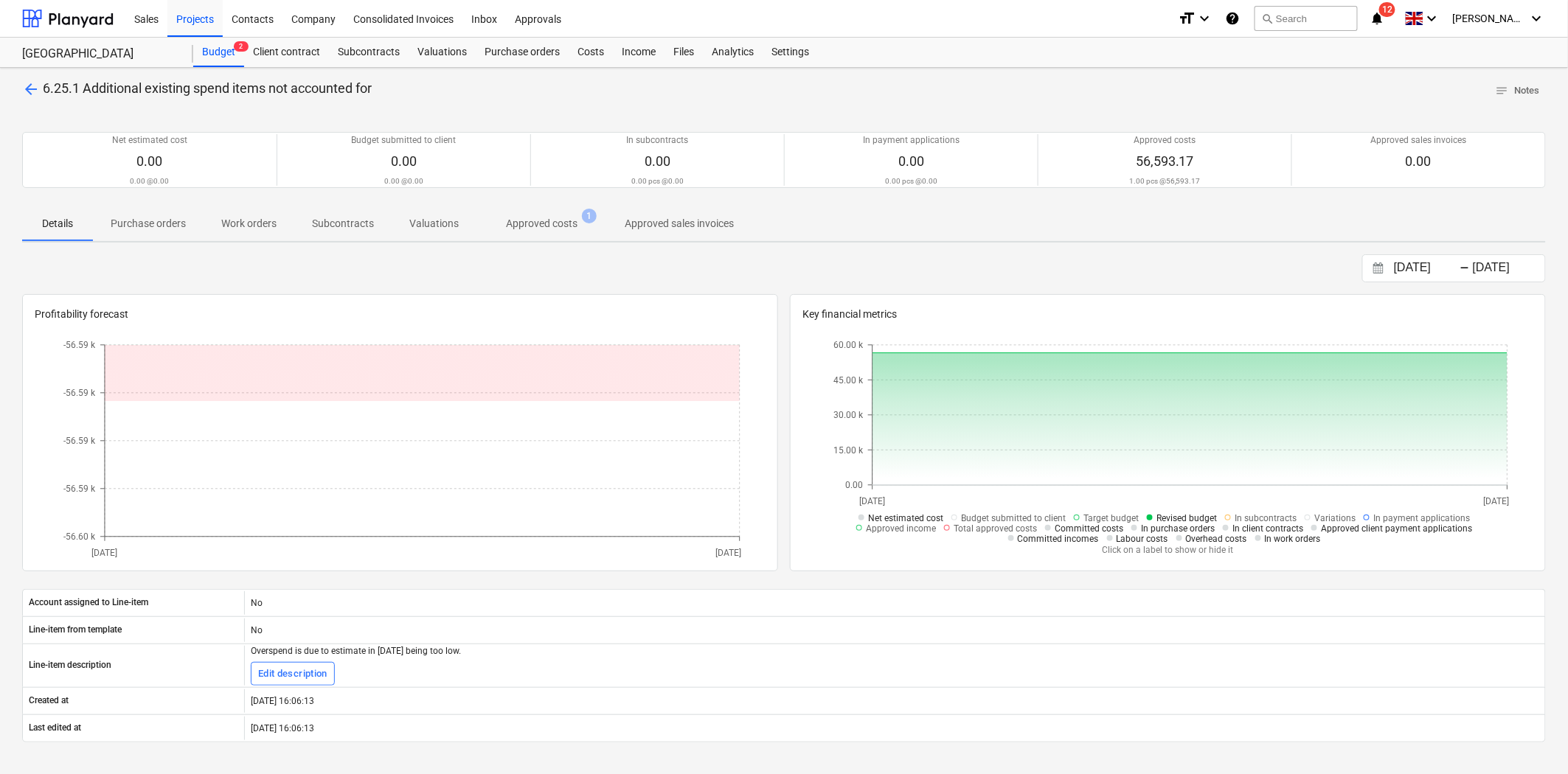
click at [517, 220] on p "Approved costs" at bounding box center [542, 223] width 71 height 16
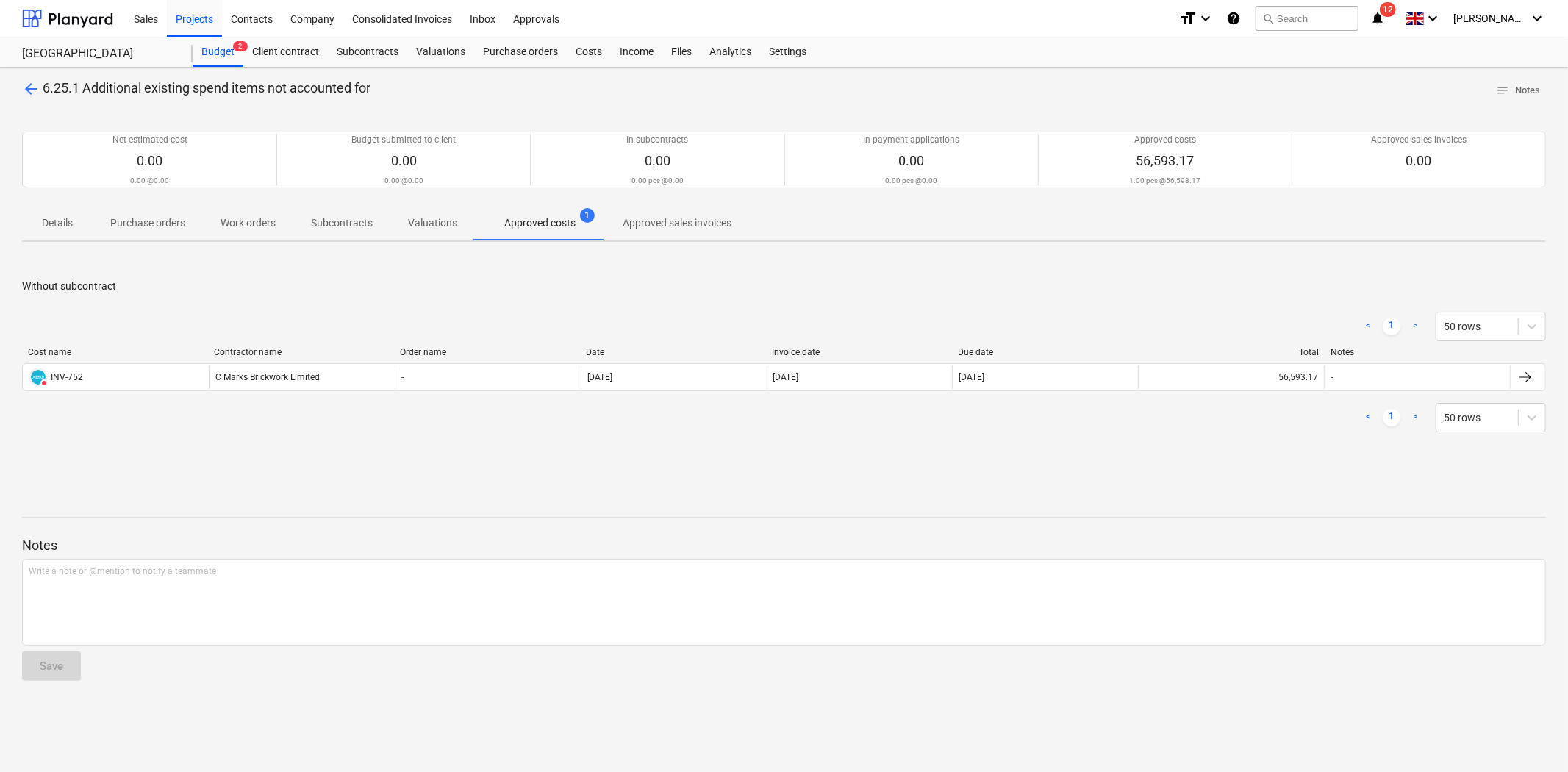
click at [26, 82] on span "arrow_back" at bounding box center [30, 89] width 17 height 17
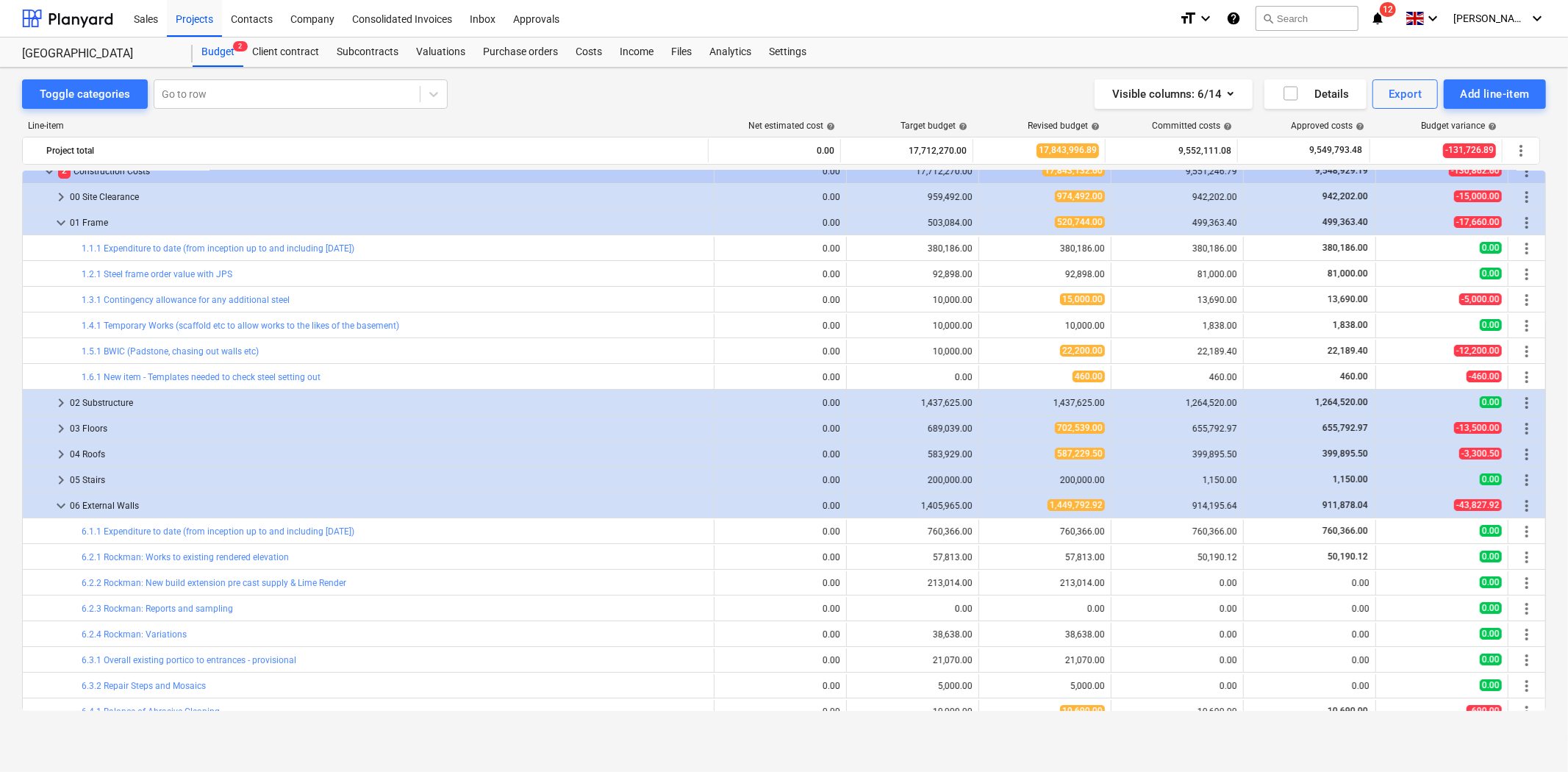
scroll to position [17, 0]
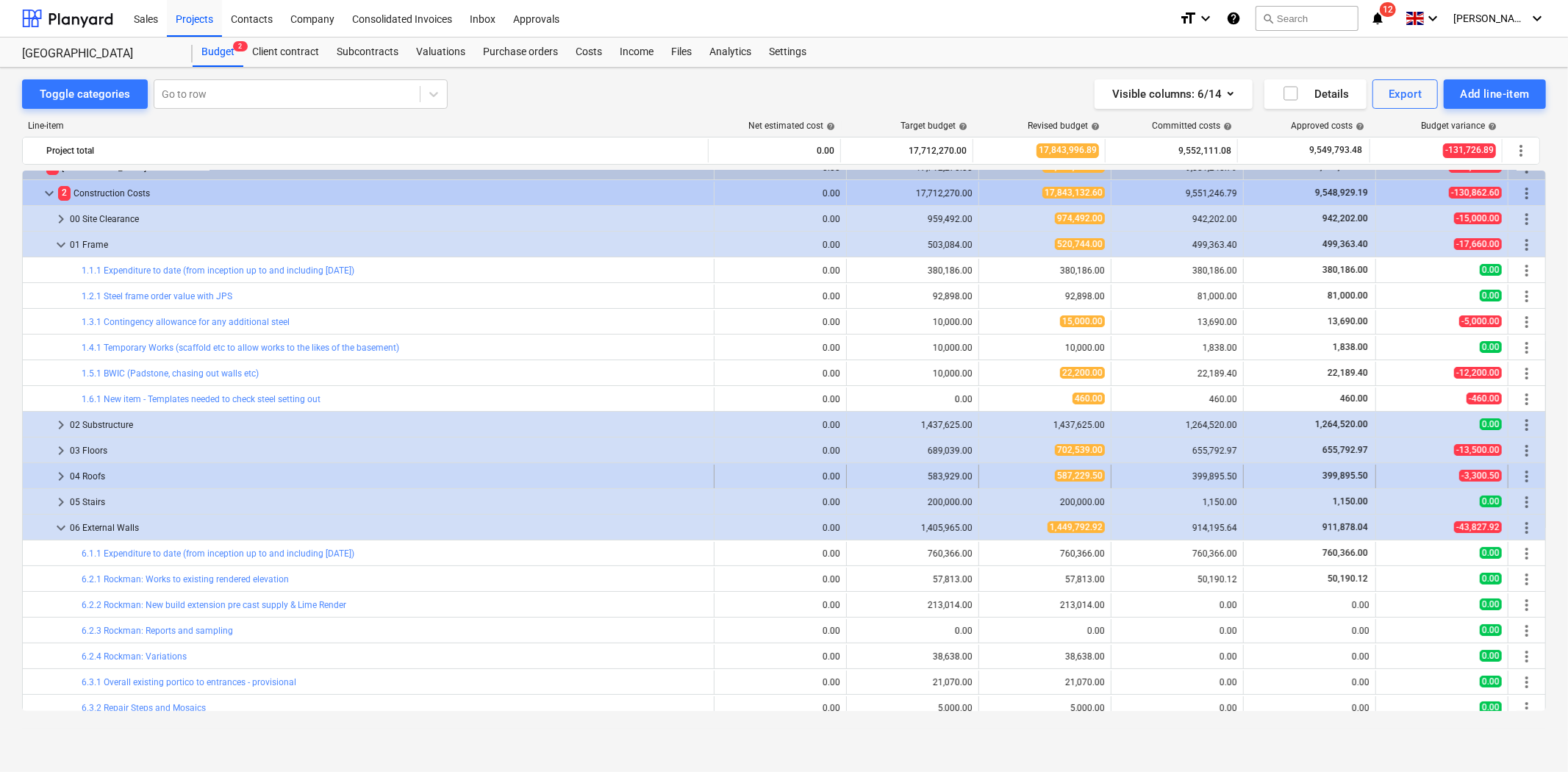
click at [62, 476] on span "keyboard_arrow_right" at bounding box center [60, 476] width 17 height 17
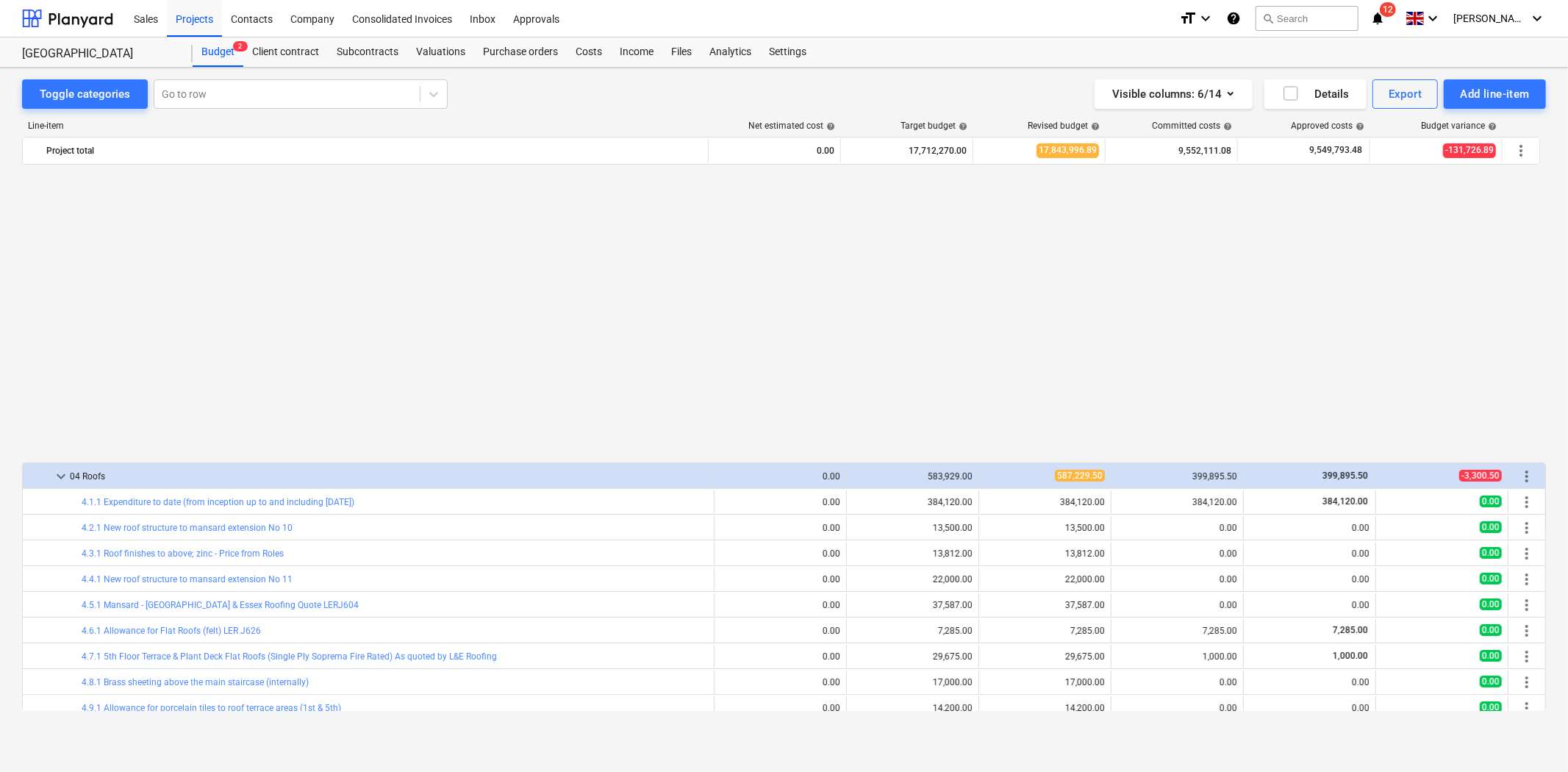
scroll to position [344, 0]
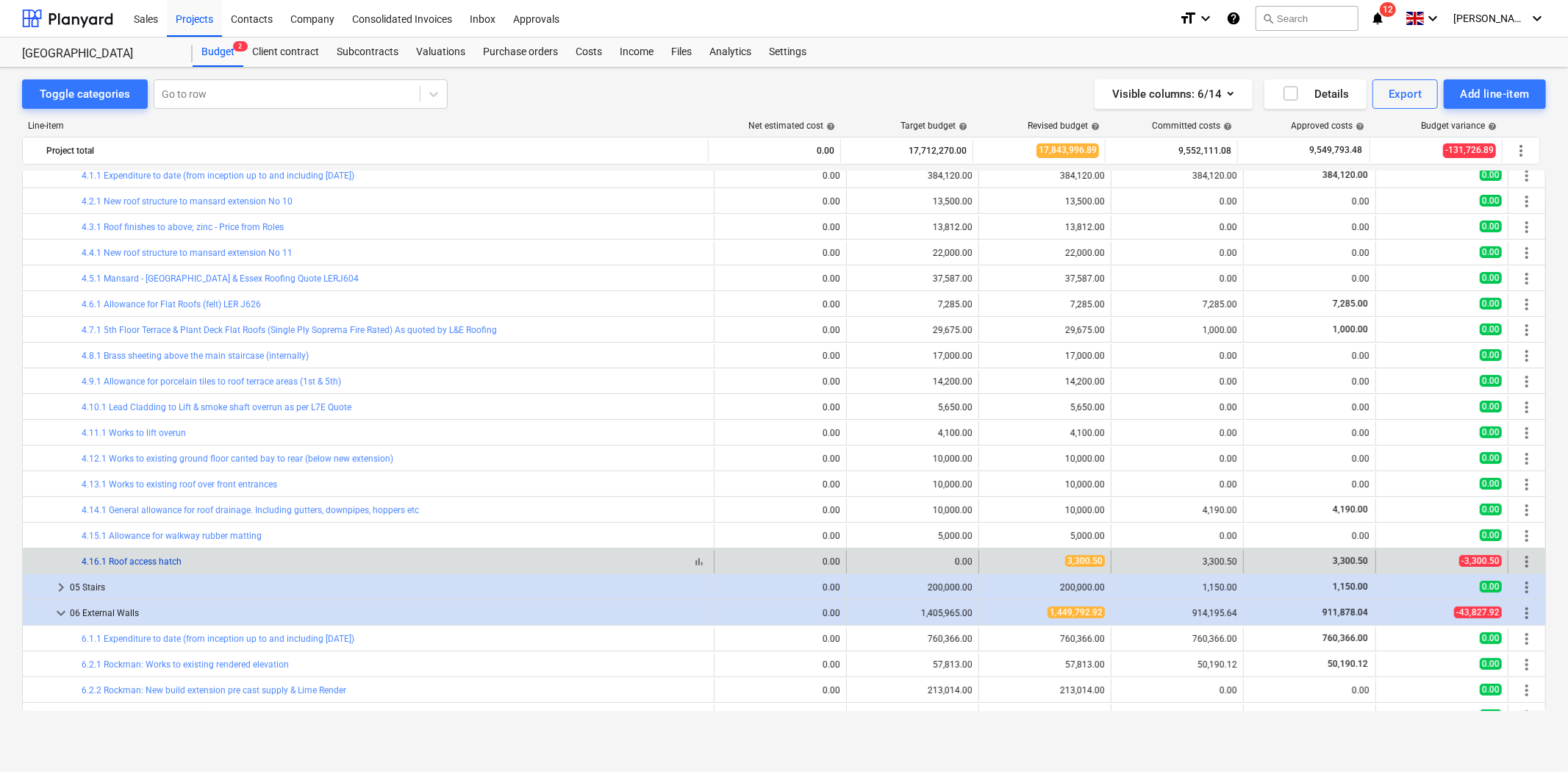
click at [120, 563] on link "4.16.1 Roof access hatch" at bounding box center [131, 561] width 100 height 10
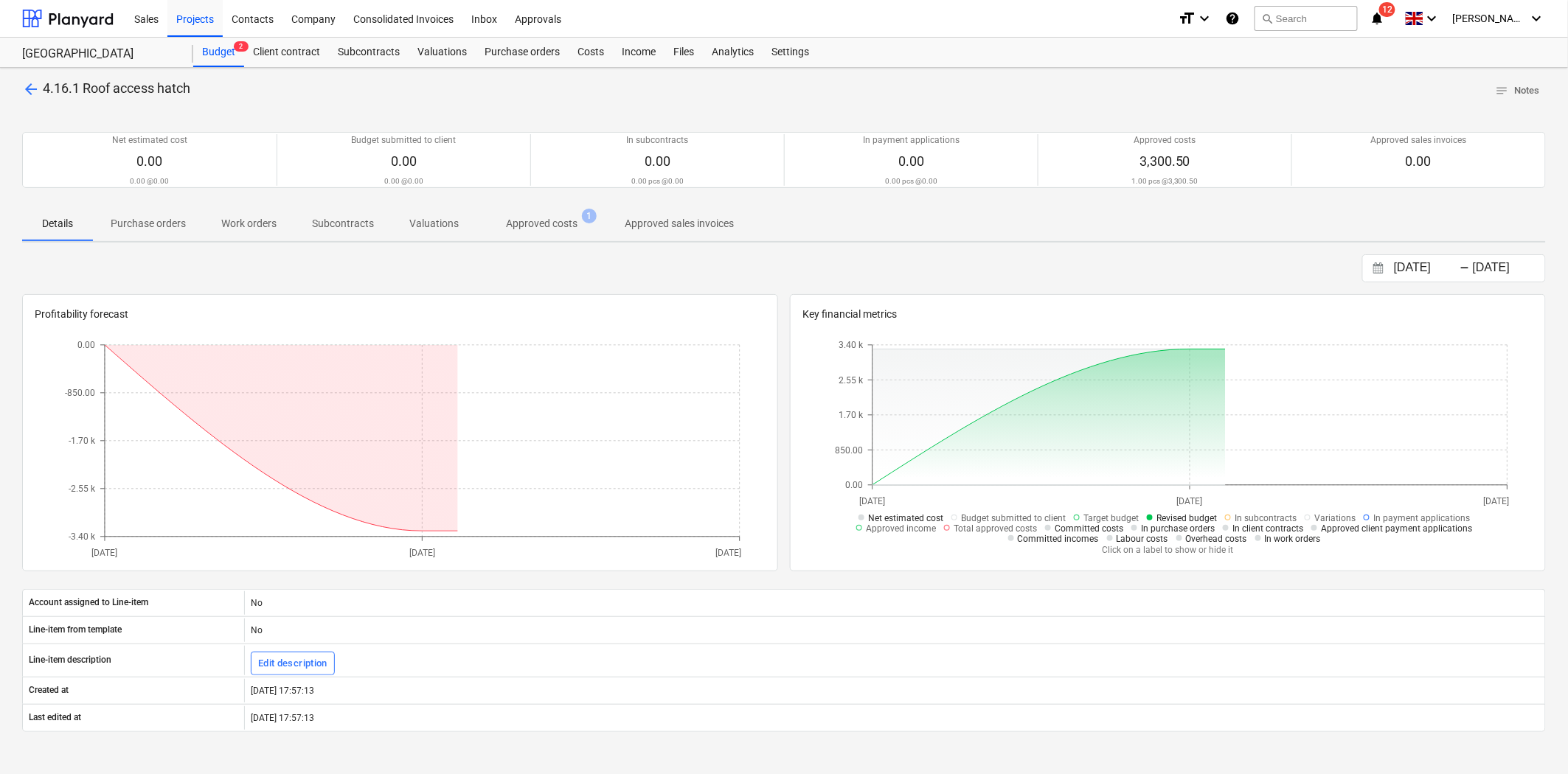
click at [572, 219] on p "Approved costs" at bounding box center [542, 223] width 71 height 16
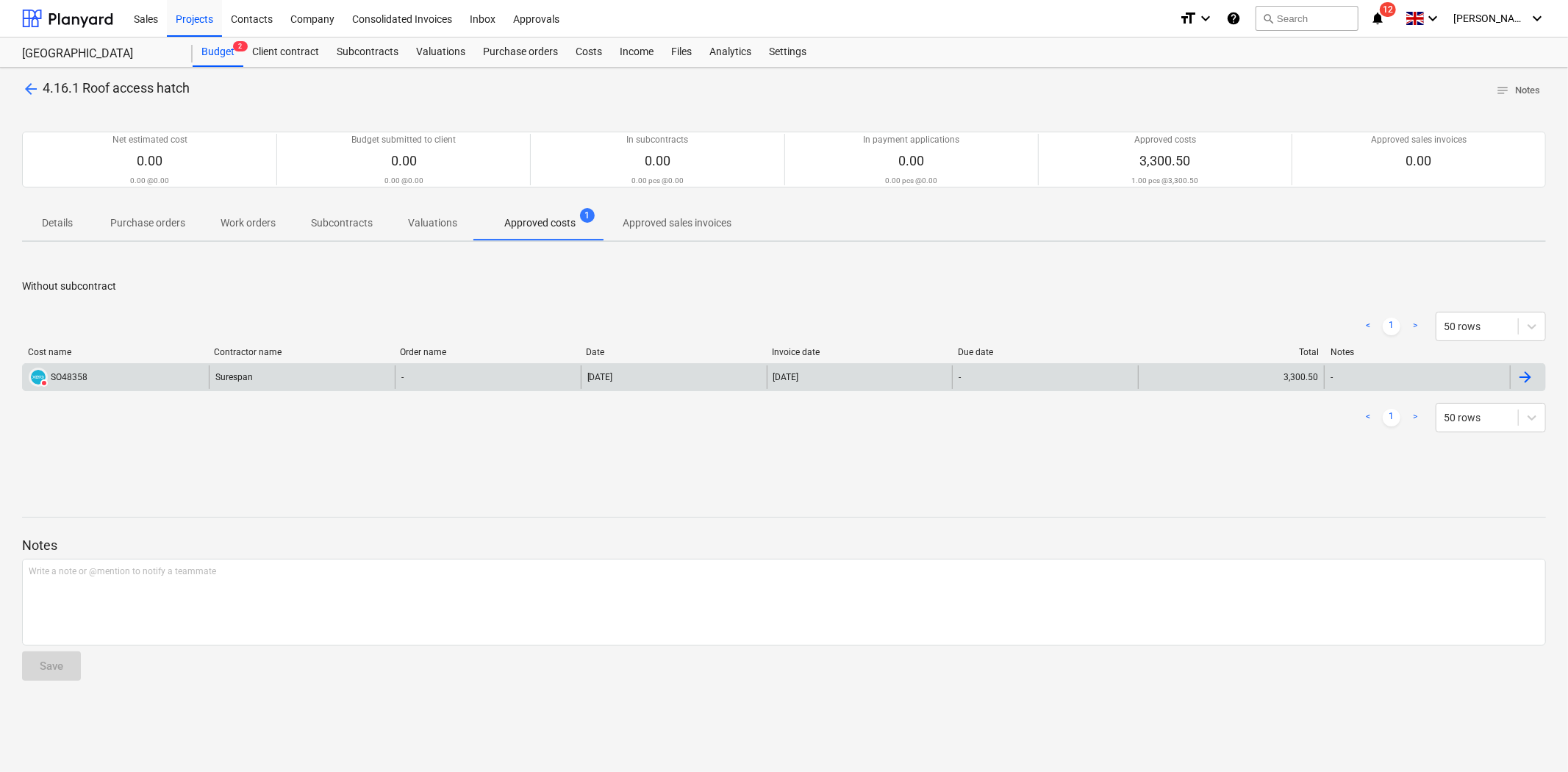
click at [149, 386] on div "DELETED SO48358" at bounding box center [116, 377] width 186 height 24
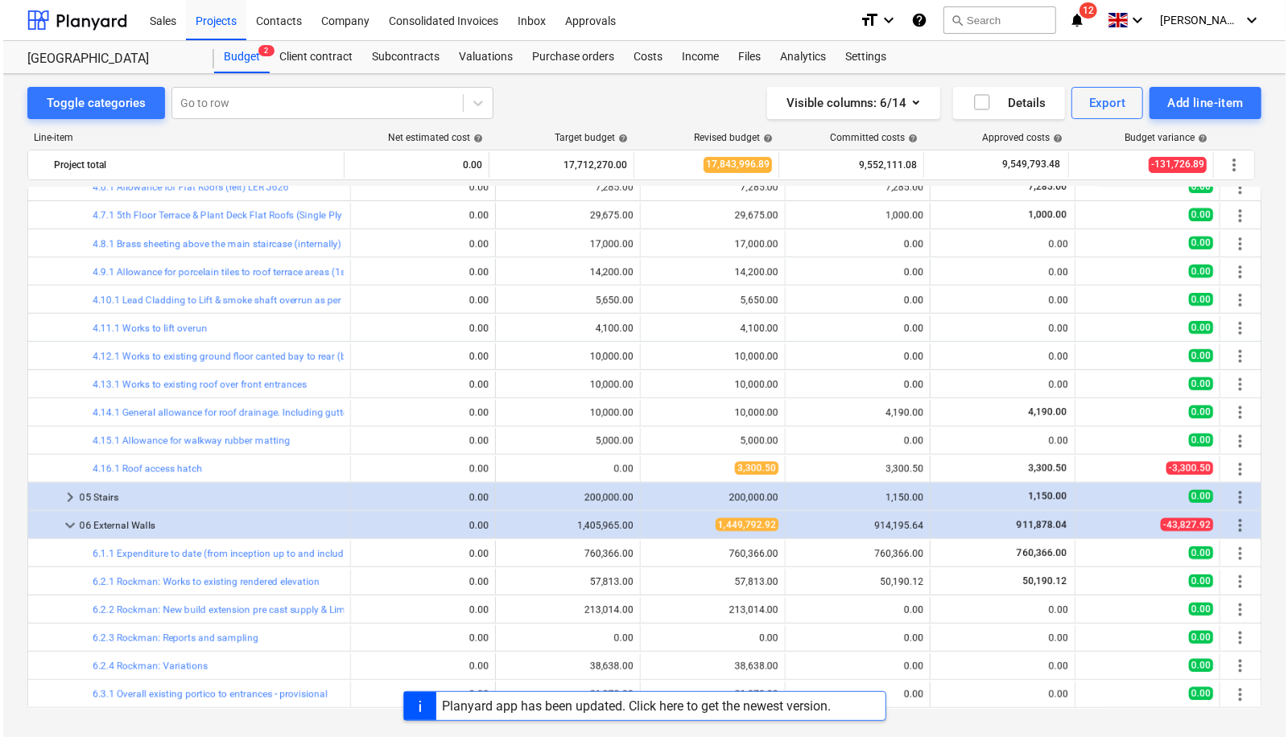
scroll to position [742, 0]
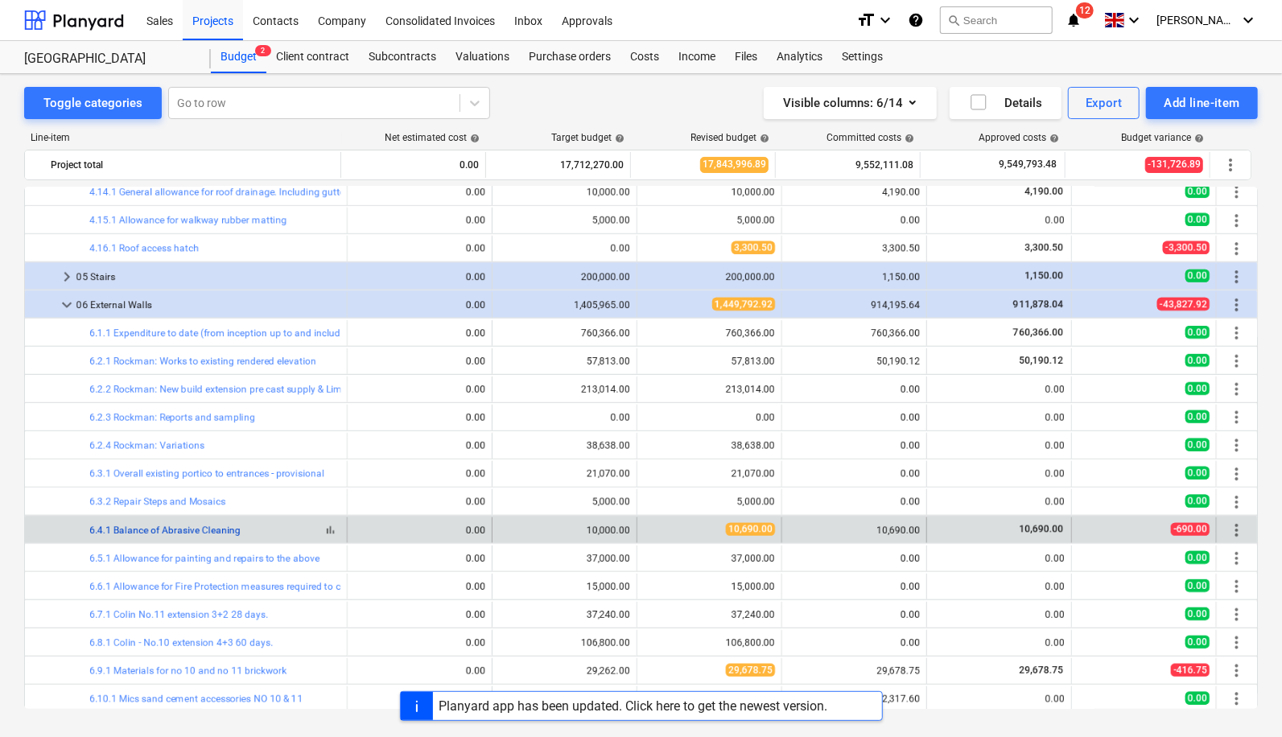
click at [216, 525] on link "6.4.1 Balance of Abrasive Cleaning" at bounding box center [164, 530] width 151 height 11
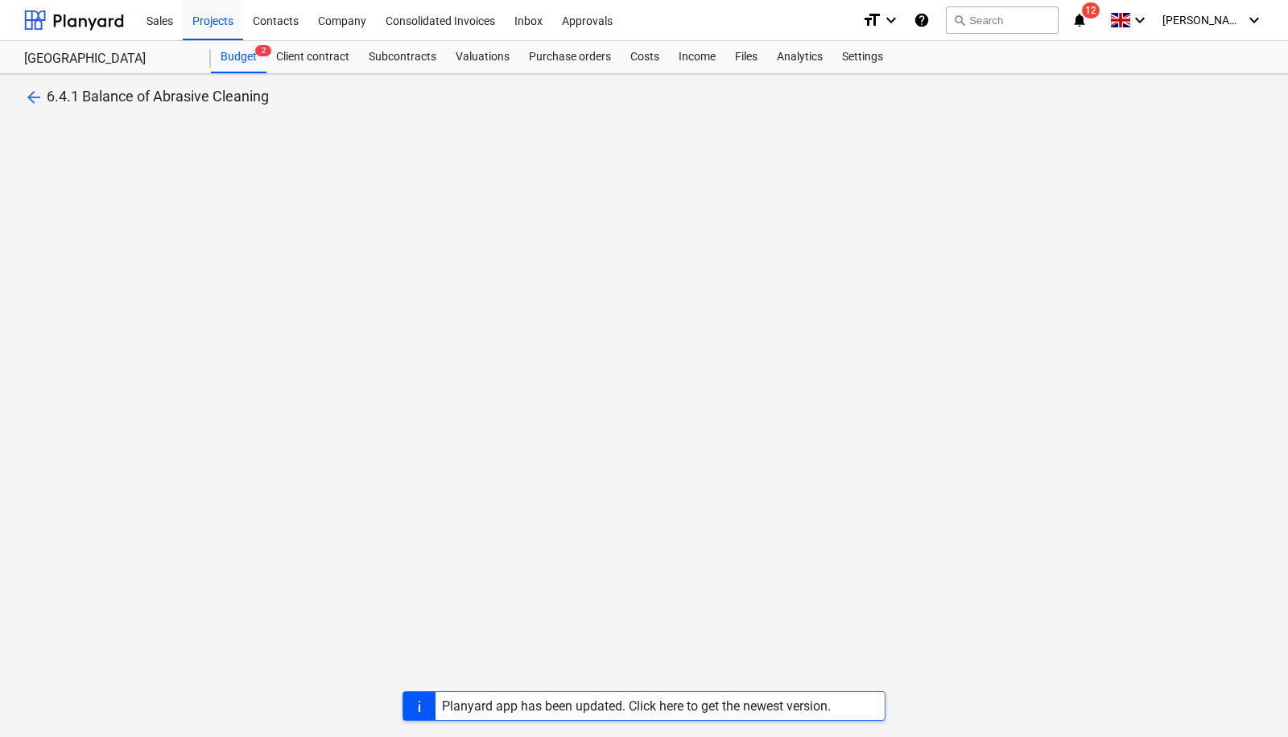
click at [874, 374] on div "arrow_back 6.4.1 Balance of Abrasive Cleaning" at bounding box center [644, 405] width 1288 height 663
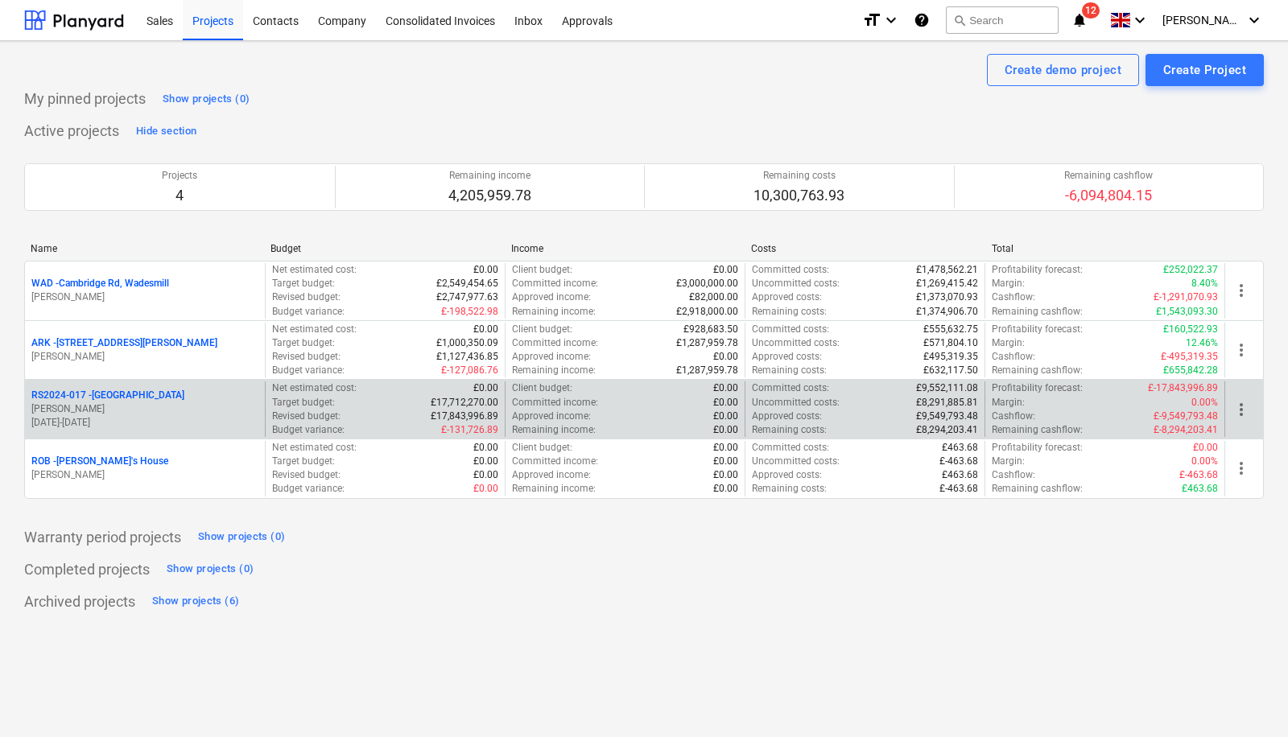
click at [123, 386] on div "RS2024-017 - [GEOGRAPHIC_DATA] [PERSON_NAME] [DATE] - [DATE]" at bounding box center [145, 410] width 240 height 56
click at [123, 390] on p "RS2024-017 - [GEOGRAPHIC_DATA]" at bounding box center [107, 396] width 153 height 14
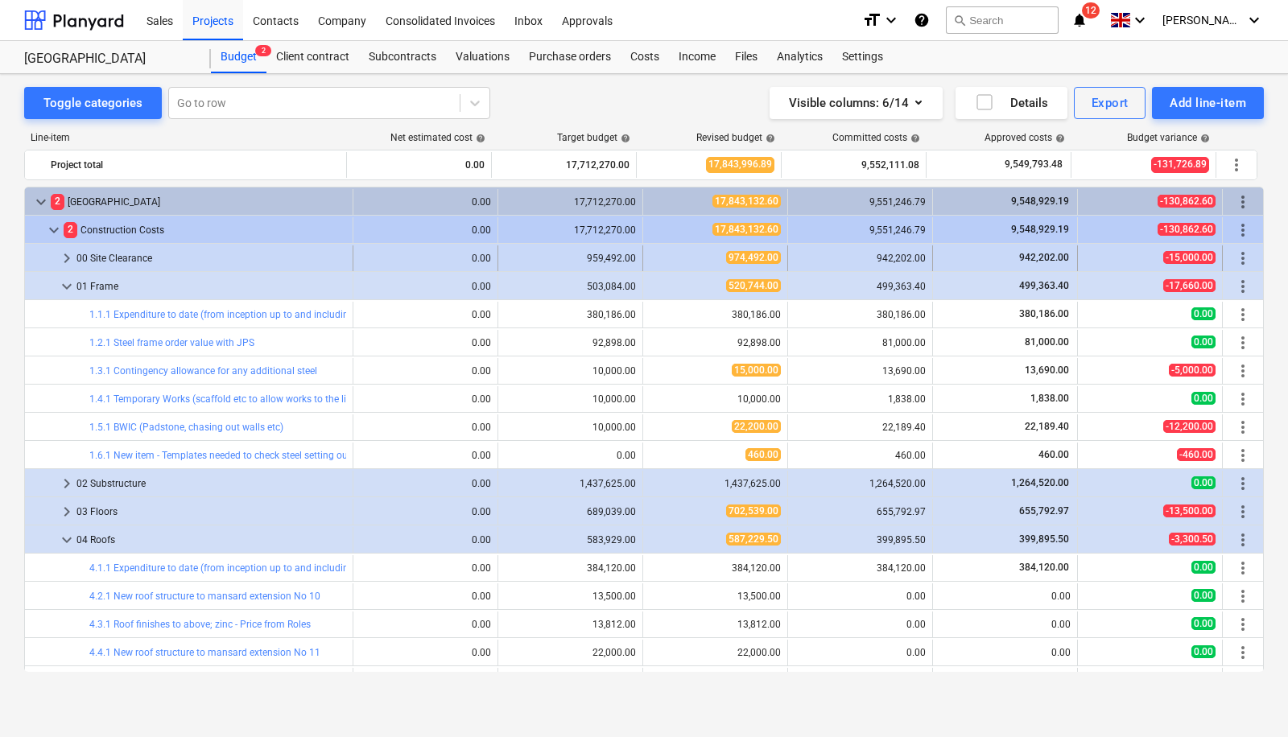
click at [66, 252] on span "keyboard_arrow_right" at bounding box center [66, 258] width 19 height 19
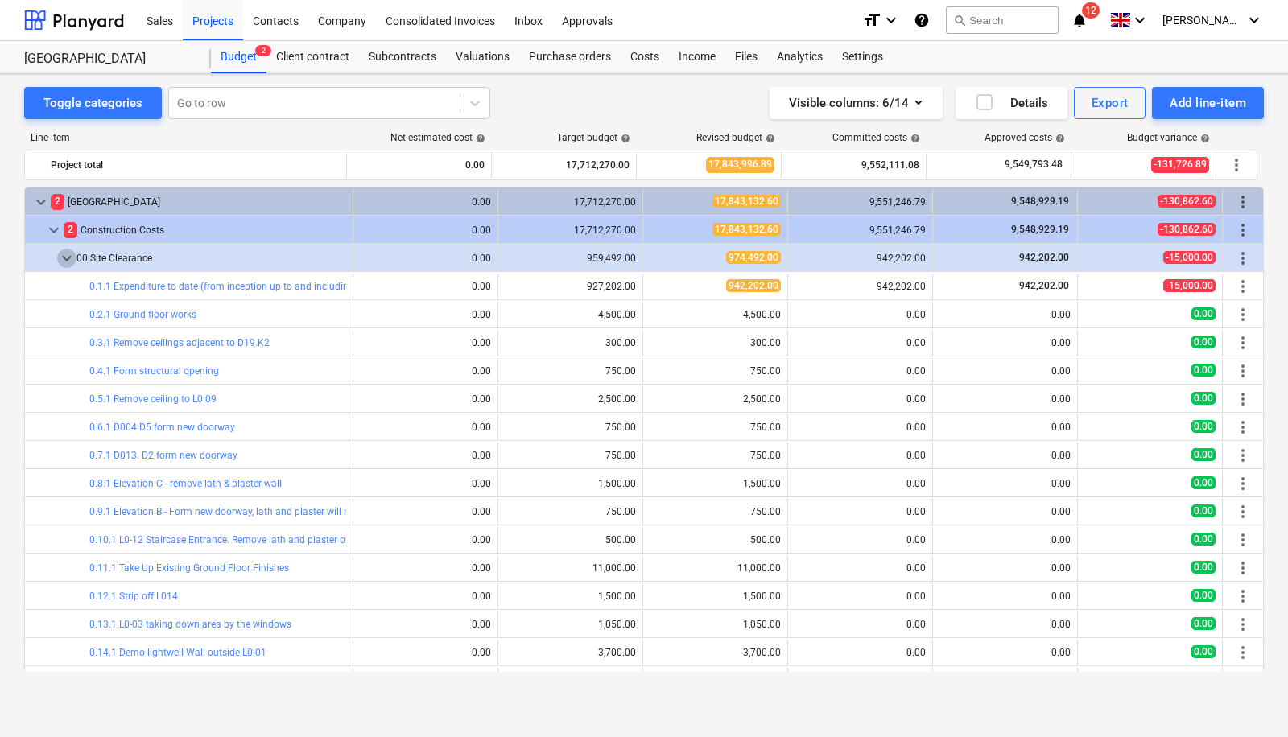
click at [66, 252] on span "keyboard_arrow_down" at bounding box center [66, 258] width 19 height 19
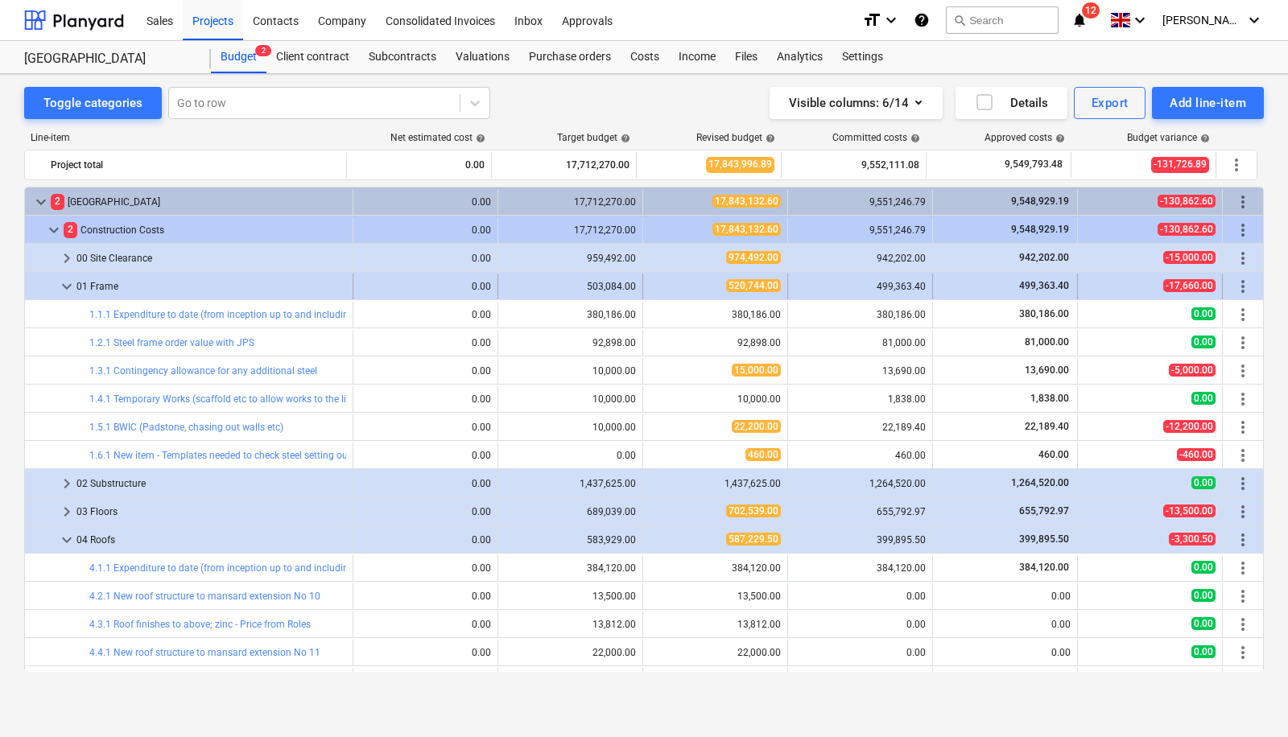
click at [63, 281] on span "keyboard_arrow_down" at bounding box center [66, 286] width 19 height 19
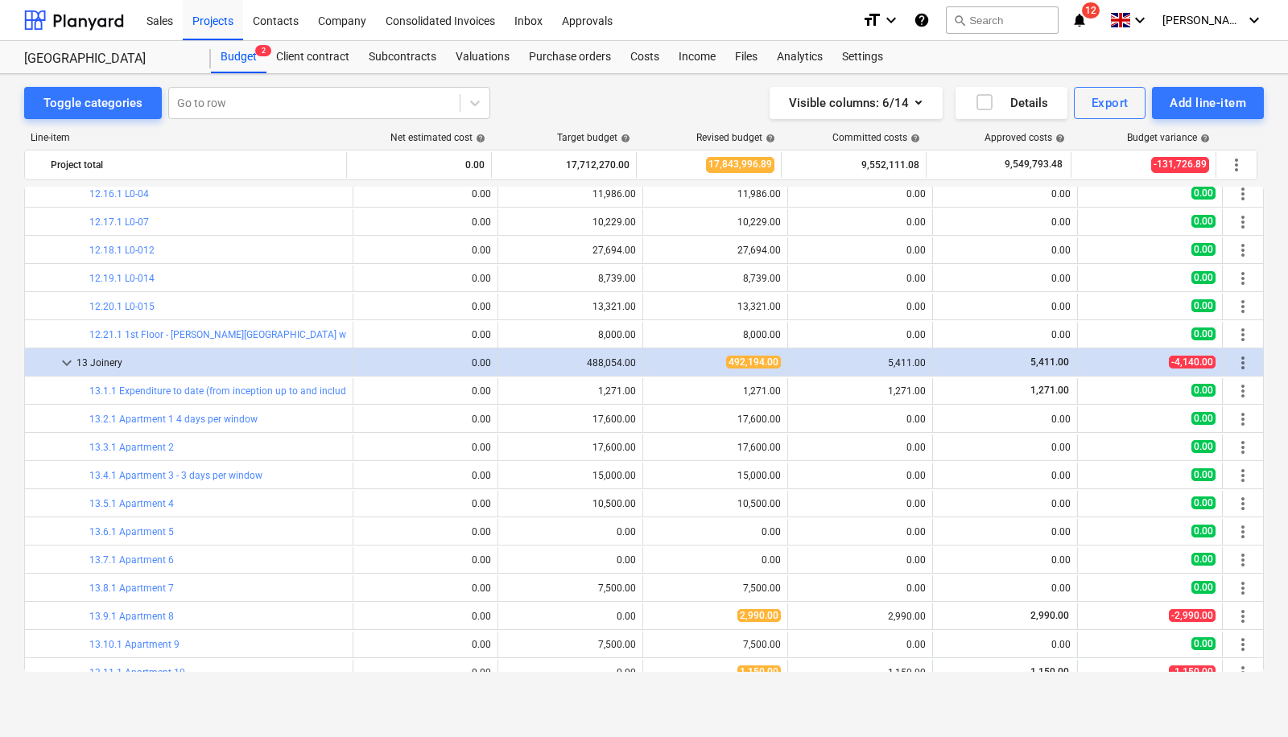
scroll to position [3523, 0]
